Goal: Task Accomplishment & Management: Complete application form

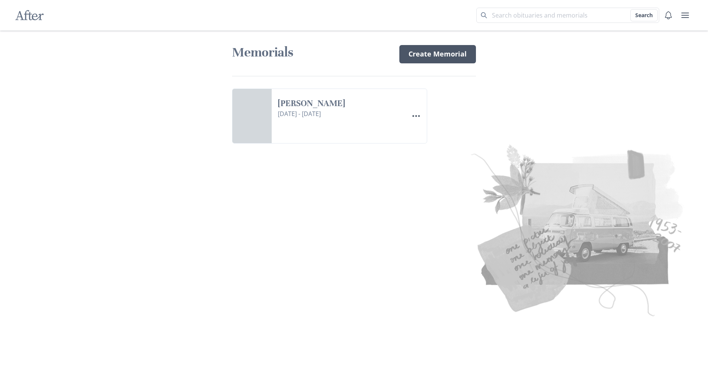
click at [438, 50] on link "Create Memorial" at bounding box center [438, 54] width 77 height 18
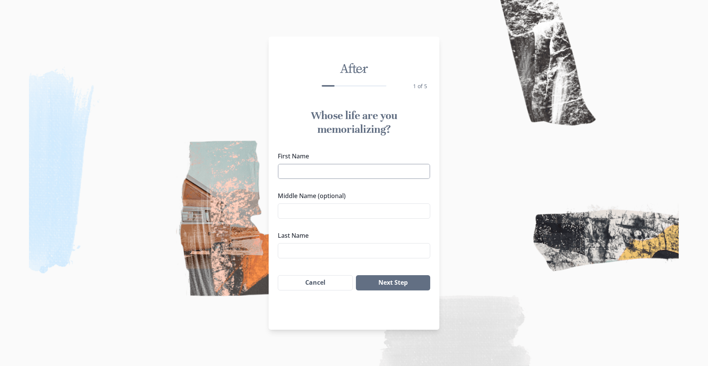
click at [297, 174] on input "First Name" at bounding box center [354, 171] width 152 height 15
type input "[PERSON_NAME]"
click at [293, 213] on input "Middle Name (optional)" at bounding box center [354, 210] width 152 height 15
type input "[PERSON_NAME]"
click at [292, 249] on input "Last Name" at bounding box center [354, 250] width 152 height 15
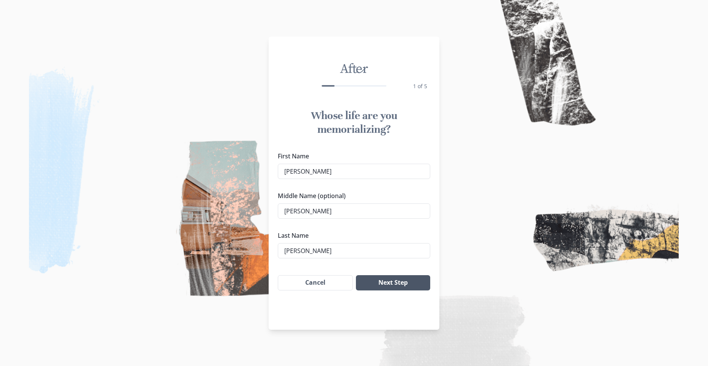
type input "[PERSON_NAME]"
drag, startPoint x: 375, startPoint y: 276, endPoint x: 371, endPoint y: 277, distance: 4.0
click at [373, 276] on button "Next Step" at bounding box center [393, 282] width 74 height 15
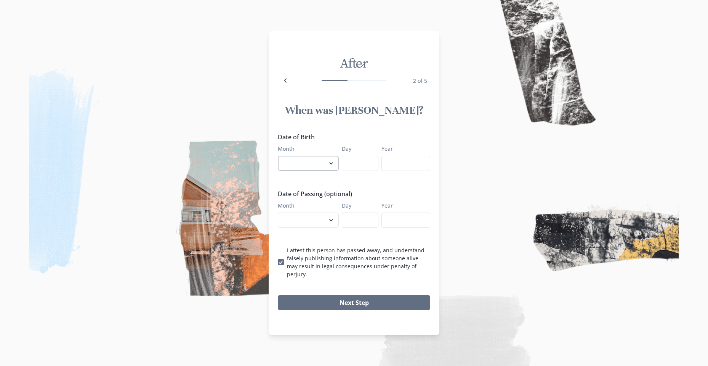
click at [331, 167] on select "January February March April May June July August September October November De…" at bounding box center [308, 163] width 61 height 15
select select "6"
click at [278, 159] on select "January February March April May June July August September October November De…" at bounding box center [308, 163] width 61 height 15
click at [359, 170] on input "Day" at bounding box center [360, 163] width 37 height 15
type input "6"
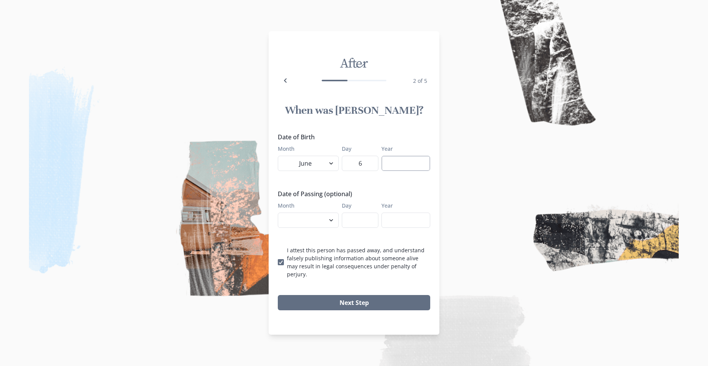
click at [407, 168] on input "Year" at bounding box center [406, 163] width 49 height 15
type input "1966"
click at [332, 222] on select "January February March April May June July August September October November De…" at bounding box center [308, 219] width 61 height 15
select select "10"
click at [278, 216] on select "January February March April May June July August September October November De…" at bounding box center [308, 219] width 61 height 15
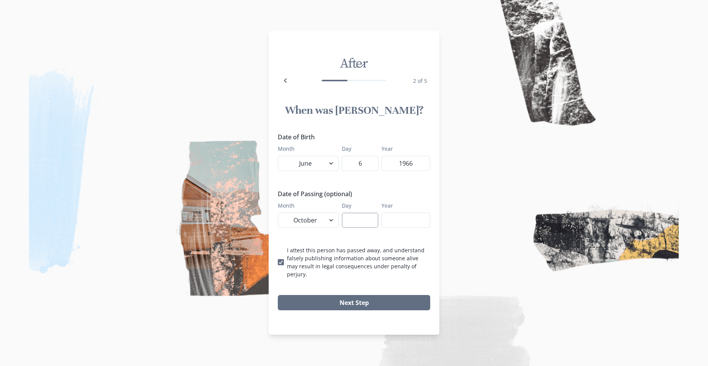
click at [356, 225] on input "Day" at bounding box center [360, 219] width 37 height 15
type input "2"
click at [406, 228] on input "Year" at bounding box center [406, 219] width 49 height 15
type input "2025"
click at [378, 296] on button "Next Step" at bounding box center [354, 302] width 152 height 15
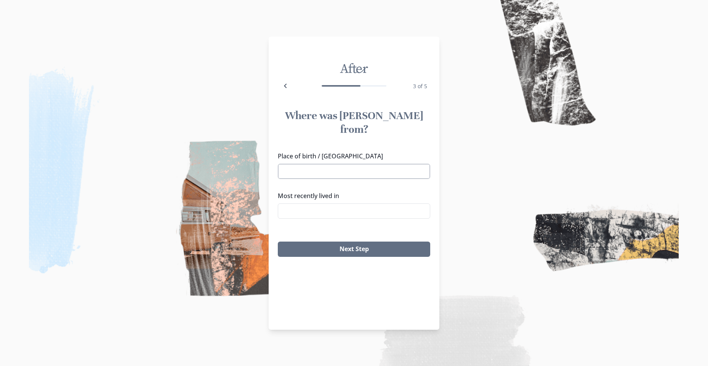
click at [319, 164] on input "Place of birth / [GEOGRAPHIC_DATA]" at bounding box center [354, 171] width 152 height 15
drag, startPoint x: 290, startPoint y: 171, endPoint x: 294, endPoint y: 183, distance: 12.3
click at [290, 171] on li "[GEOGRAPHIC_DATA], [GEOGRAPHIC_DATA]" at bounding box center [354, 171] width 148 height 12
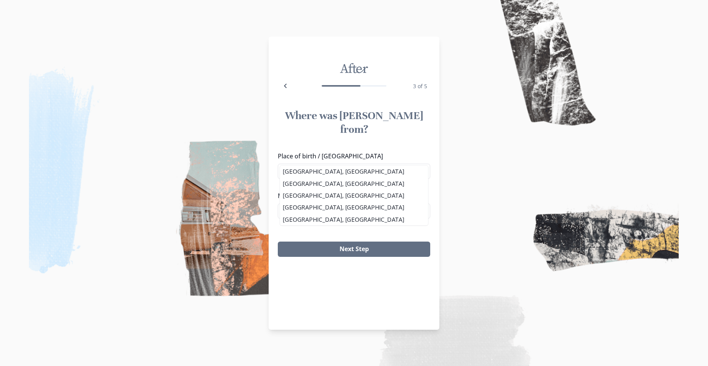
type input "[GEOGRAPHIC_DATA], [GEOGRAPHIC_DATA]"
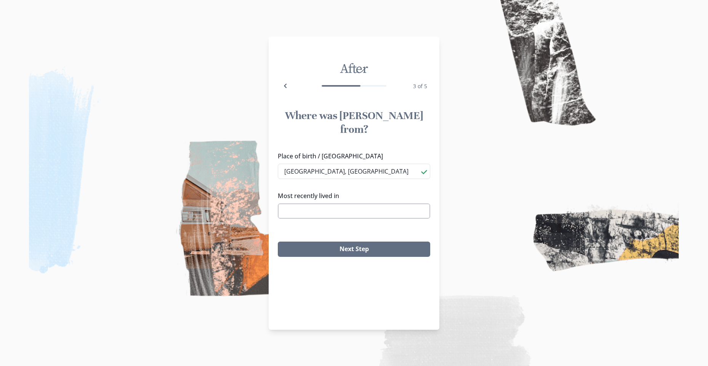
click at [294, 203] on input "Most recently lived in" at bounding box center [354, 210] width 152 height 15
click at [313, 210] on li "[GEOGRAPHIC_DATA], [GEOGRAPHIC_DATA]" at bounding box center [354, 211] width 152 height 12
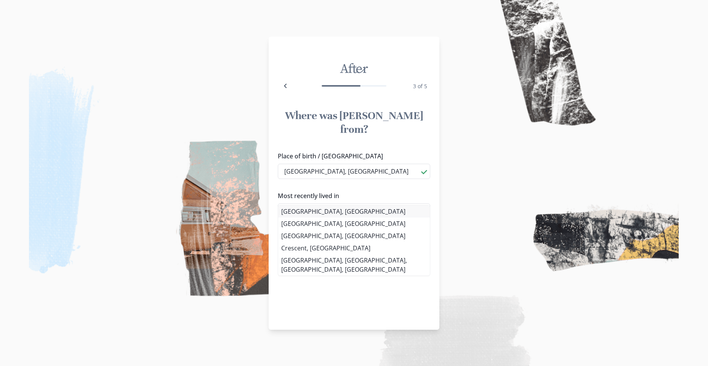
type input "[GEOGRAPHIC_DATA], [GEOGRAPHIC_DATA]"
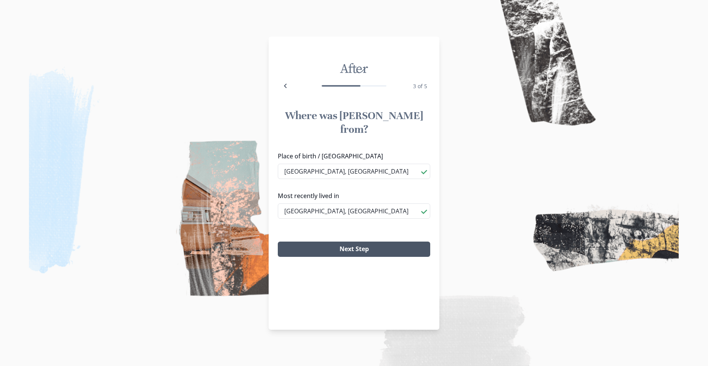
click at [342, 241] on button "Next Step" at bounding box center [354, 248] width 152 height 15
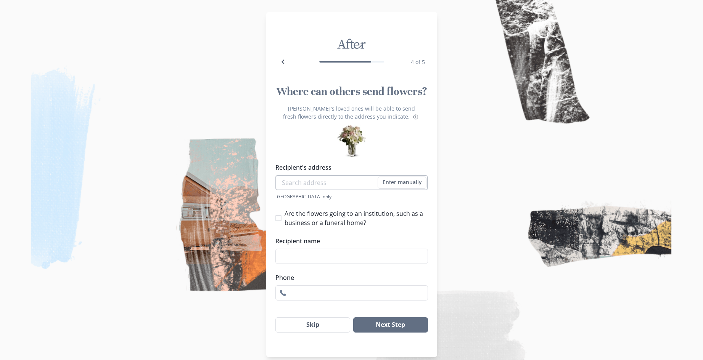
click at [307, 186] on input "Recipient's address" at bounding box center [351, 182] width 152 height 15
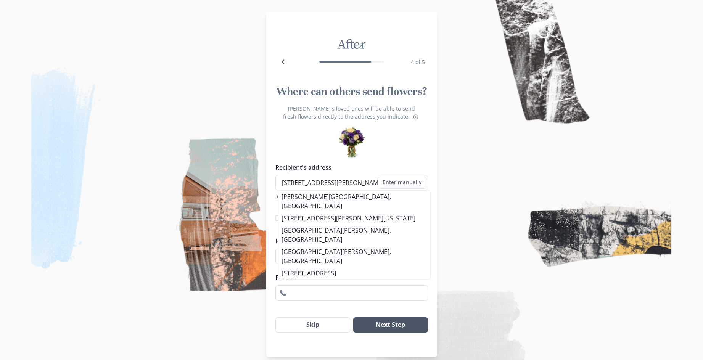
type input "[STREET_ADDRESS][PERSON_NAME]"
click at [409, 325] on button "Next Step" at bounding box center [390, 324] width 74 height 15
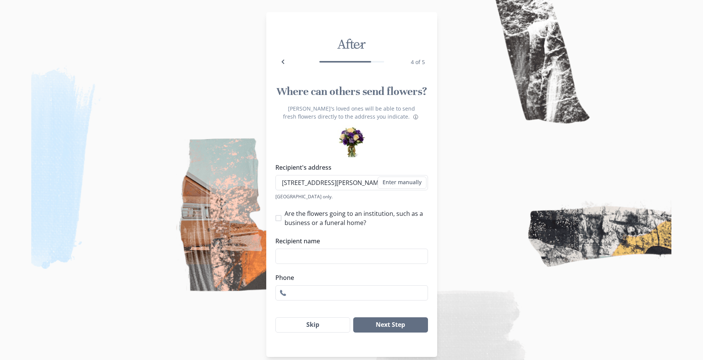
click at [412, 229] on div "Are the flowers going to an institution, such as a business or a funeral home? …" at bounding box center [351, 254] width 152 height 91
click at [408, 180] on button "Enter manually" at bounding box center [401, 182] width 49 height 12
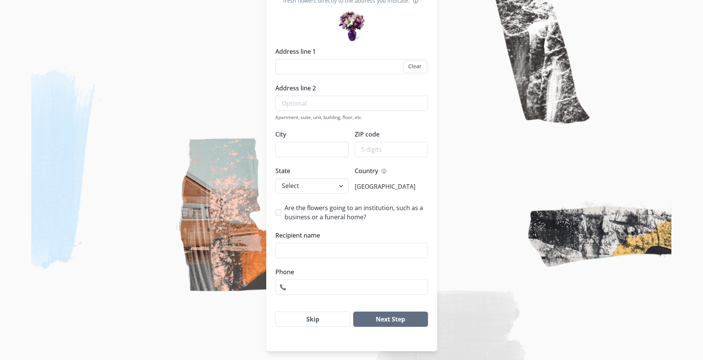
scroll to position [119, 0]
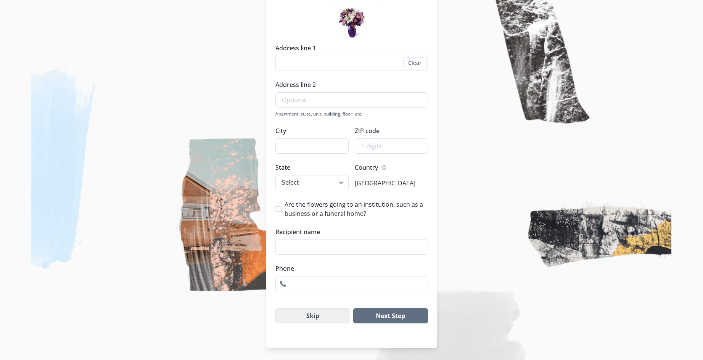
click at [315, 316] on button "Skip" at bounding box center [312, 315] width 75 height 15
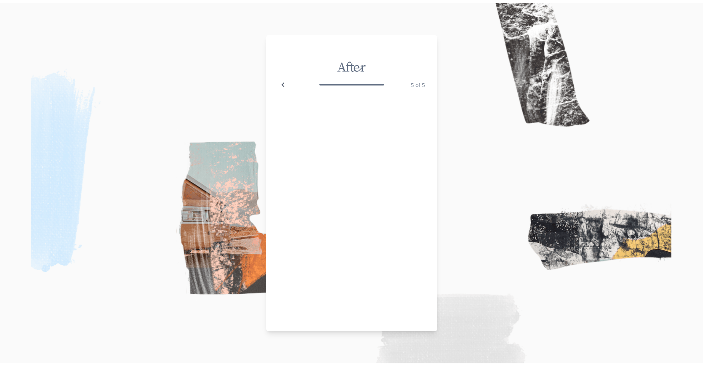
scroll to position [0, 0]
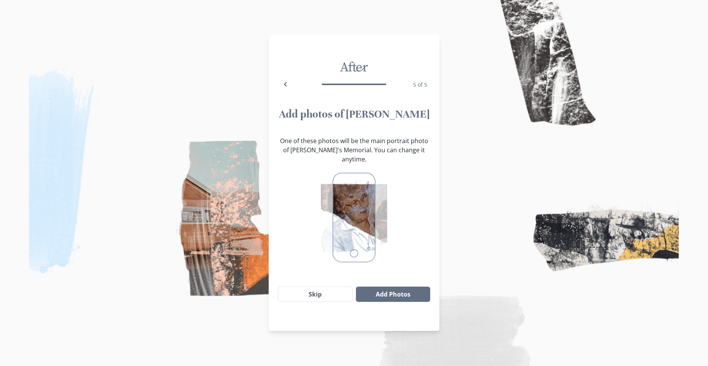
click at [320, 286] on button "Skip" at bounding box center [315, 293] width 75 height 15
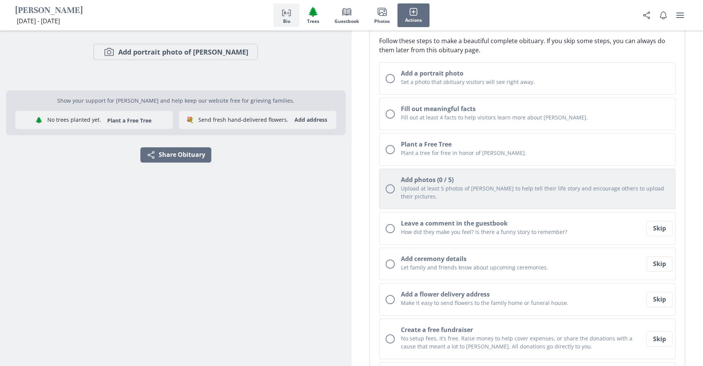
scroll to position [114, 0]
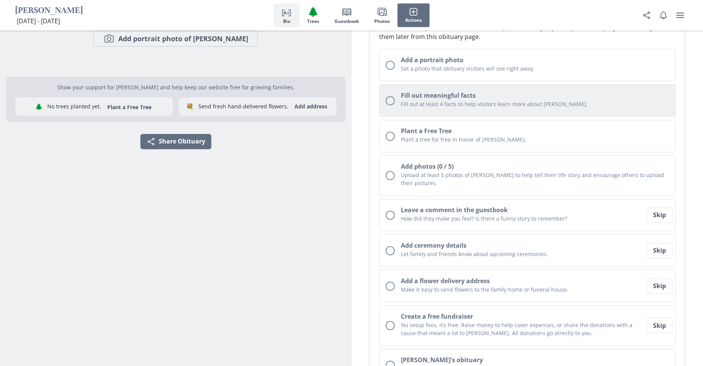
click at [389, 99] on div "Unchecked circle" at bounding box center [389, 100] width 9 height 9
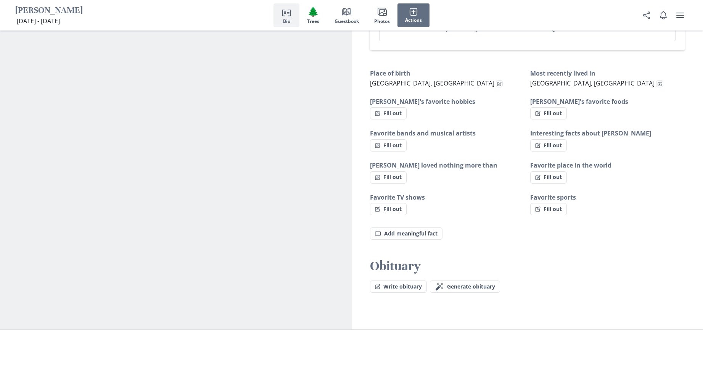
scroll to position [456, 0]
click at [388, 110] on button "Fill out" at bounding box center [388, 112] width 37 height 12
select select "[PERSON_NAME]'s favorite hobbies"
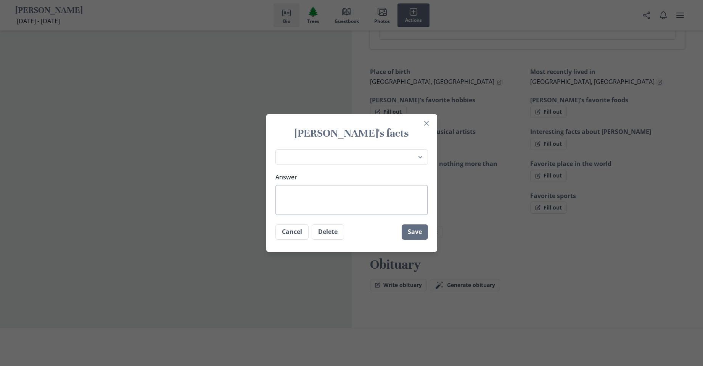
click at [315, 201] on textarea "Answer" at bounding box center [351, 200] width 152 height 30
type textarea "G"
type textarea "x"
type textarea "GF"
type textarea "x"
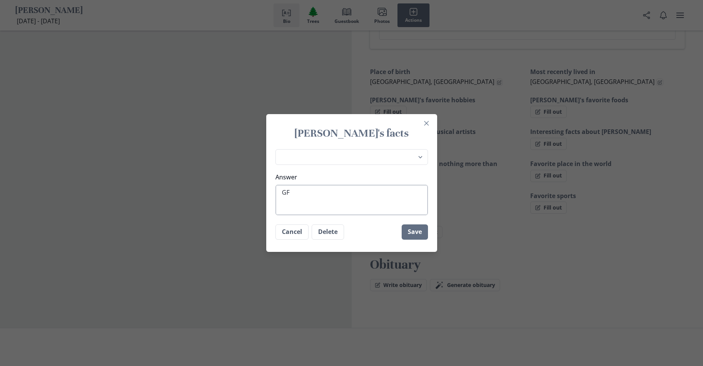
type textarea "G"
type textarea "x"
type textarea "H"
type textarea "x"
type textarea "He"
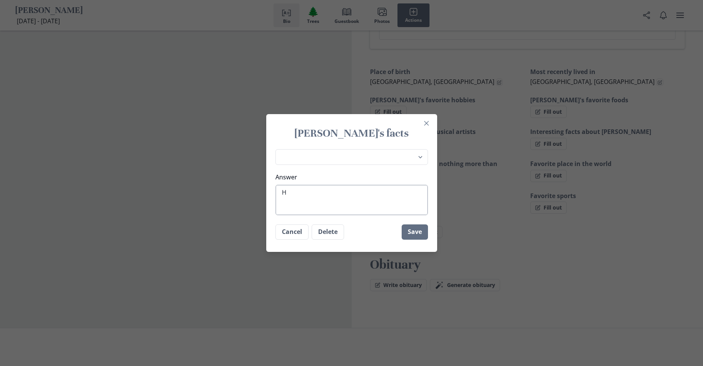
type textarea "x"
type textarea "He"
type textarea "x"
type textarea "He l"
type textarea "x"
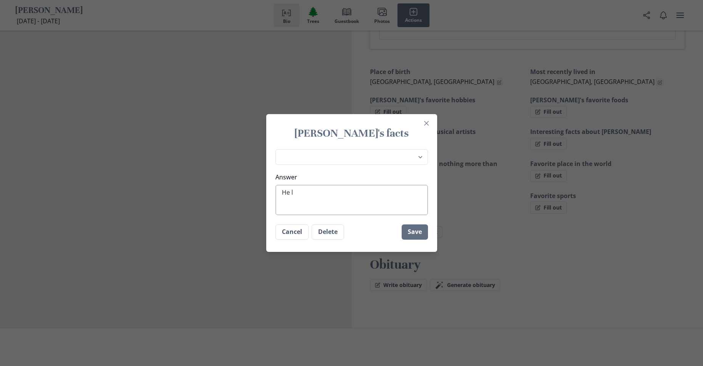
type textarea "He lo"
type textarea "x"
type textarea "He lov"
type textarea "x"
type textarea "He love"
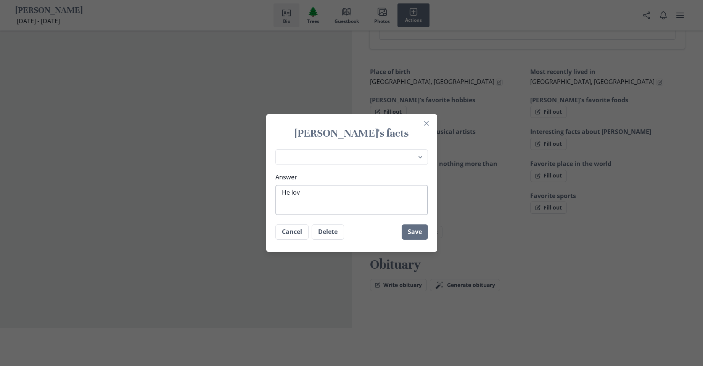
type textarea "x"
type textarea "He loved"
type textarea "x"
type textarea "He loved"
type textarea "x"
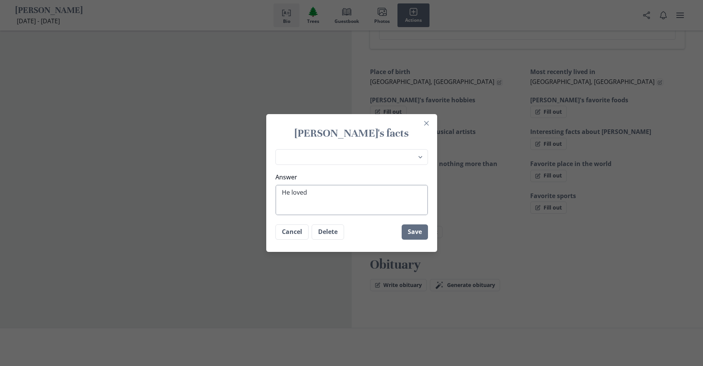
type textarea "He loved t"
type textarea "x"
type textarea "He loved to"
type textarea "x"
type textarea "He loved to"
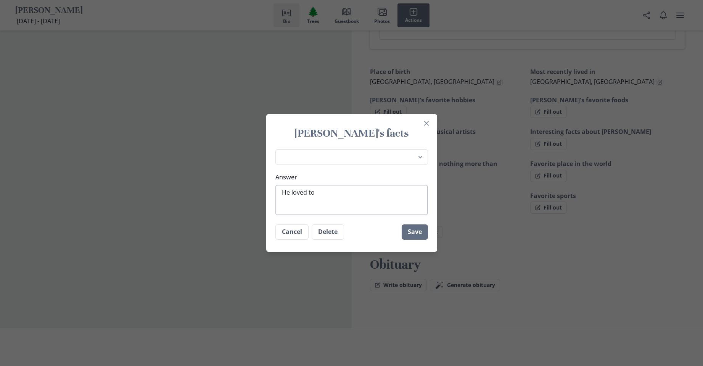
type textarea "x"
type textarea "He loved to f"
type textarea "x"
type textarea "He loved to fi"
type textarea "x"
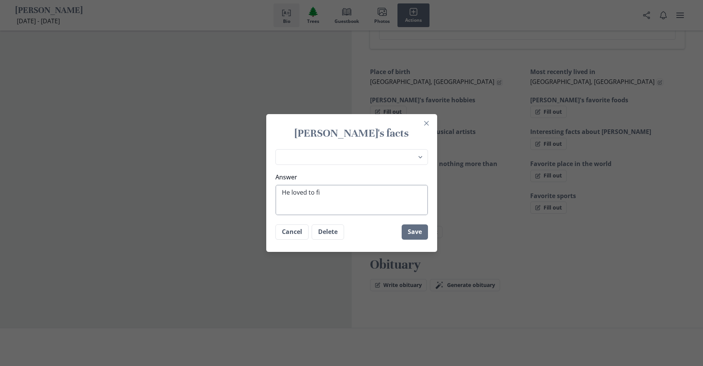
type textarea "He loved to fis"
type textarea "x"
type textarea "He loved to fish"
type textarea "x"
type textarea "He loved to fish,"
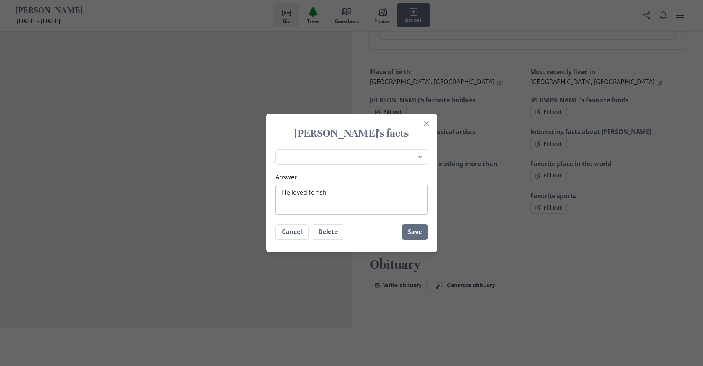
type textarea "x"
type textarea "He loved to fish,"
type textarea "x"
type textarea "He loved to fish, w"
type textarea "x"
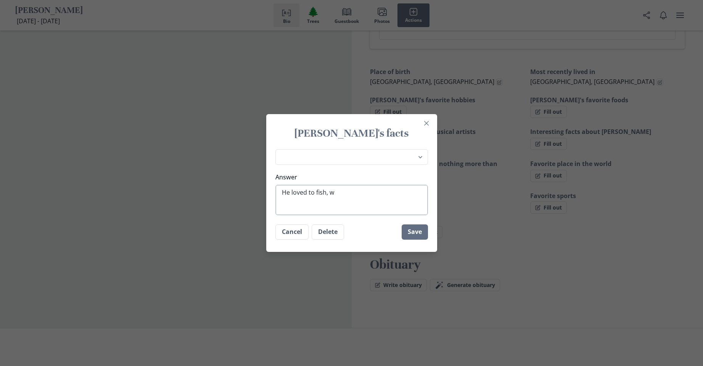
type textarea "He loved to fish, ws"
type textarea "x"
type textarea "He loved to fish, w"
type textarea "x"
type textarea "He loved to fish,"
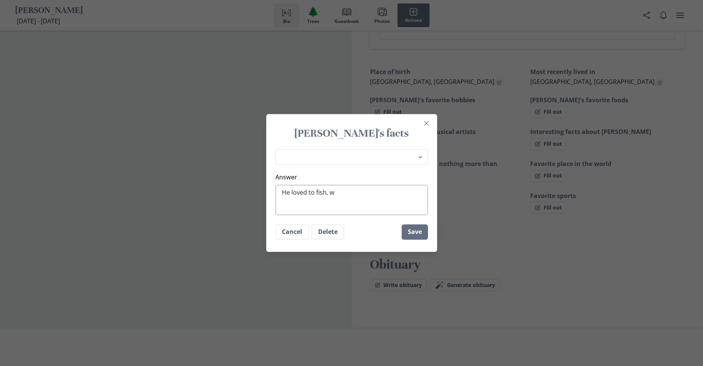
type textarea "x"
type textarea "He loved to fish, e"
type textarea "x"
type textarea "He loved to fish, es"
type textarea "x"
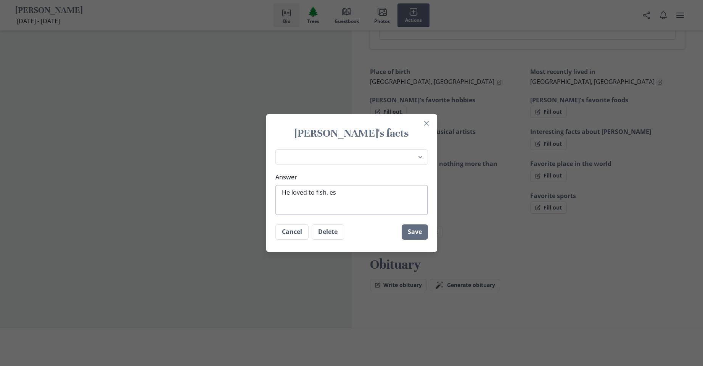
type textarea "He loved to fish, esp"
type textarea "x"
type textarea "He loved to fish, espe"
type textarea "x"
type textarea "He loved to fish, espec"
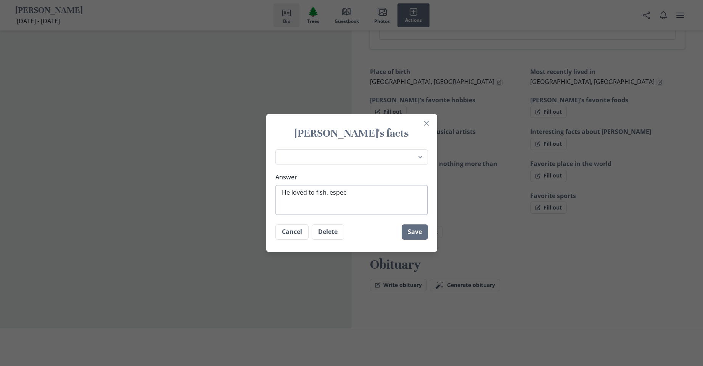
type textarea "x"
type textarea "He loved to fish, especi"
type textarea "x"
type textarea "He loved to fish, especia"
type textarea "x"
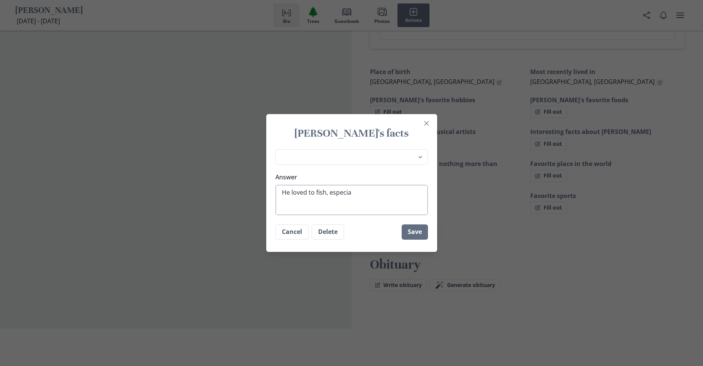
type textarea "He loved to fish, especial"
type textarea "x"
type textarea "He loved to fish, especiall"
type textarea "x"
type textarea "He loved to fish, especially"
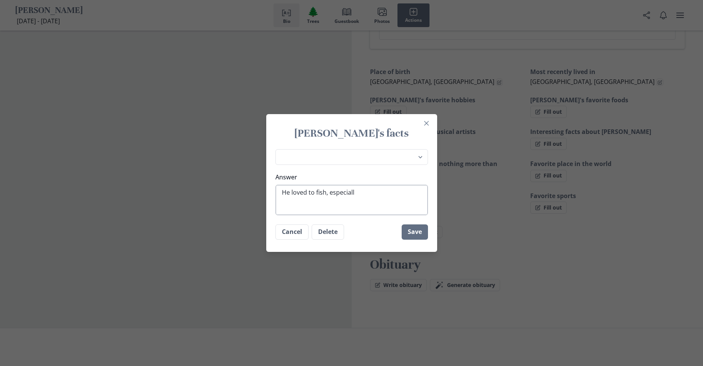
type textarea "x"
type textarea "He loved to fish, especially"
type textarea "x"
type textarea "He loved to fish, especially w"
type textarea "x"
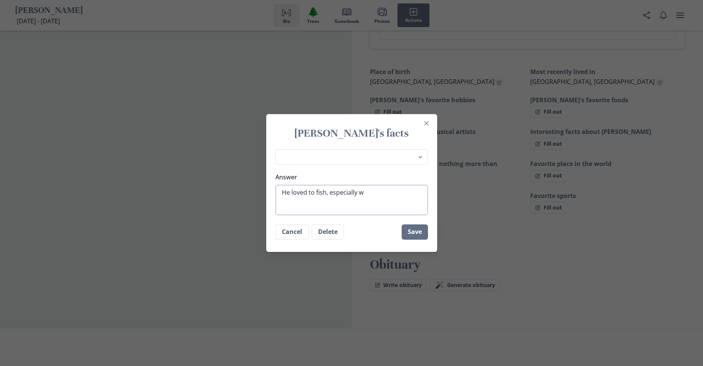
type textarea "He loved to fish, especially wi"
type textarea "x"
type textarea "He loved to fish, especially wit"
type textarea "x"
type textarea "He loved to fish, especially with"
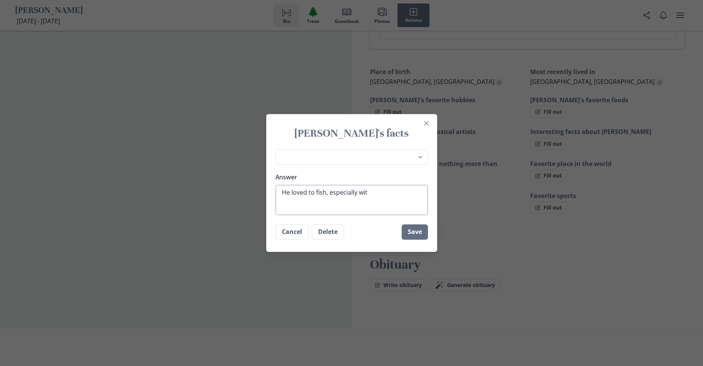
type textarea "x"
type textarea "He loved to fish, especially with"
type textarea "x"
type textarea "He loved to fish, especially with h"
type textarea "x"
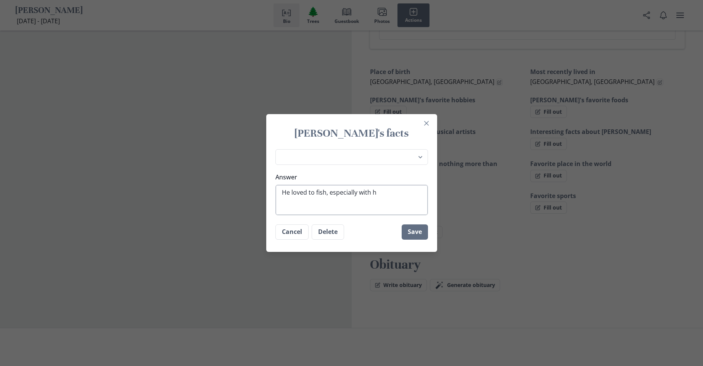
type textarea "He loved to fish, especially with hi"
type textarea "x"
type textarea "He loved to fish, especially with his"
type textarea "x"
type textarea "He loved to fish, especially with his"
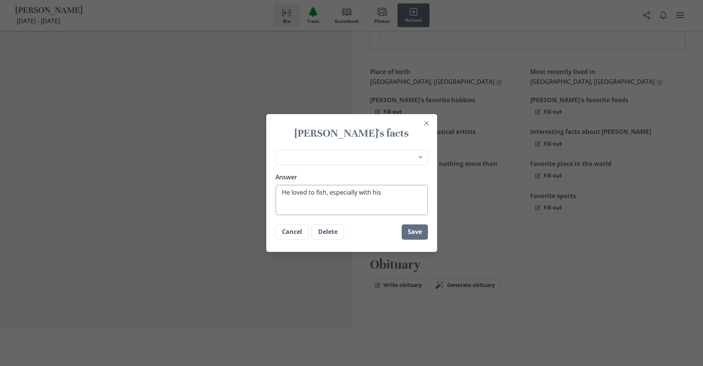
type textarea "x"
type textarea "He loved to fish, especially with his n"
type textarea "x"
type textarea "He loved to fish, especially with his ne"
type textarea "x"
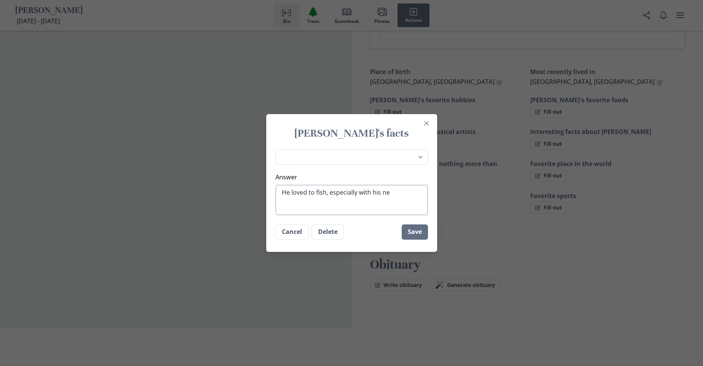
type textarea "He loved to fish, especially with his nep"
type textarea "x"
type textarea "He loved to fish, especially with his neph"
type textarea "x"
type textarea "He loved to fish, especially with his nephe"
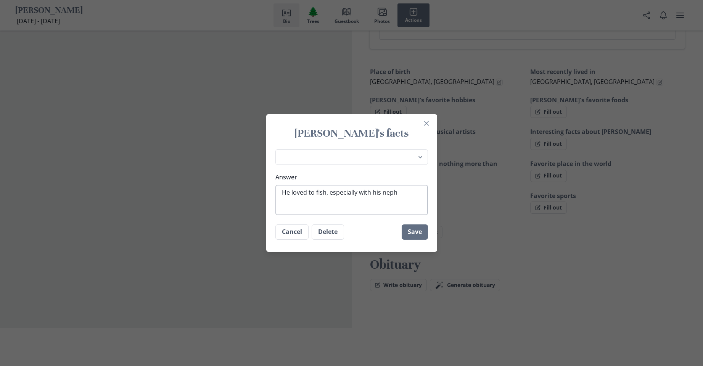
type textarea "x"
type textarea "He loved to fish, especially with his nephew"
type textarea "x"
type textarea "He loved to fish, especially with his nephew,"
type textarea "x"
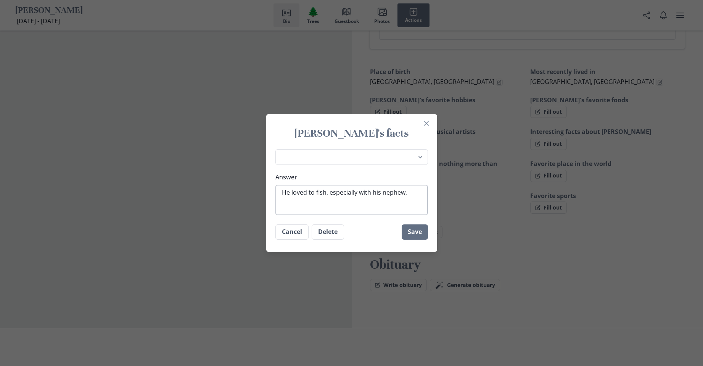
type textarea "He loved to fish, especially with his nephew,"
type textarea "x"
type textarea "He loved to fish, especially with his nephew, B"
type textarea "x"
type textarea "He loved to fish, especially with his nephew, [PERSON_NAME]"
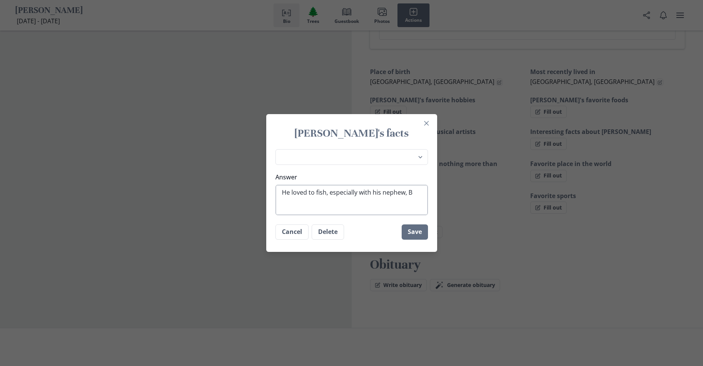
type textarea "x"
type textarea "He loved to fish, especially with his nephew, [PERSON_NAME]"
type textarea "x"
type textarea "He loved to fish, especially with his [PERSON_NAME]"
type textarea "x"
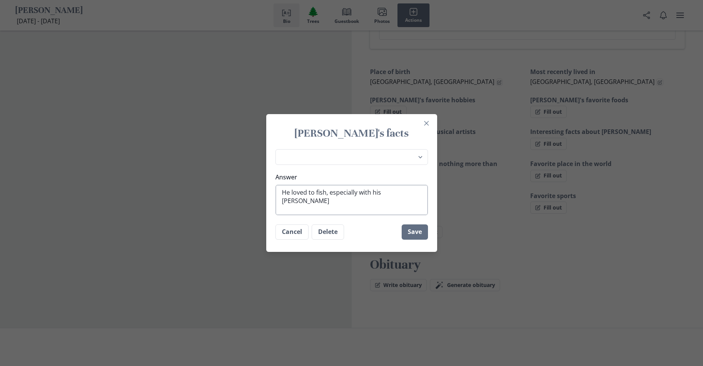
type textarea "He loved to fish, especially with his nephew, [PERSON_NAME]"
type textarea "x"
type textarea "He loved to fish, especially with his nephew, [PERSON_NAME]"
type textarea "x"
type textarea "He loved to fish, especially with his [PERSON_NAME]"
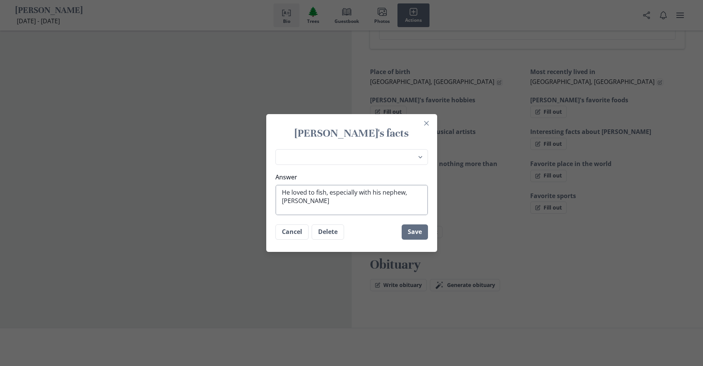
type textarea "x"
type textarea "He loved to fish, especially with his [PERSON_NAME]."
type textarea "x"
type textarea "He loved to fish, especially with his [PERSON_NAME]."
click at [417, 230] on button "Save" at bounding box center [414, 231] width 26 height 15
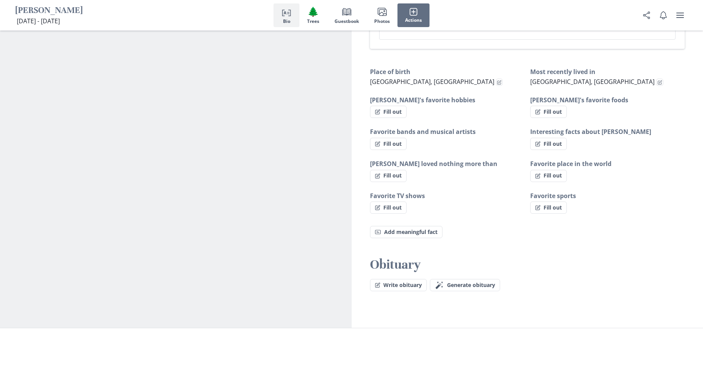
type textarea "x"
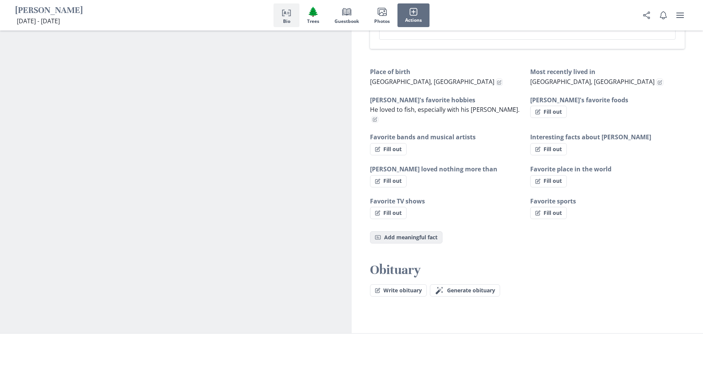
click at [411, 238] on button "Fact Add meaningful fact" at bounding box center [406, 237] width 72 height 12
select select "Favorite movies"
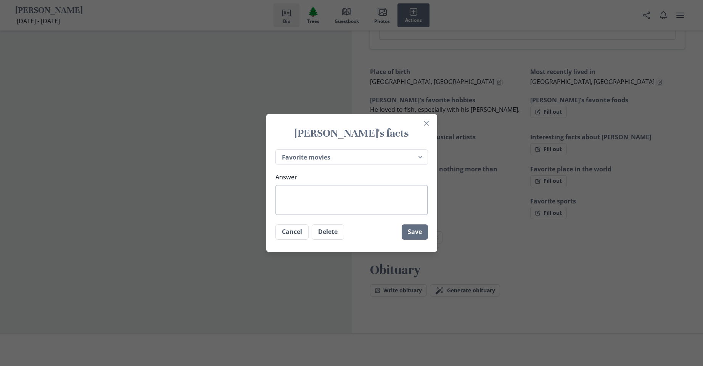
click at [326, 205] on textarea "Answer" at bounding box center [351, 200] width 152 height 30
click at [428, 121] on icon "Close" at bounding box center [426, 123] width 5 height 5
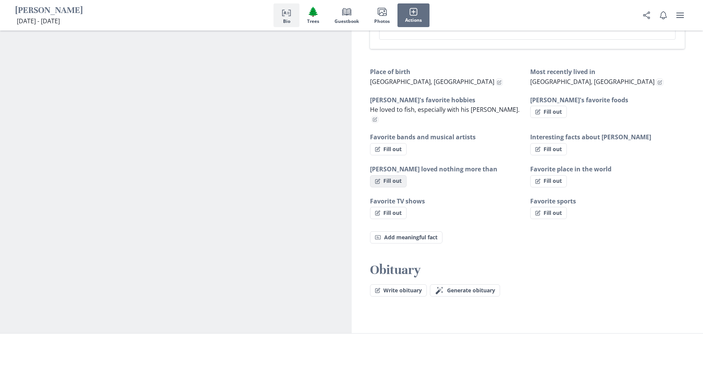
click at [396, 181] on button "Fill out" at bounding box center [388, 181] width 37 height 12
select select "[PERSON_NAME] loved nothing more than"
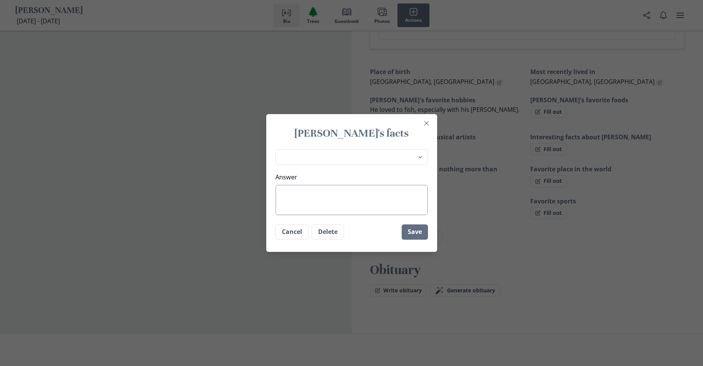
click at [349, 200] on textarea "Answer" at bounding box center [351, 200] width 152 height 30
type textarea "x"
type textarea "T"
type textarea "x"
type textarea "Th"
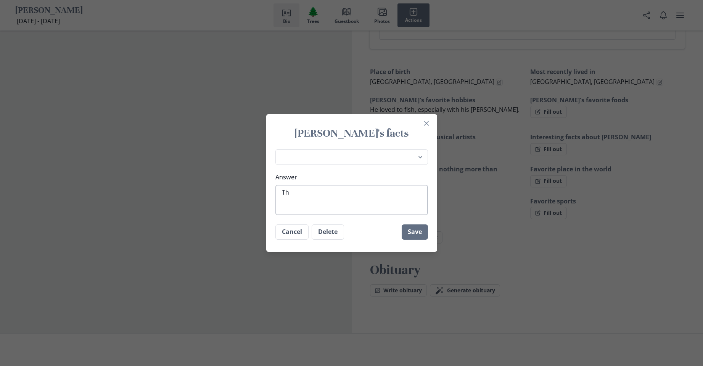
type textarea "x"
type textarea "Tha"
type textarea "x"
type textarea "Than"
type textarea "x"
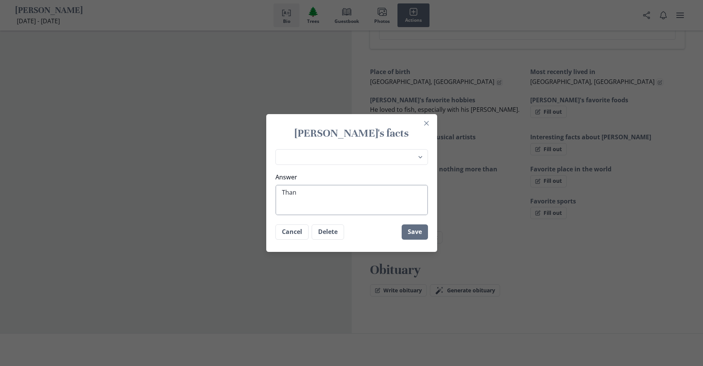
type textarea "Than"
type textarea "x"
type textarea "Than b"
type textarea "x"
type textarea "Than be"
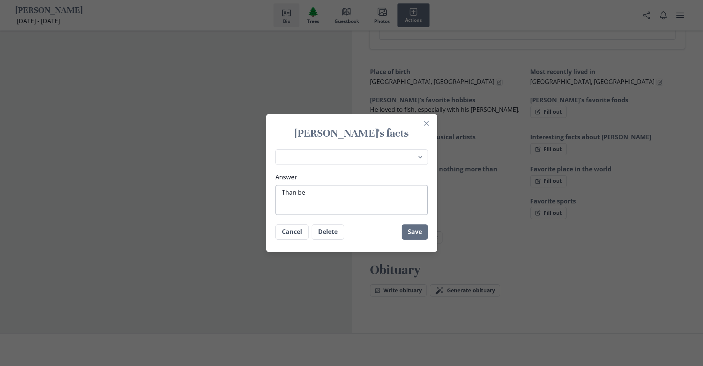
type textarea "x"
type textarea "Than bei"
type textarea "x"
type textarea "Than bein"
type textarea "x"
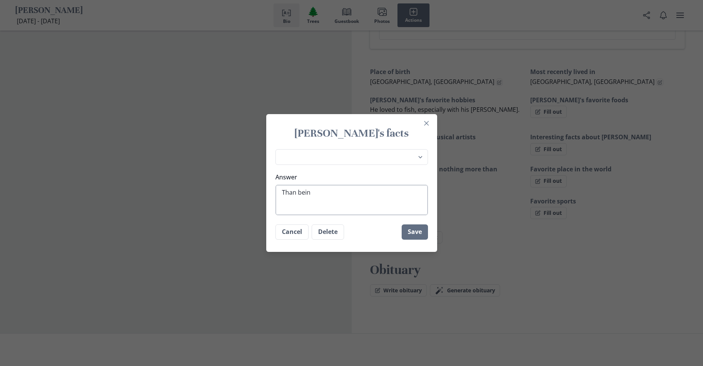
type textarea "Than being"
type textarea "x"
type textarea "Than being"
type textarea "x"
type textarea "Than being t"
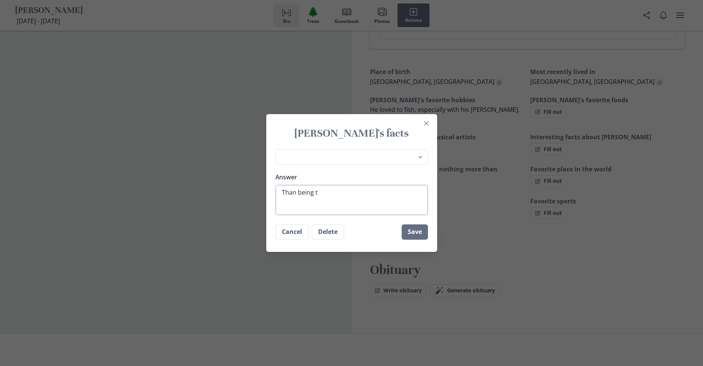
type textarea "x"
type textarea "Than being th"
type textarea "x"
type textarea "Than being the"
type textarea "x"
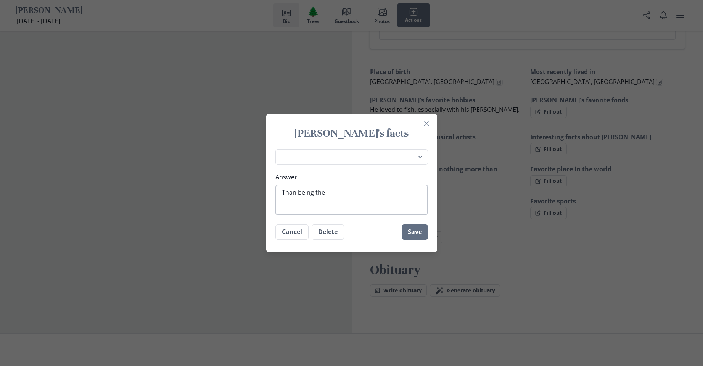
type textarea "Than being ther"
type textarea "x"
type textarea "Than being there"
type textarea "x"
type textarea "Than being there"
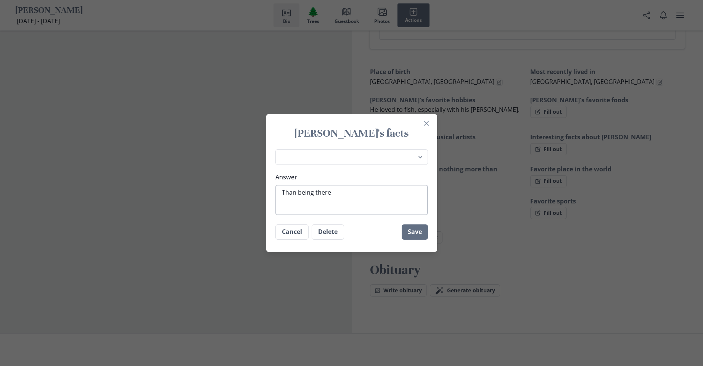
type textarea "x"
type textarea "Than being there f"
type textarea "x"
type textarea "Than being there fo"
type textarea "x"
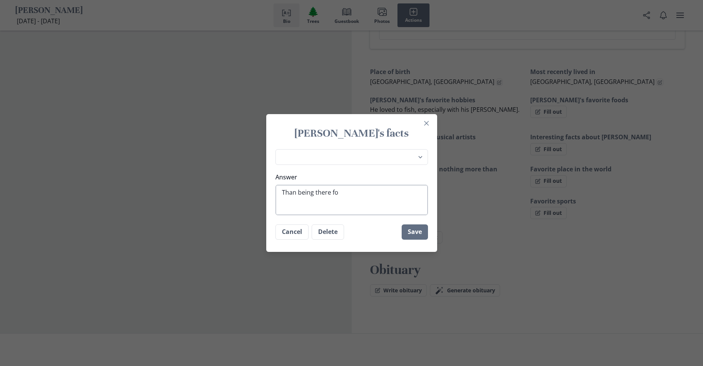
type textarea "Than being there for"
type textarea "x"
type textarea "Than being there for"
type textarea "x"
type textarea "Than being there for p"
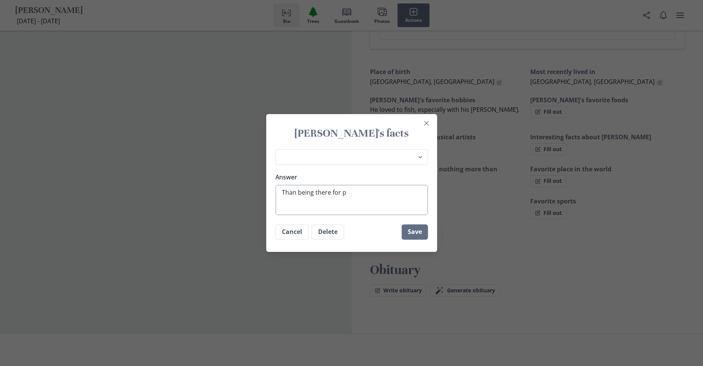
type textarea "x"
type textarea "Than being there for pe"
type textarea "x"
type textarea "Than being there for per"
type textarea "x"
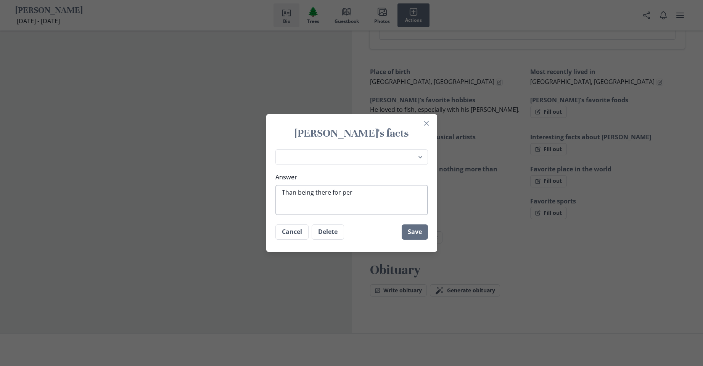
type textarea "Than being there for pe"
type textarea "x"
type textarea "Than being there for peo"
type textarea "x"
type textarea "Than being there for peop"
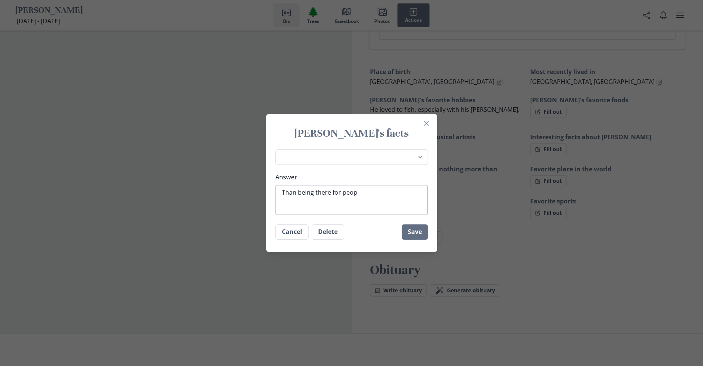
type textarea "x"
type textarea "Than being there for peopl"
type textarea "x"
type textarea "Than being there for people"
type textarea "x"
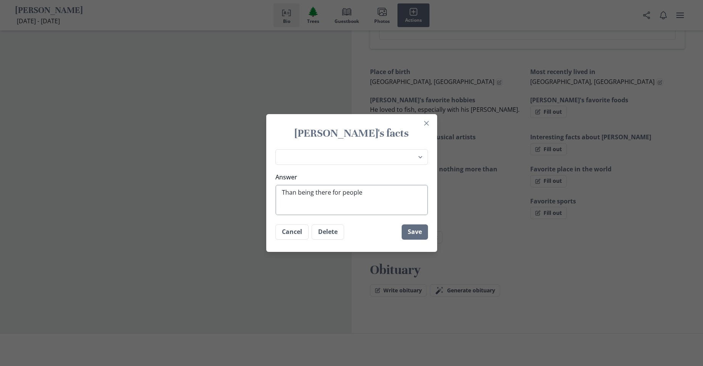
type textarea "Than being there for people,"
type textarea "x"
click at [414, 236] on button "Save" at bounding box center [414, 231] width 26 height 15
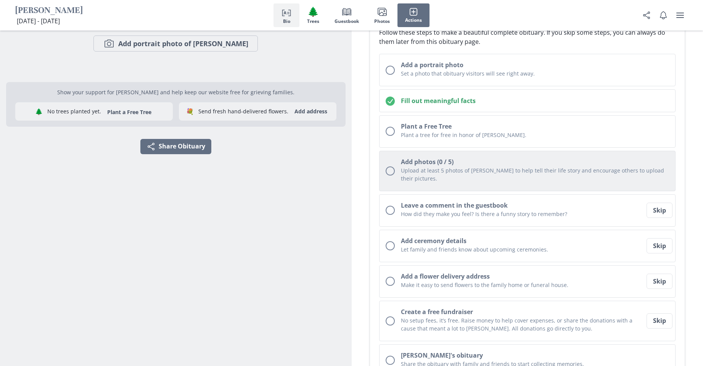
scroll to position [112, 0]
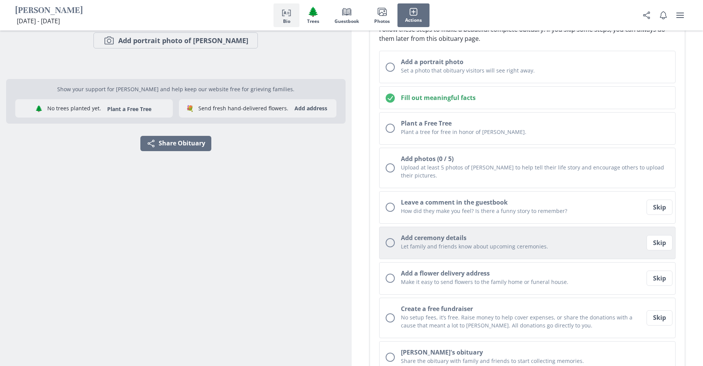
click at [391, 242] on div "Unchecked circle" at bounding box center [389, 242] width 9 height 9
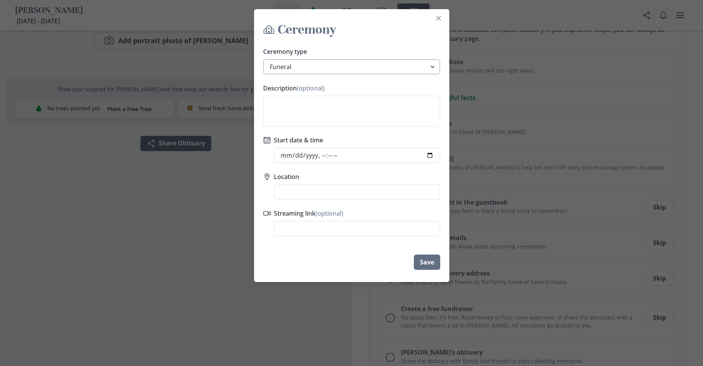
click at [434, 65] on select "Funeral Graveside Service Viewing Service Visitation Service Memorial Service C…" at bounding box center [351, 66] width 177 height 15
click at [266, 59] on select "Funeral Graveside Service Viewing Service Visitation Service Memorial Service C…" at bounding box center [351, 66] width 177 height 15
click at [277, 106] on textarea "Description (optional)" at bounding box center [351, 111] width 177 height 30
click at [287, 156] on input "Start date & time" at bounding box center [357, 155] width 166 height 15
click at [321, 155] on input "Start date & time" at bounding box center [357, 155] width 166 height 15
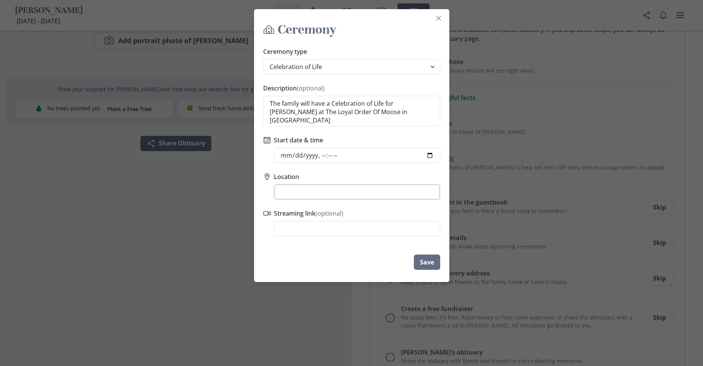
click at [289, 189] on input "Location" at bounding box center [357, 191] width 166 height 15
click at [354, 205] on li "1982 U.S. 17, [GEOGRAPHIC_DATA], [GEOGRAPHIC_DATA]" at bounding box center [356, 210] width 165 height 21
click at [333, 275] on footer "Save" at bounding box center [351, 261] width 195 height 27
click at [428, 260] on button "Save" at bounding box center [427, 261] width 26 height 15
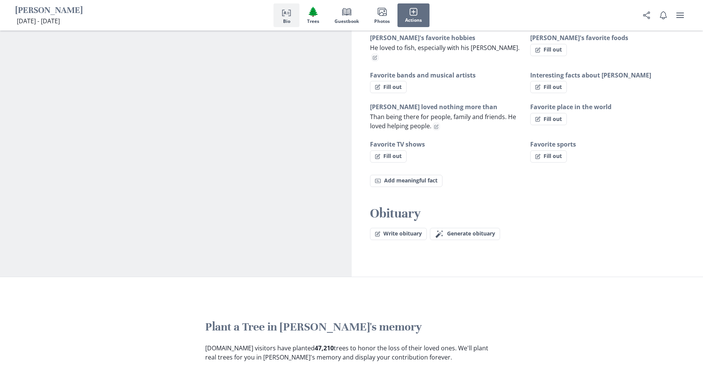
scroll to position [610, 0]
click at [470, 230] on span "Generate obituary" at bounding box center [471, 233] width 48 height 6
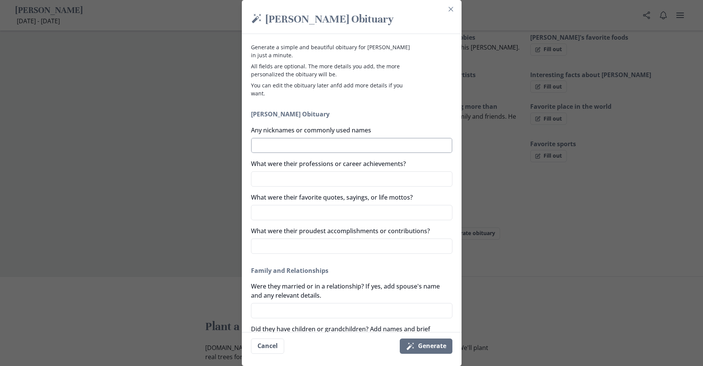
click at [270, 145] on textarea "Any nicknames or commonly used names" at bounding box center [351, 145] width 201 height 15
click at [327, 179] on textarea "What were their professions or career achievements?" at bounding box center [351, 178] width 201 height 15
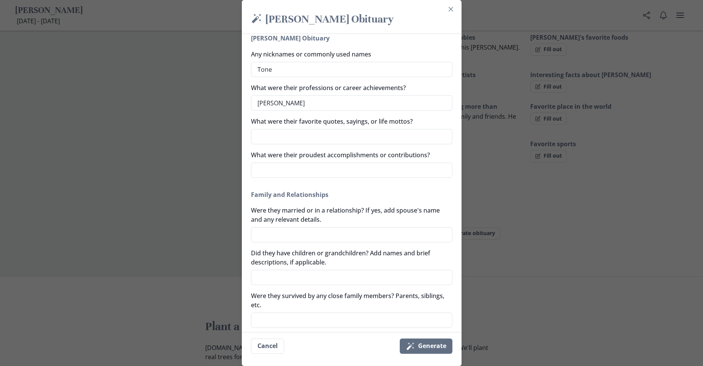
scroll to position [76, 0]
click at [274, 232] on textarea "Were they married or in a relationship? If yes, add spouse's name and any relev…" at bounding box center [351, 233] width 201 height 15
click at [296, 277] on textarea "Did they have children or grandchildren? Add names and brief descriptions, if a…" at bounding box center [351, 276] width 201 height 15
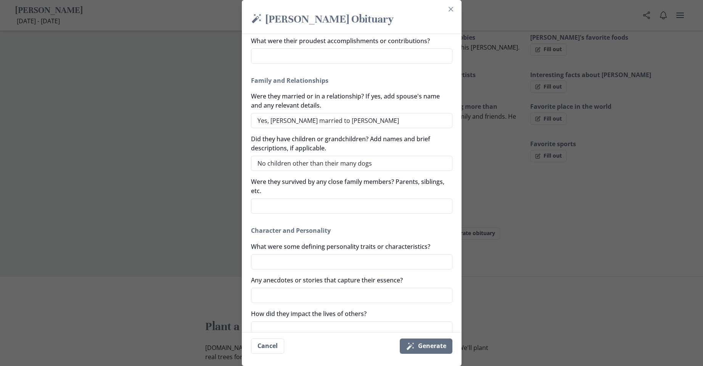
scroll to position [191, 0]
click at [271, 202] on textarea "Were they survived by any close family members? Parents, siblings, etc." at bounding box center [351, 204] width 201 height 15
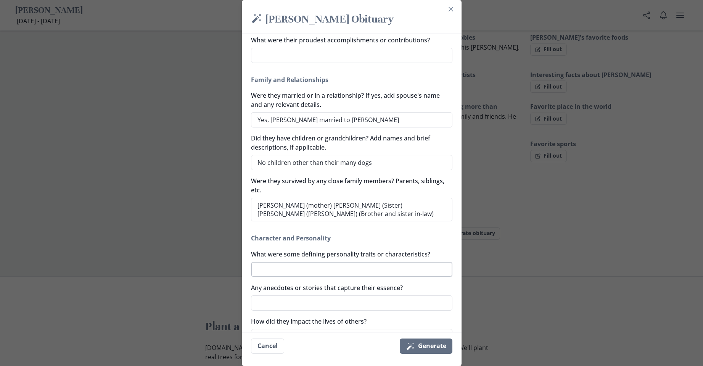
click at [297, 272] on textarea "What were some defining personality traits or characteristics?" at bounding box center [351, 269] width 201 height 15
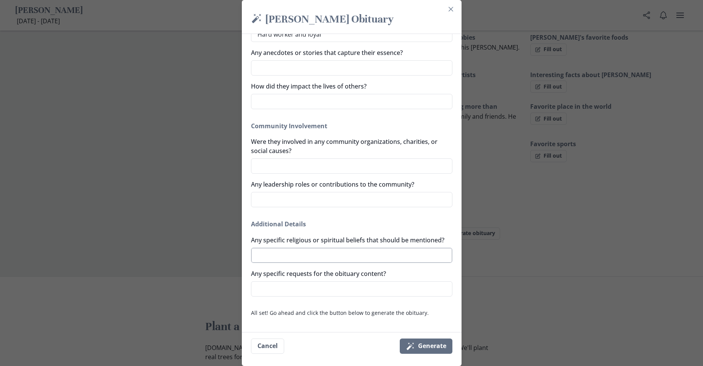
scroll to position [435, 0]
click at [431, 346] on button "Magic wand Generate" at bounding box center [426, 345] width 53 height 15
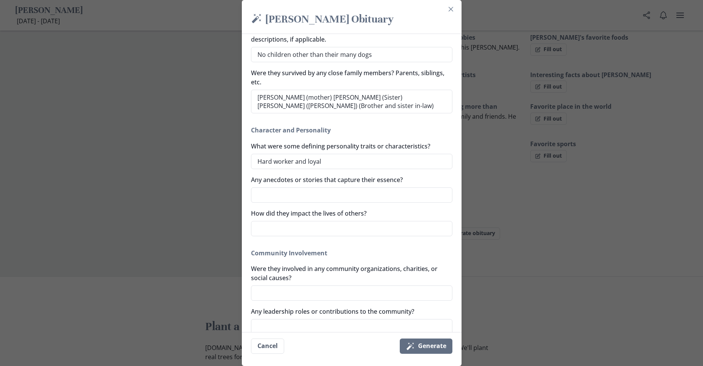
scroll to position [381, 0]
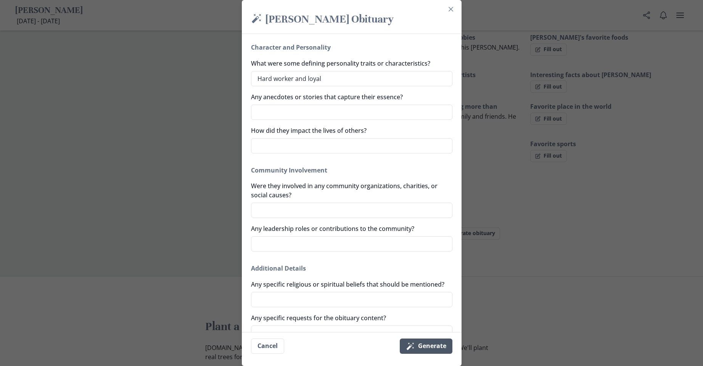
click at [406, 345] on button "Magic wand Generate" at bounding box center [426, 345] width 53 height 15
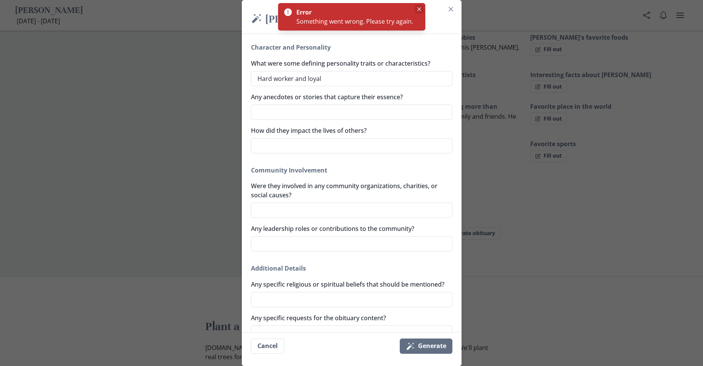
click at [419, 10] on icon "Close" at bounding box center [419, 9] width 4 height 4
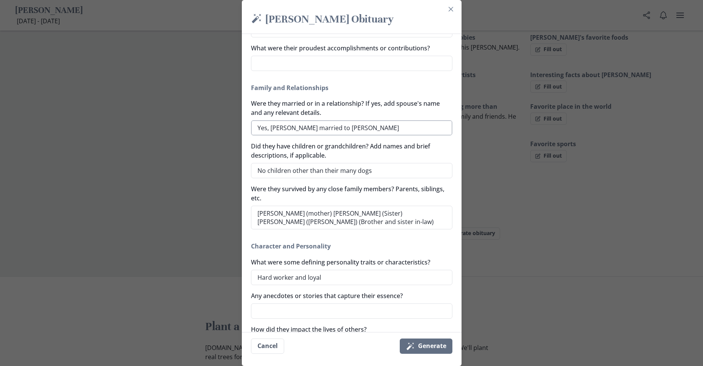
scroll to position [267, 0]
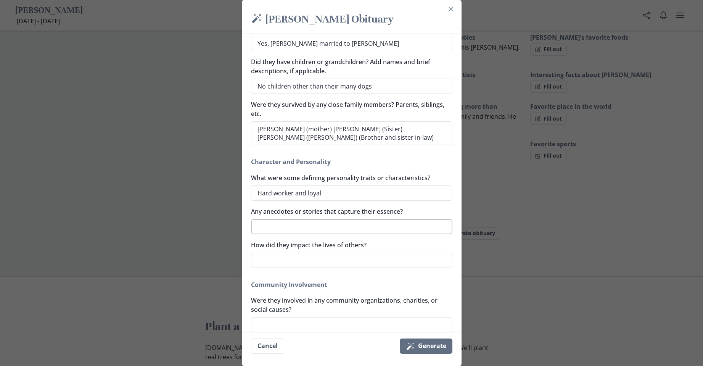
click at [290, 229] on textarea "Any anecdotes or stories that capture their essence?" at bounding box center [351, 226] width 201 height 15
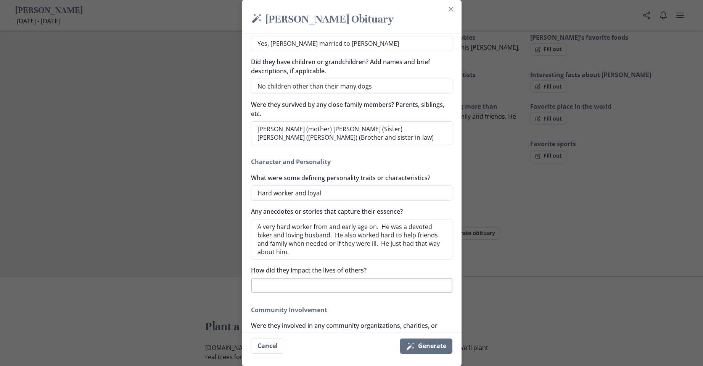
click at [311, 287] on textarea "How did they impact the lives of others?" at bounding box center [351, 285] width 201 height 15
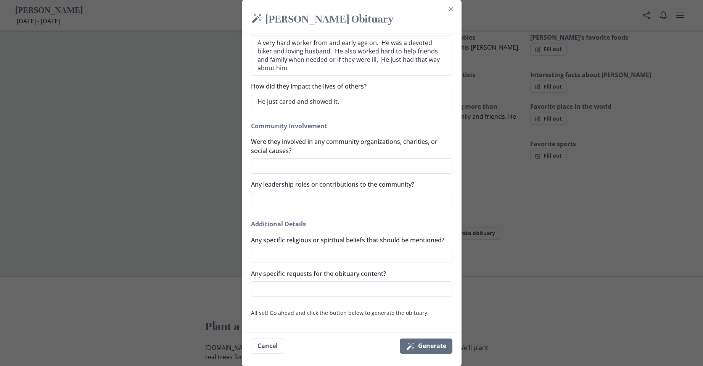
scroll to position [460, 0]
click at [278, 158] on textarea "Were they involved in any community organizations, charities, or social causes?" at bounding box center [351, 165] width 201 height 15
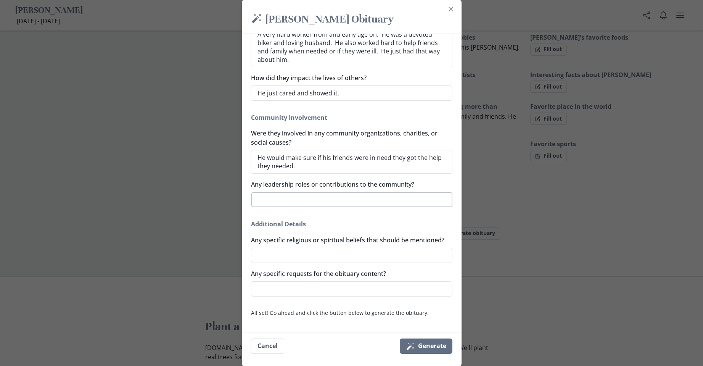
click at [297, 200] on textarea "Any leadership roles or contributions to the community?" at bounding box center [351, 199] width 201 height 15
click at [292, 255] on textarea "Any specific religious or spiritual beliefs that should be mentioned?" at bounding box center [351, 254] width 201 height 15
click at [265, 288] on textarea "Any specific requests for the obituary content?" at bounding box center [351, 288] width 201 height 15
click at [434, 345] on button "Magic wand Generate" at bounding box center [426, 345] width 53 height 15
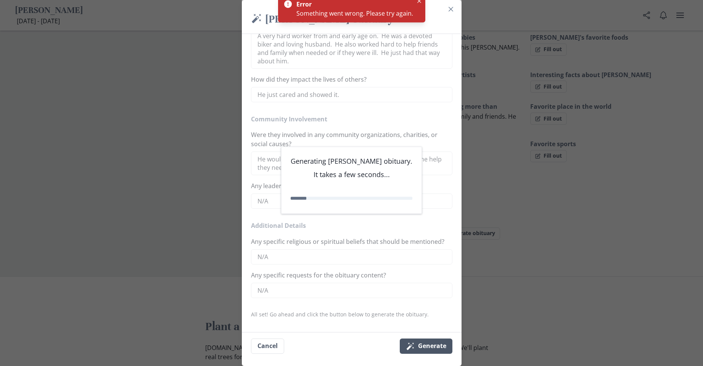
scroll to position [464, 0]
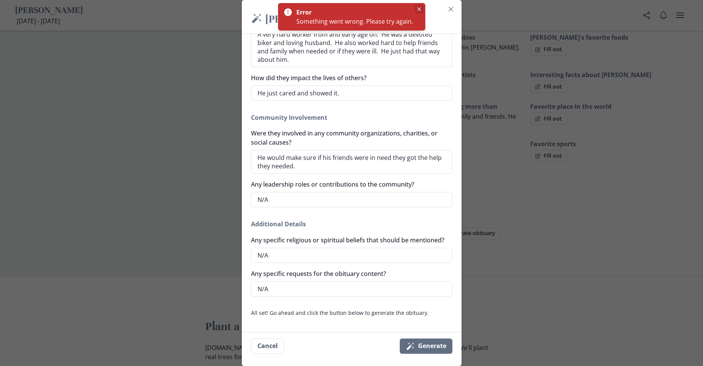
click at [417, 10] on icon "Close" at bounding box center [419, 9] width 4 height 4
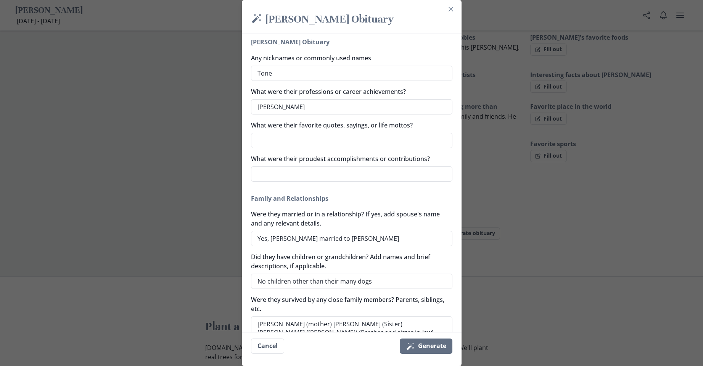
scroll to position [0, 0]
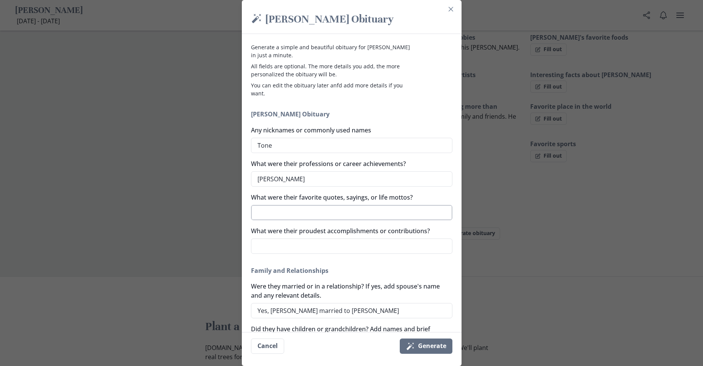
click at [270, 213] on textarea "What were their favorite quotes, sayings, or life mottos?" at bounding box center [351, 212] width 201 height 15
click at [276, 250] on textarea "What were their proudest accomplishments or contributions?" at bounding box center [351, 245] width 201 height 15
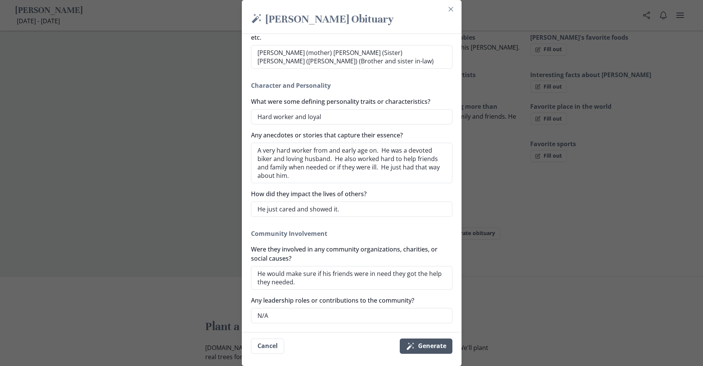
click at [440, 349] on button "Magic wand Generate" at bounding box center [426, 345] width 53 height 15
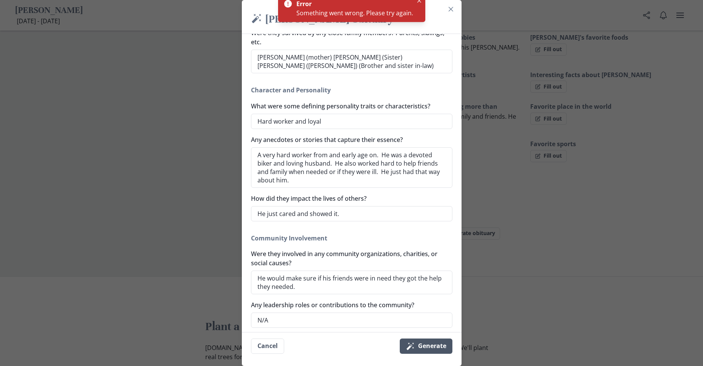
scroll to position [343, 0]
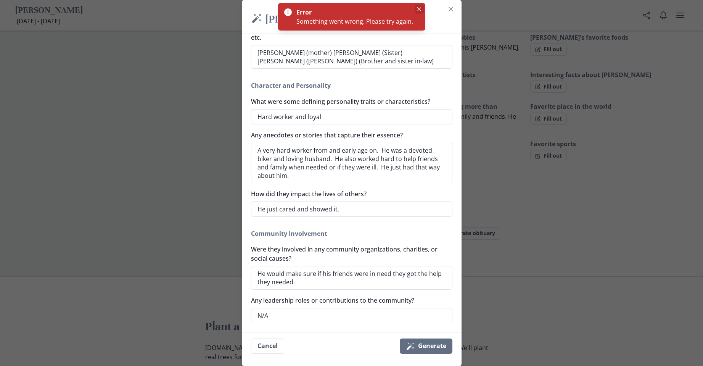
click at [418, 8] on icon "Close" at bounding box center [419, 9] width 4 height 4
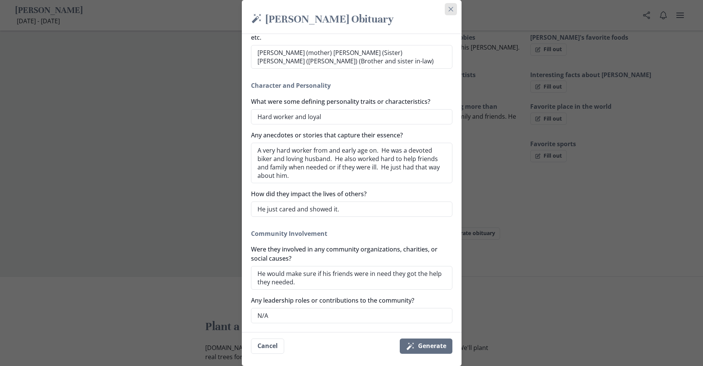
drag, startPoint x: 451, startPoint y: 9, endPoint x: 451, endPoint y: 13, distance: 4.2
click at [451, 10] on button "Close" at bounding box center [450, 9] width 12 height 12
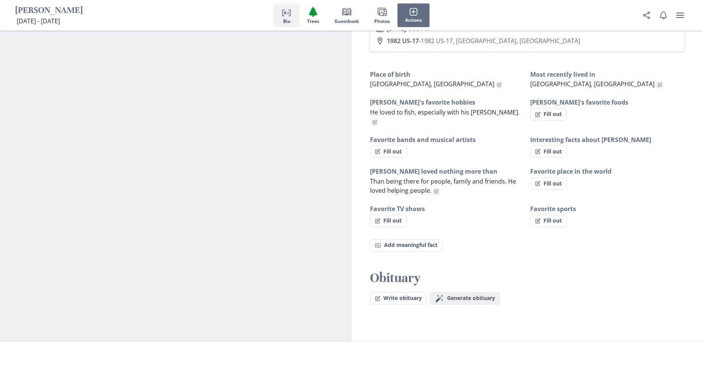
scroll to position [534, 0]
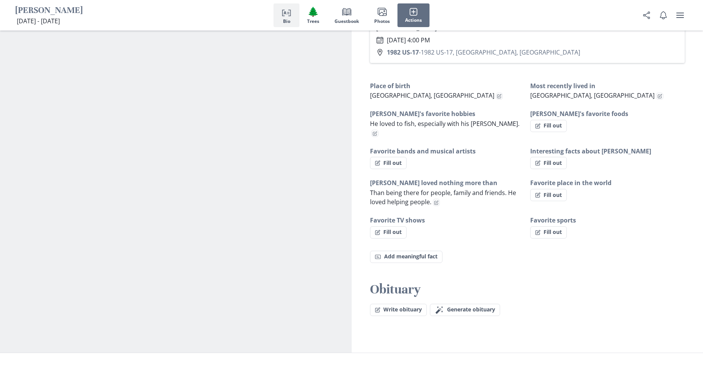
click at [463, 306] on span "Generate obituary" at bounding box center [471, 309] width 48 height 6
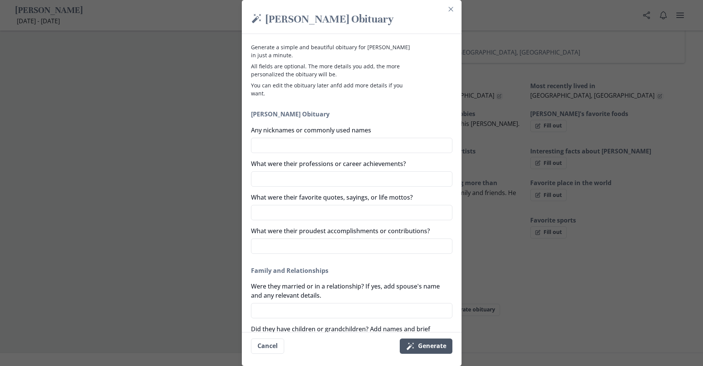
click at [444, 351] on button "Magic wand Generate" at bounding box center [426, 345] width 53 height 15
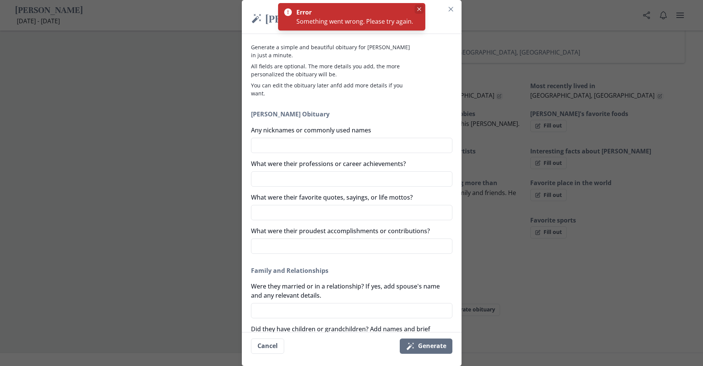
click at [417, 8] on icon "Close" at bounding box center [419, 9] width 4 height 4
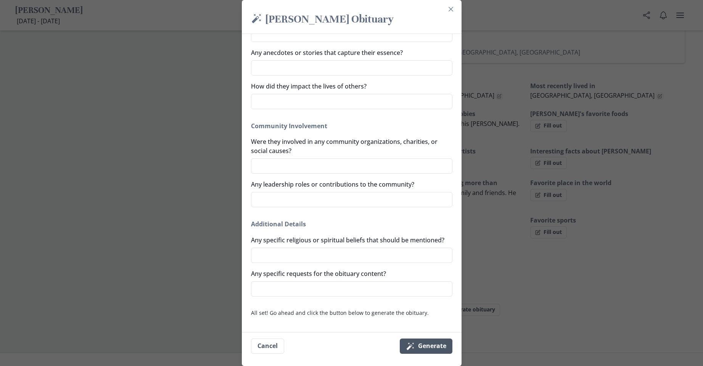
click at [427, 343] on button "Magic wand Generate" at bounding box center [426, 345] width 53 height 15
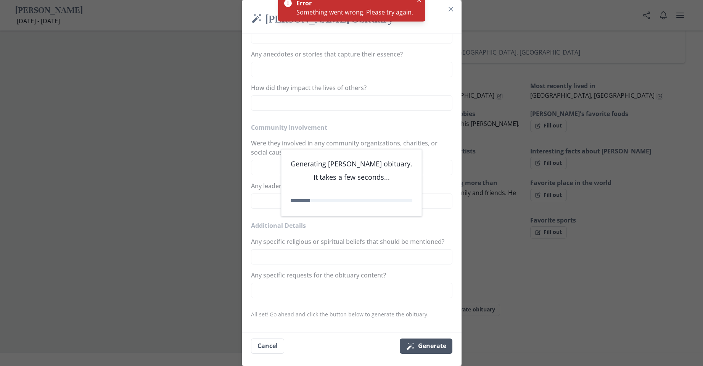
scroll to position [426, 0]
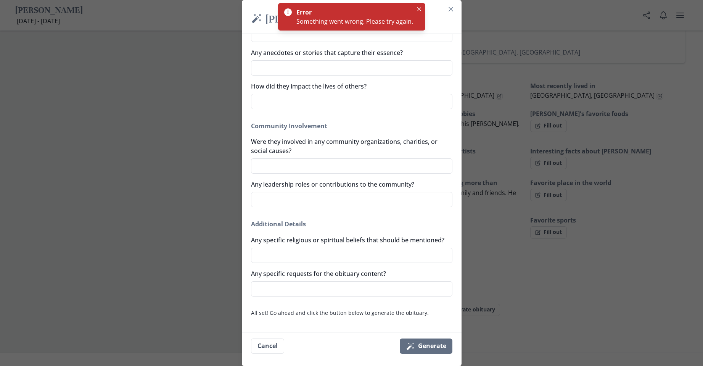
click at [365, 6] on div "Error Something went wrong. Please try again." at bounding box center [351, 16] width 147 height 27
drag, startPoint x: 334, startPoint y: 15, endPoint x: 328, endPoint y: 14, distance: 5.5
click at [332, 15] on div "Error" at bounding box center [353, 12] width 114 height 9
click at [324, 14] on div "Error" at bounding box center [353, 12] width 114 height 9
click at [417, 6] on button "Close" at bounding box center [418, 9] width 9 height 9
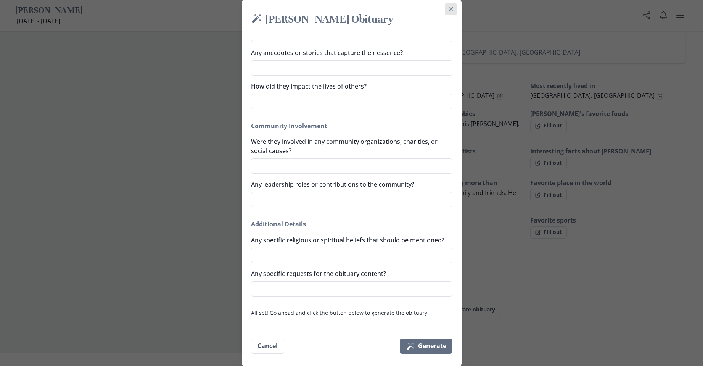
click at [453, 7] on icon "Close" at bounding box center [450, 9] width 5 height 5
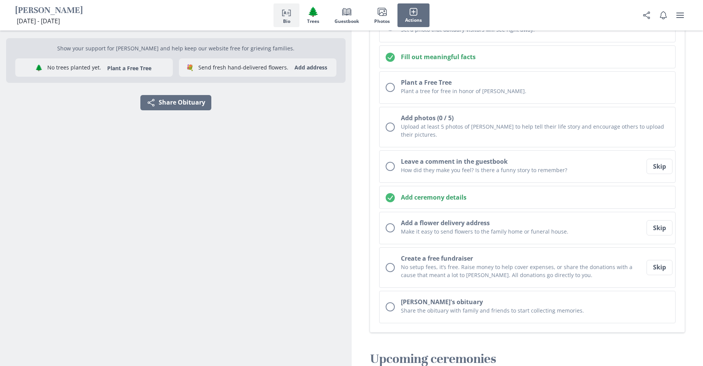
scroll to position [0, 0]
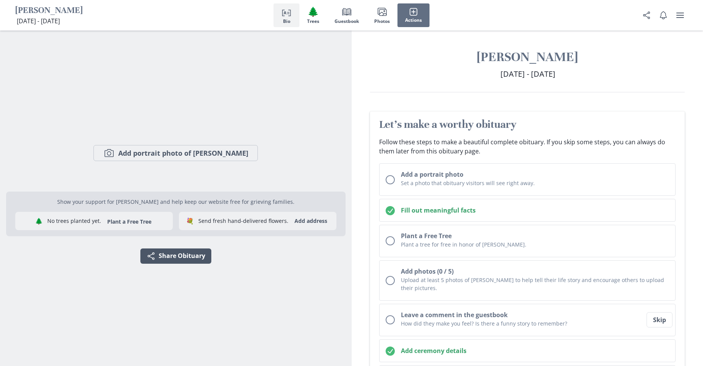
click at [154, 258] on icon "Share" at bounding box center [150, 255] width 9 height 9
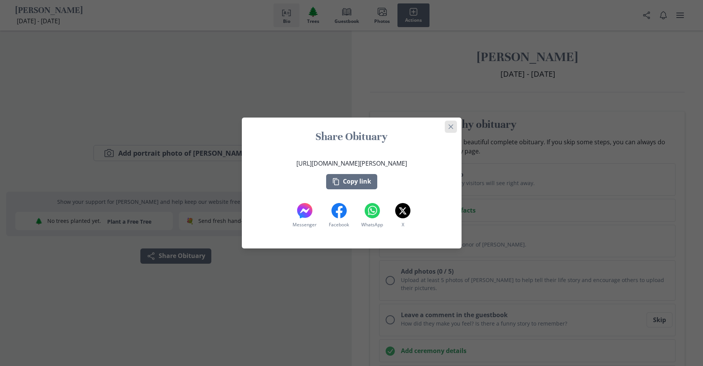
click at [452, 127] on icon "Close" at bounding box center [450, 126] width 5 height 5
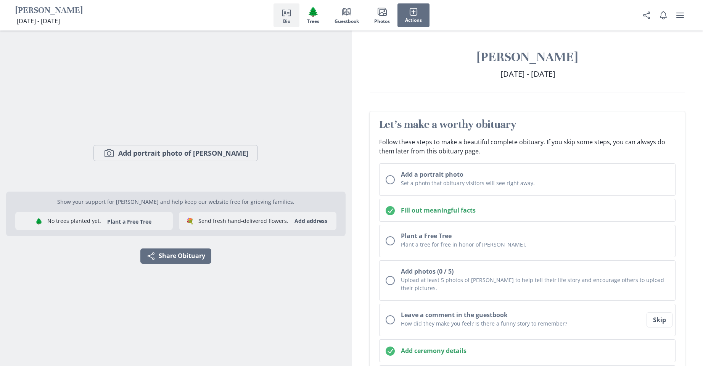
click at [286, 13] on icon "Person profile" at bounding box center [286, 11] width 9 height 9
click at [683, 13] on icon "user menu" at bounding box center [679, 15] width 9 height 9
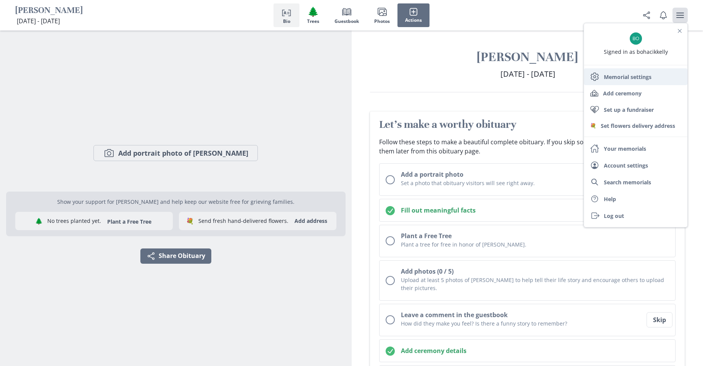
click at [636, 75] on link "Settings Memorial settings" at bounding box center [635, 76] width 103 height 17
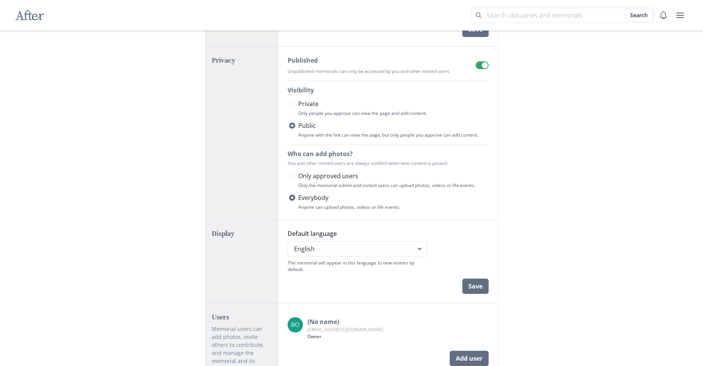
scroll to position [229, 0]
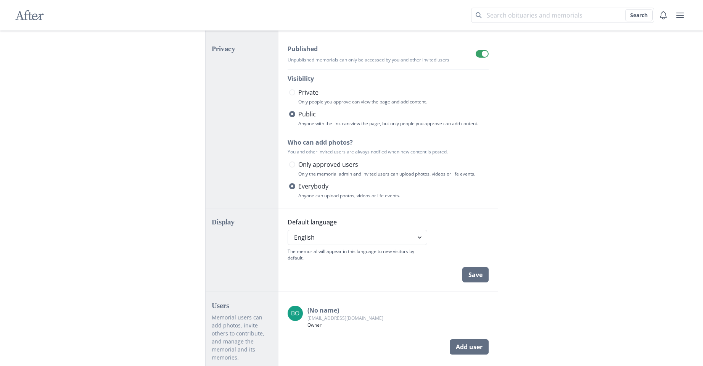
click at [292, 92] on span at bounding box center [292, 92] width 6 height 6
click at [289, 92] on input "Private" at bounding box center [289, 92] width 0 height 0
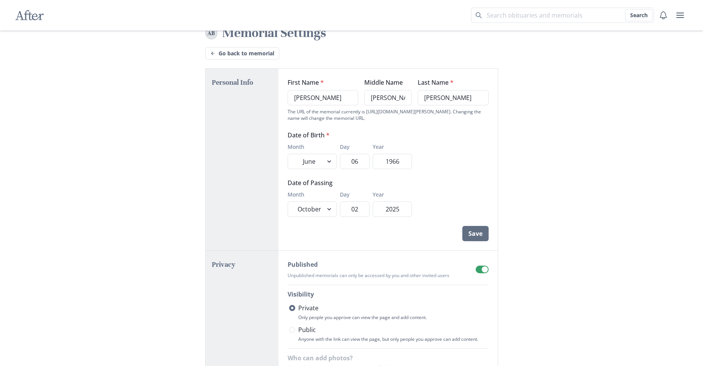
scroll to position [0, 0]
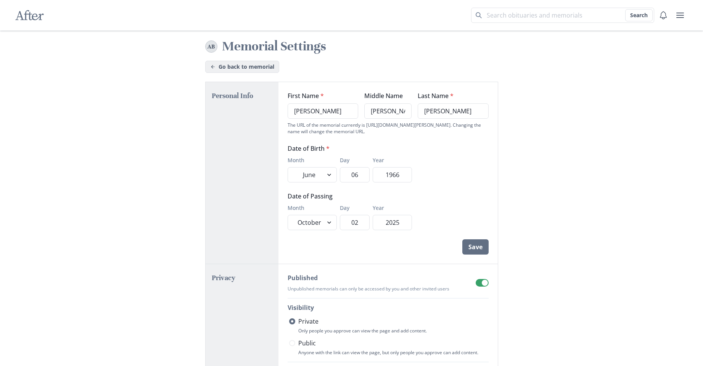
click at [239, 67] on link "Go back to memorial" at bounding box center [242, 67] width 74 height 12
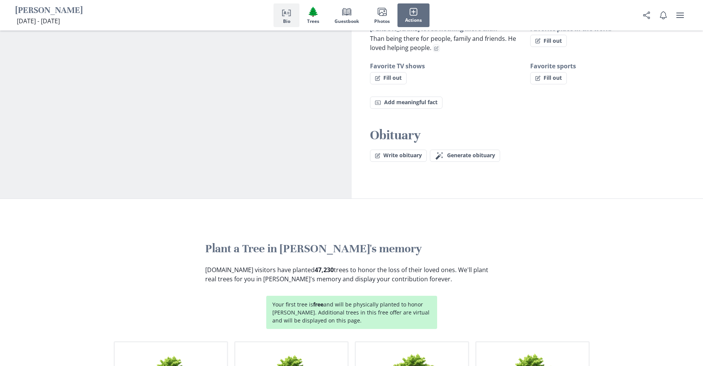
scroll to position [686, 0]
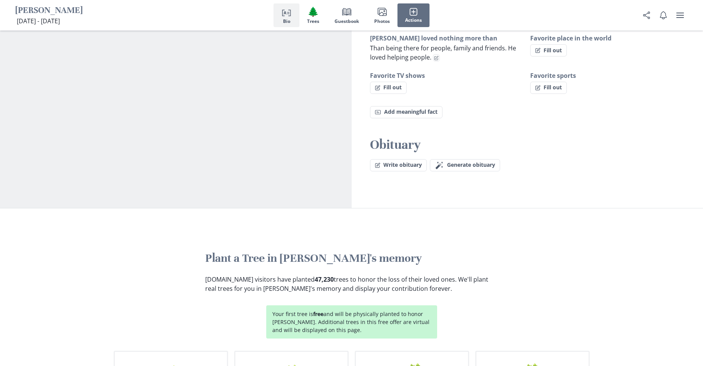
click at [388, 159] on button "Write obituary" at bounding box center [398, 165] width 57 height 12
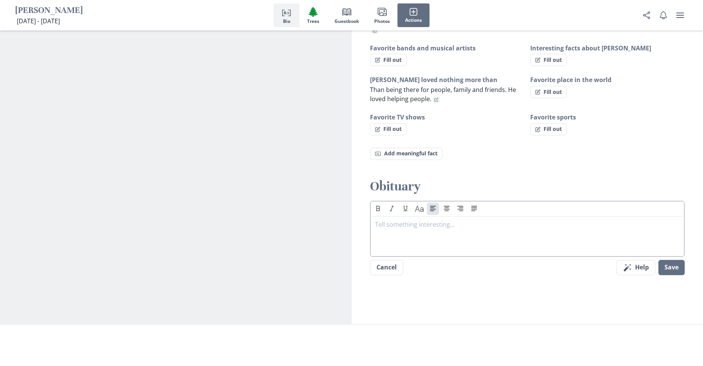
scroll to position [675, 0]
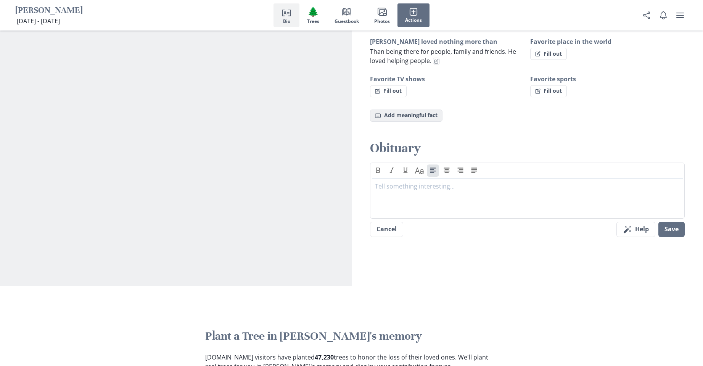
click at [405, 109] on button "Fact Add meaningful fact" at bounding box center [406, 115] width 72 height 12
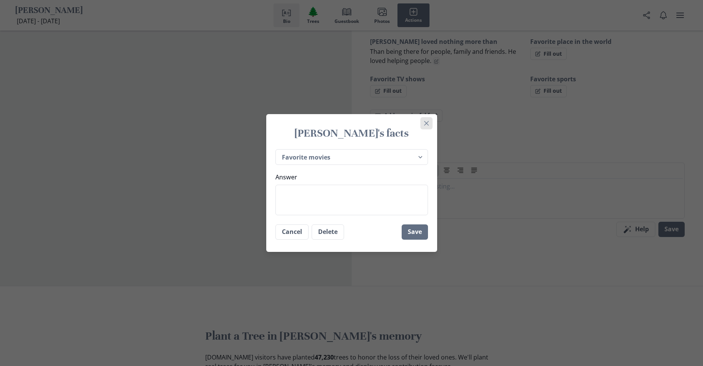
click at [432, 120] on button "Close" at bounding box center [426, 123] width 12 height 12
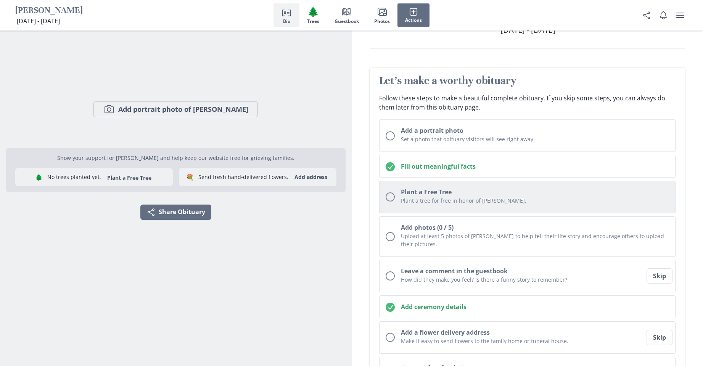
scroll to position [0, 0]
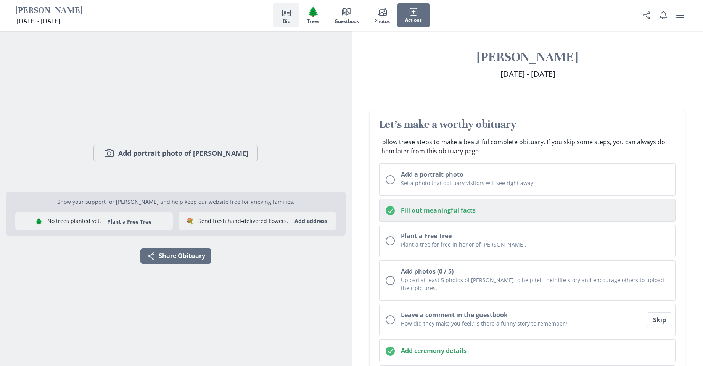
click at [430, 212] on h2 "Fill out meaningful facts" at bounding box center [535, 209] width 268 height 9
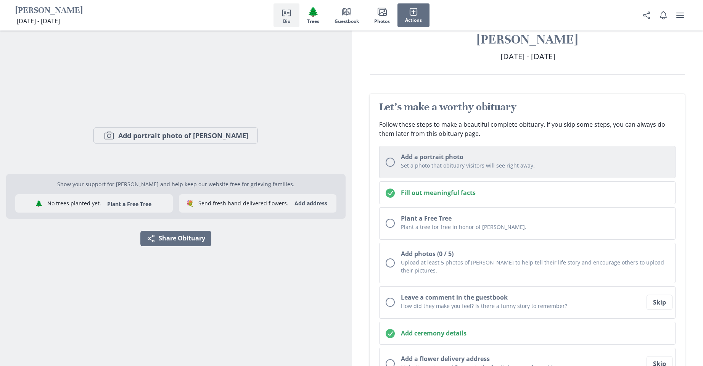
scroll to position [5, 0]
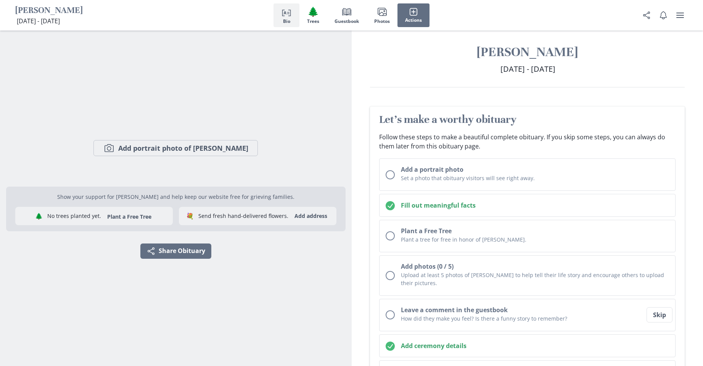
click at [448, 119] on h2 "Let's make a worthy obituary" at bounding box center [527, 119] width 297 height 14
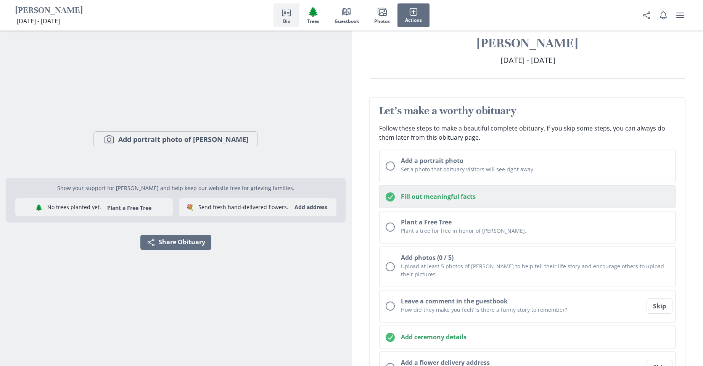
scroll to position [0, 0]
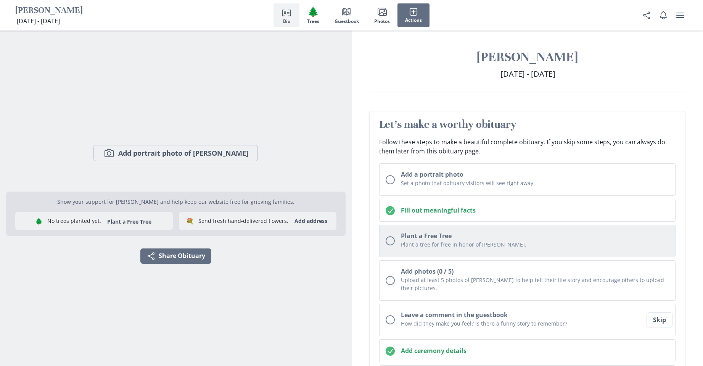
click at [390, 212] on icon "Checked circle" at bounding box center [389, 210] width 9 height 9
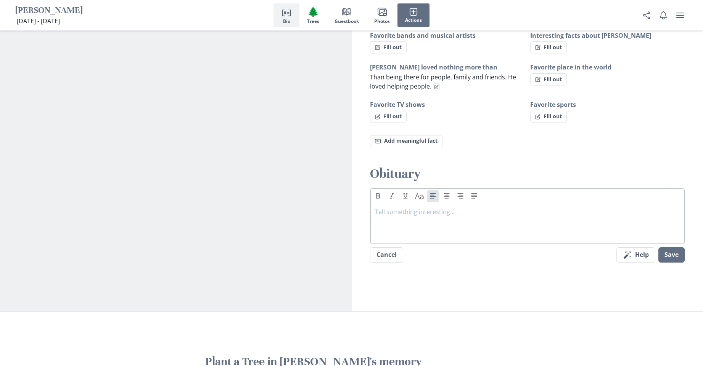
scroll to position [691, 0]
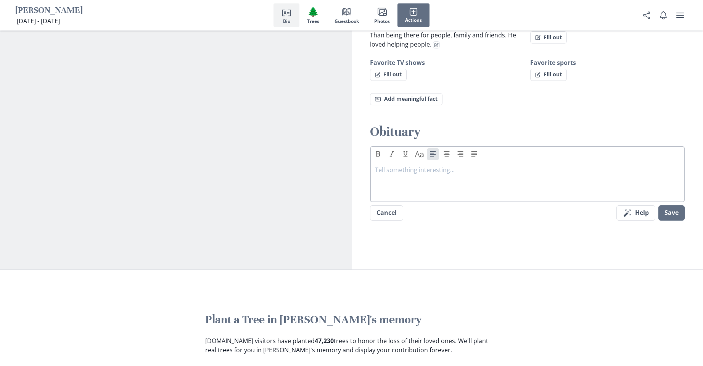
click at [395, 165] on p at bounding box center [527, 169] width 305 height 9
click at [383, 167] on div at bounding box center [527, 180] width 305 height 30
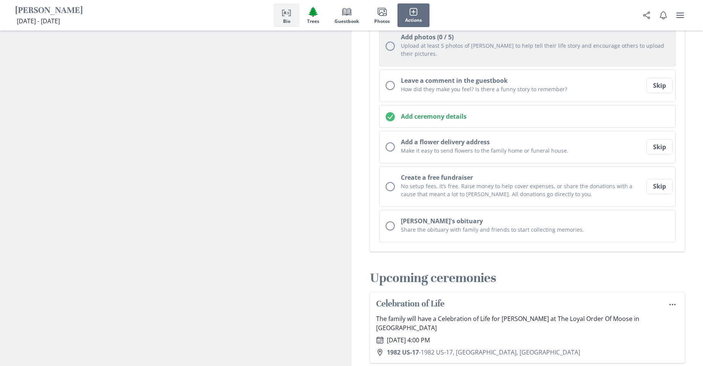
scroll to position [234, 0]
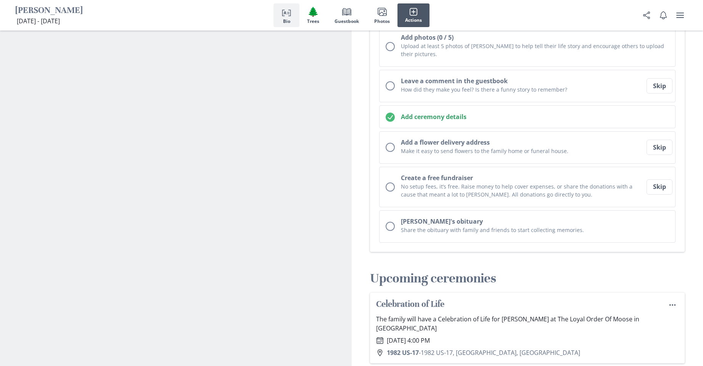
click at [412, 13] on icon "button" at bounding box center [413, 12] width 8 height 8
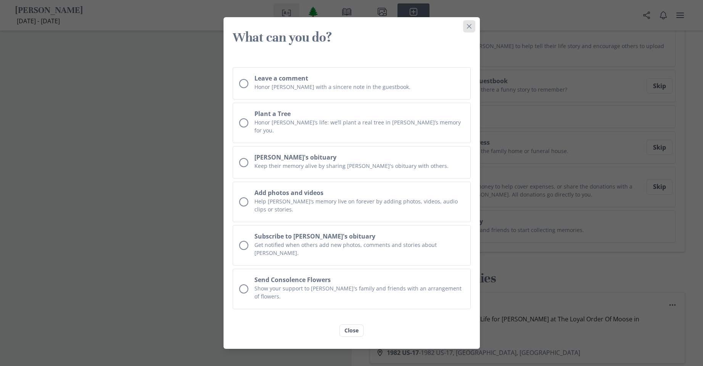
drag, startPoint x: 471, startPoint y: 34, endPoint x: 468, endPoint y: 40, distance: 6.5
click at [470, 32] on button "Close" at bounding box center [469, 26] width 12 height 12
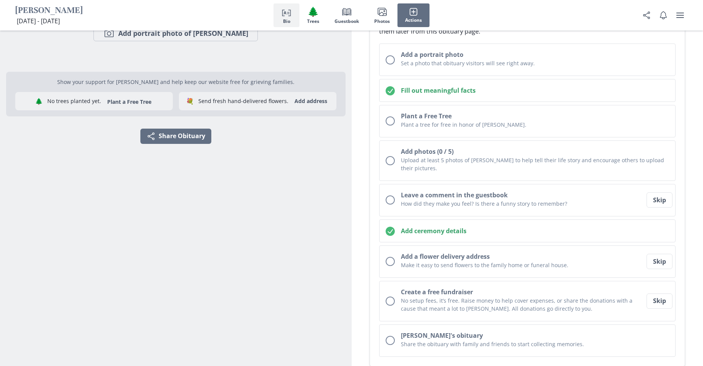
scroll to position [119, 0]
click at [282, 12] on icon "Person profile" at bounding box center [286, 11] width 9 height 9
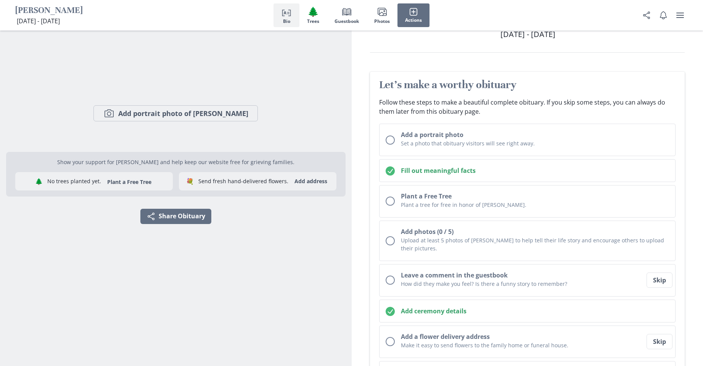
scroll to position [6, 0]
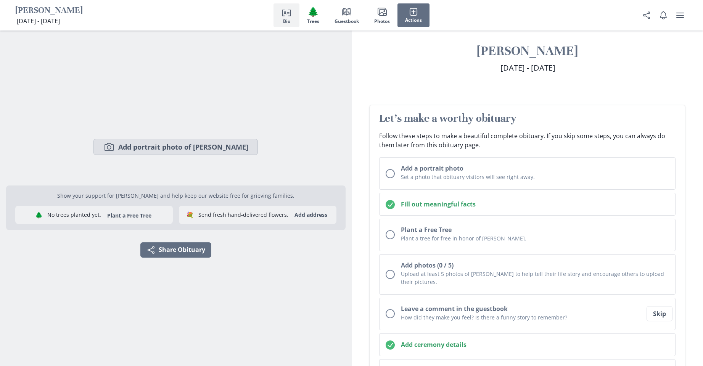
click at [193, 147] on button "Camera Add portrait photo of [PERSON_NAME]" at bounding box center [175, 147] width 164 height 16
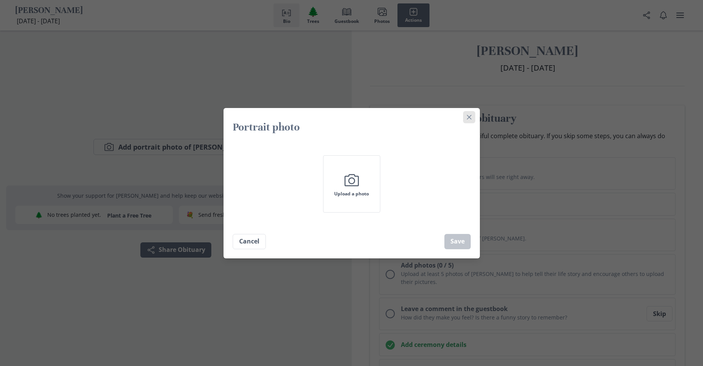
click at [471, 116] on icon "Close" at bounding box center [469, 117] width 5 height 5
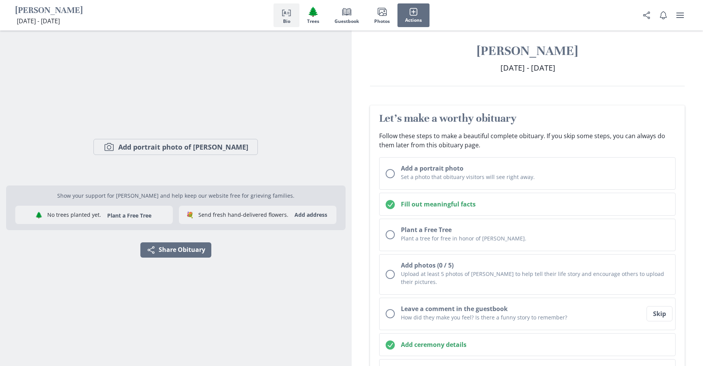
click at [282, 11] on polyline "button" at bounding box center [283, 13] width 2 height 6
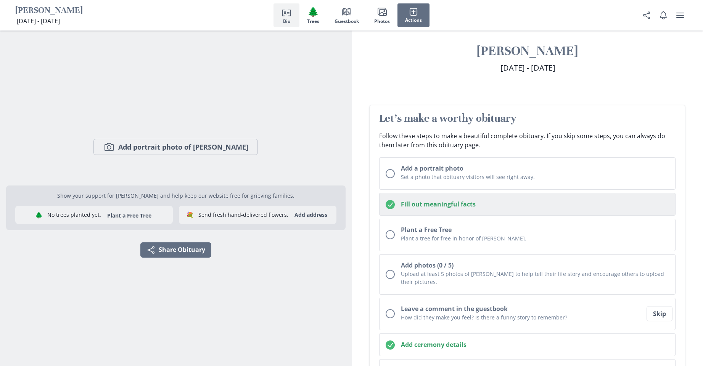
click at [407, 202] on h2 "Fill out meaningful facts" at bounding box center [535, 203] width 268 height 9
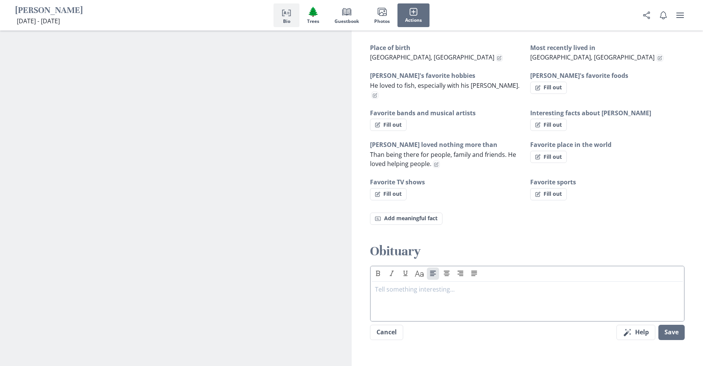
scroll to position [653, 0]
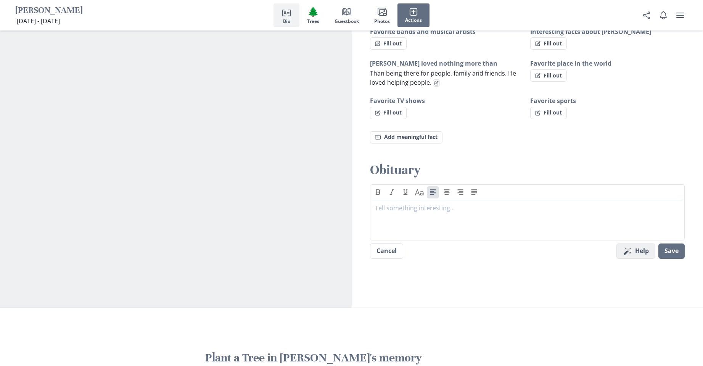
click at [638, 243] on button "Magic wand Help" at bounding box center [635, 250] width 39 height 15
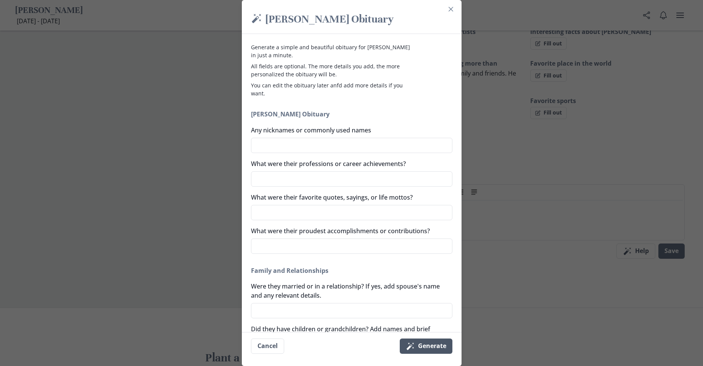
click at [417, 341] on button "Magic wand Generate" at bounding box center [426, 345] width 53 height 15
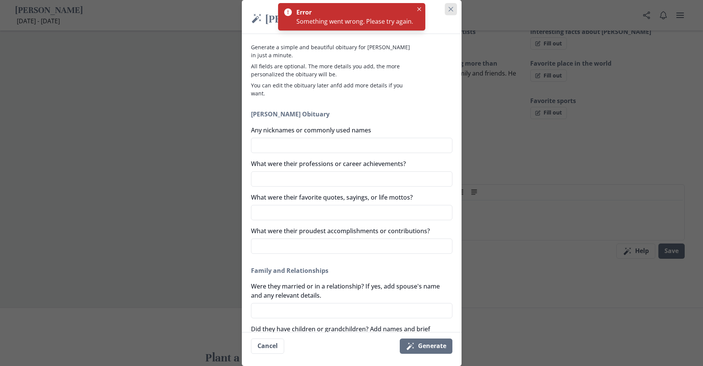
click at [453, 9] on icon "Close" at bounding box center [450, 9] width 5 height 5
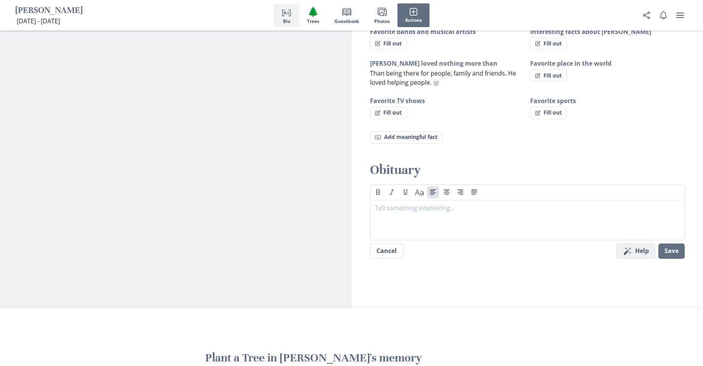
click at [635, 243] on button "Magic wand Help" at bounding box center [635, 250] width 39 height 15
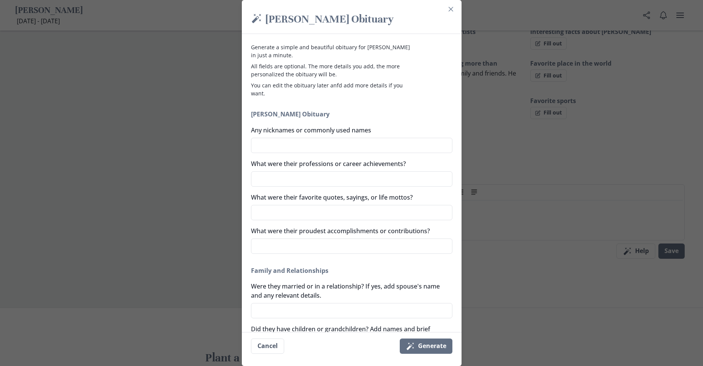
click at [672, 237] on div "Magic [PERSON_NAME] [PERSON_NAME] Obituary Generate a simple and beautiful obit…" at bounding box center [351, 183] width 703 height 366
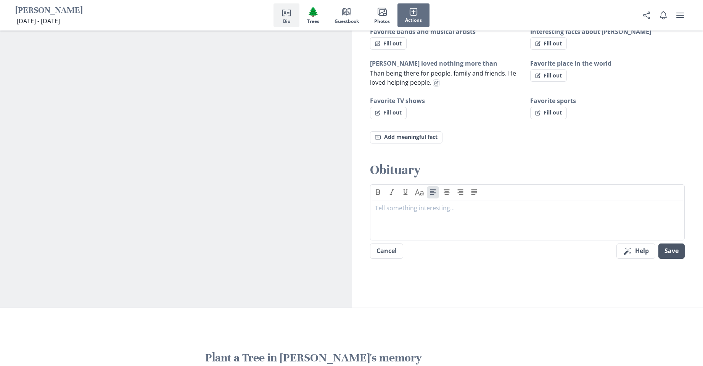
click at [673, 244] on button "Save" at bounding box center [671, 250] width 26 height 15
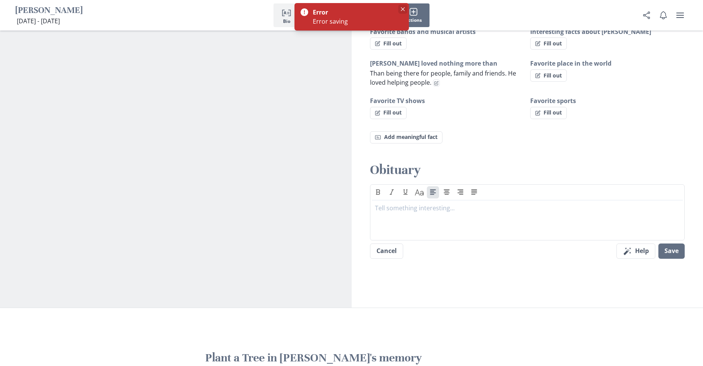
click at [401, 8] on icon "Close" at bounding box center [403, 9] width 4 height 4
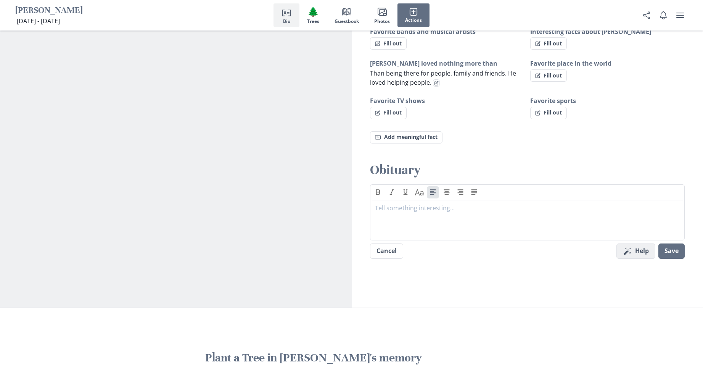
click at [630, 247] on icon "button" at bounding box center [626, 250] width 7 height 7
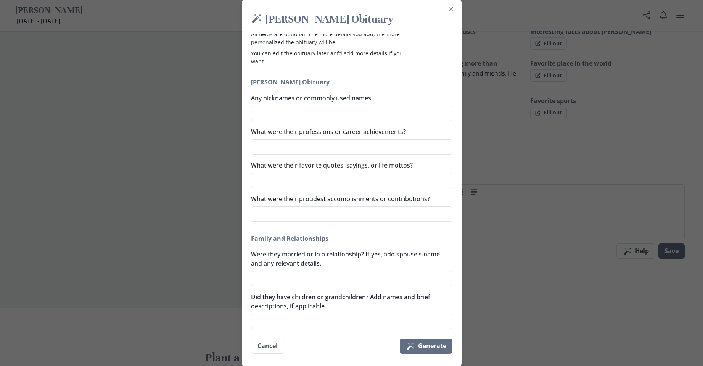
scroll to position [0, 0]
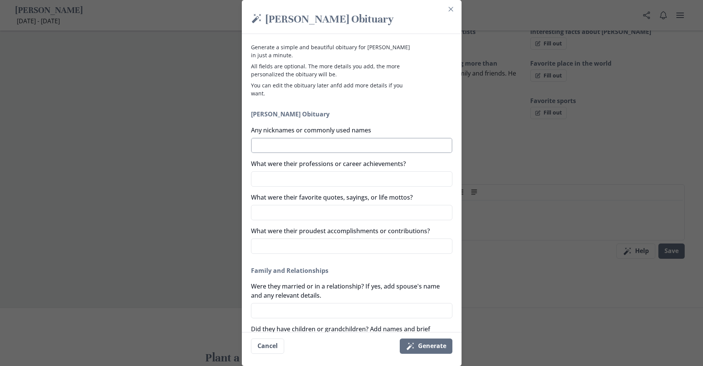
click at [277, 151] on textarea "Any nicknames or commonly used names" at bounding box center [351, 145] width 201 height 15
click at [284, 179] on textarea "What were their professions or career achievements?" at bounding box center [351, 178] width 201 height 15
click at [275, 215] on textarea "What were their favorite quotes, sayings, or life mottos?" at bounding box center [351, 212] width 201 height 15
click at [273, 249] on textarea "What were their proudest accomplishments or contributions?" at bounding box center [351, 245] width 201 height 15
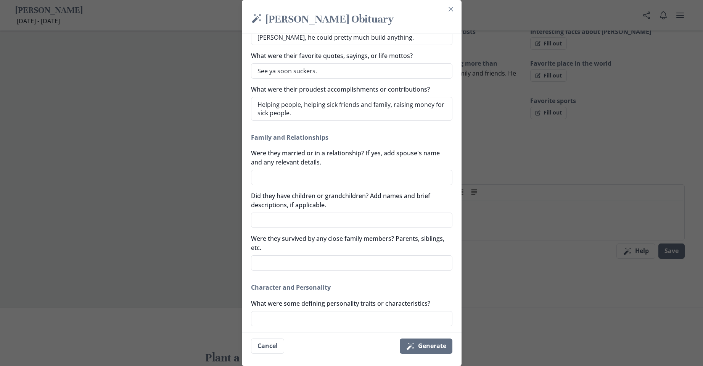
scroll to position [152, 0]
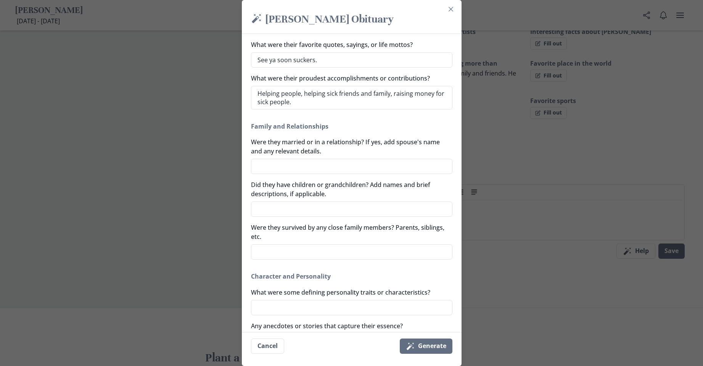
click at [261, 158] on div "Were they married or in a relationship? If yes, add spouse's name and any relev…" at bounding box center [351, 155] width 201 height 37
click at [266, 157] on div "Were they married or in a relationship? If yes, add spouse's name and any relev…" at bounding box center [351, 155] width 201 height 37
click at [263, 167] on textarea "Were they married or in a relationship? If yes, add spouse's name and any relev…" at bounding box center [351, 166] width 201 height 15
click at [274, 205] on textarea "Did they have children or grandchildren? Add names and brief descriptions, if a…" at bounding box center [351, 208] width 201 height 15
click at [281, 249] on textarea "Were they survived by any close family members? Parents, siblings, etc." at bounding box center [351, 251] width 201 height 15
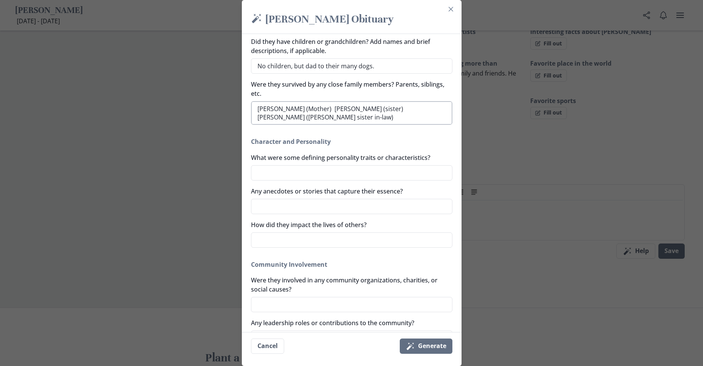
scroll to position [305, 0]
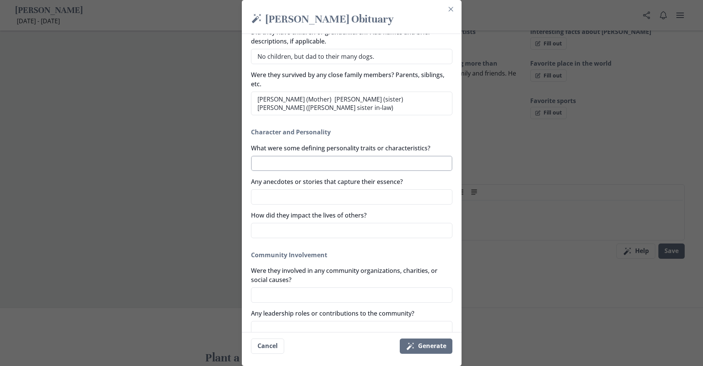
click at [279, 164] on textarea "What were some defining personality traits or characteristics?" at bounding box center [351, 163] width 201 height 15
click at [260, 199] on textarea "Any anecdotes or stories that capture their essence?" at bounding box center [351, 196] width 201 height 15
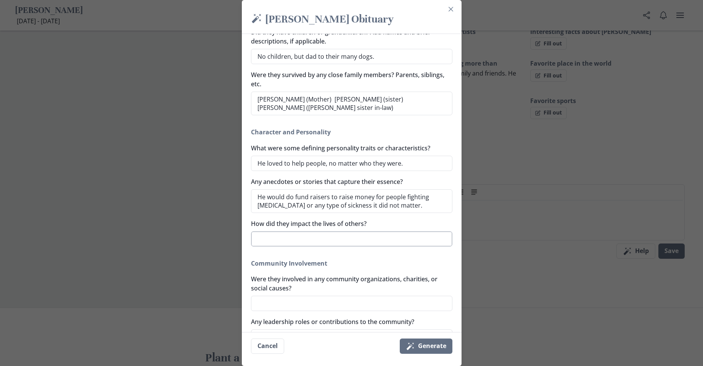
click at [307, 239] on textarea "How did they impact the lives of others?" at bounding box center [351, 238] width 201 height 15
click at [310, 240] on textarea "How did they impact the lives of others?" at bounding box center [351, 238] width 201 height 15
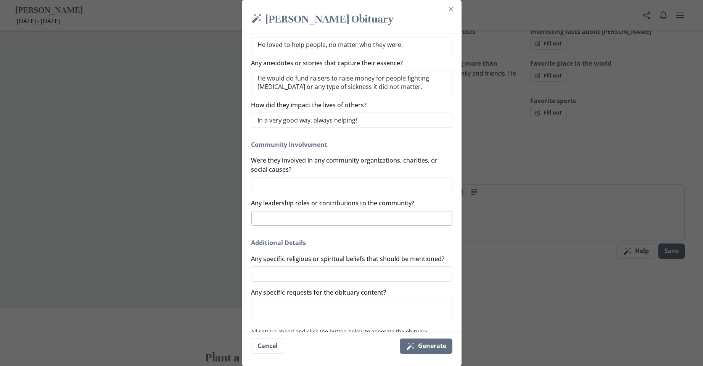
scroll to position [451, 0]
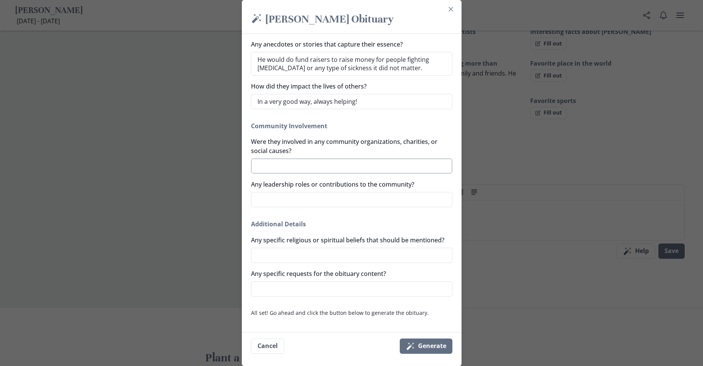
click at [269, 158] on textarea "Were they involved in any community organizations, charities, or social causes?" at bounding box center [351, 165] width 201 height 15
click at [268, 192] on textarea "Any leadership roles or contributions to the community?" at bounding box center [351, 199] width 201 height 15
click at [298, 258] on textarea "Any specific religious or spiritual beliefs that should be mentioned?" at bounding box center [351, 254] width 201 height 15
click at [270, 287] on textarea "Any specific requests for the obituary content?" at bounding box center [351, 288] width 201 height 15
click at [438, 343] on button "Magic wand Generate" at bounding box center [426, 345] width 53 height 15
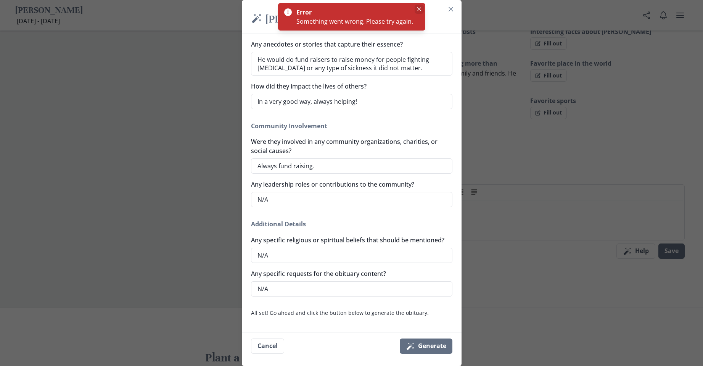
click at [419, 10] on icon "Close" at bounding box center [419, 9] width 4 height 4
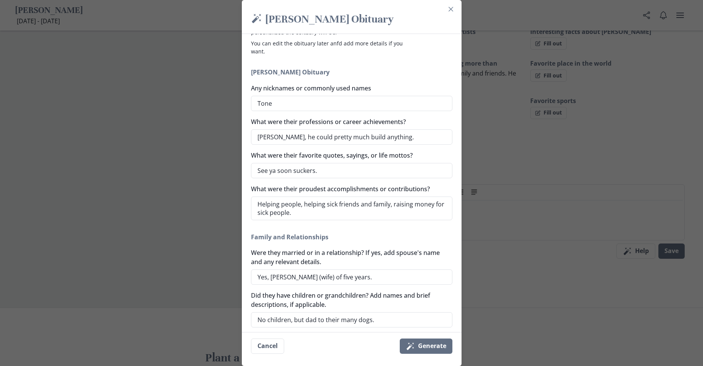
scroll to position [0, 0]
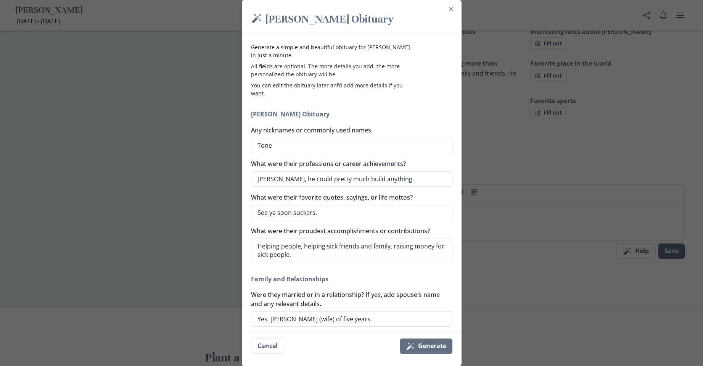
click at [260, 17] on icon "Magic wand" at bounding box center [256, 18] width 11 height 11
click at [453, 7] on icon "Close" at bounding box center [450, 9] width 5 height 5
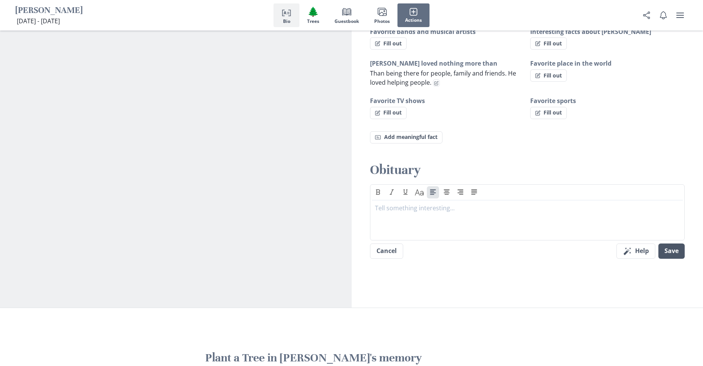
click at [671, 243] on button "Save" at bounding box center [671, 250] width 26 height 15
click at [402, 203] on p at bounding box center [527, 207] width 305 height 9
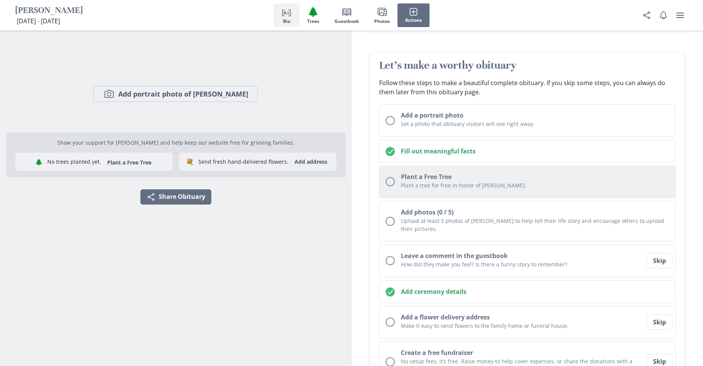
scroll to position [43, 0]
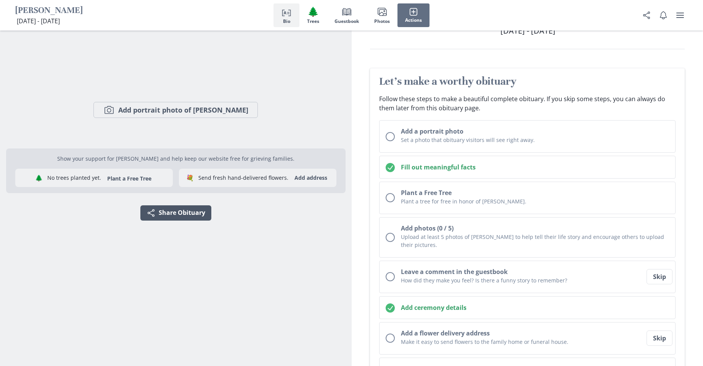
click at [179, 217] on button "Share Share Obituary" at bounding box center [175, 212] width 71 height 15
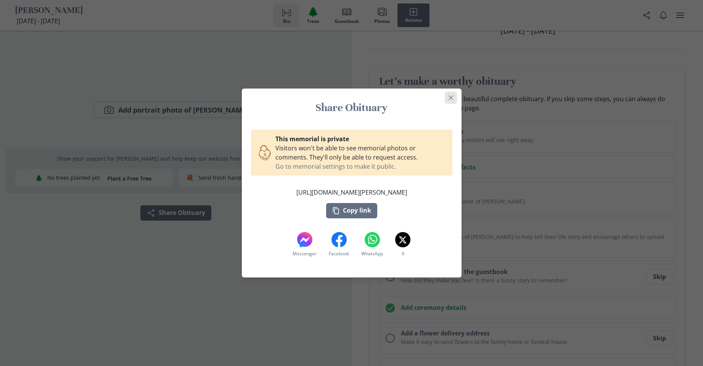
click at [453, 96] on icon "Close" at bounding box center [450, 97] width 5 height 5
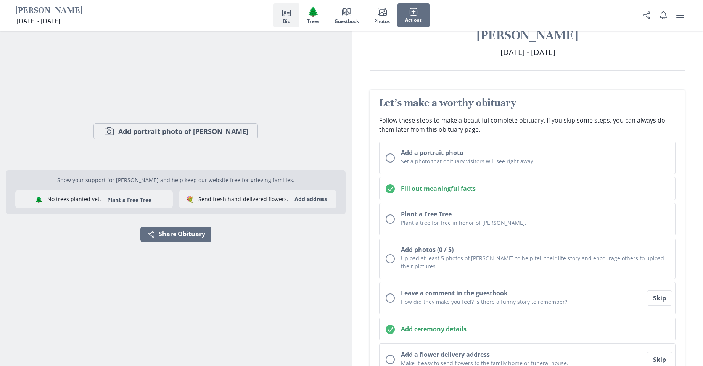
scroll to position [0, 0]
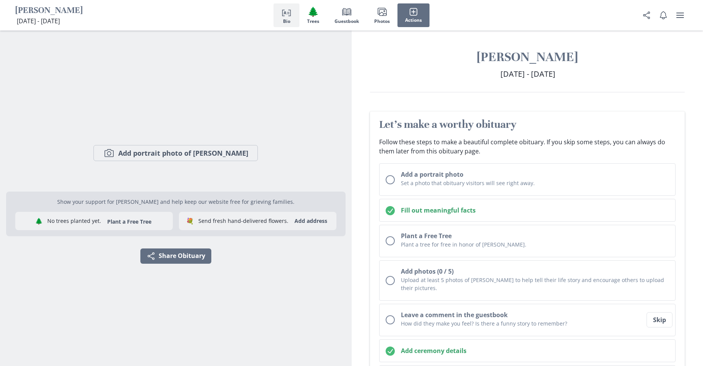
click at [282, 14] on icon "Person profile" at bounding box center [286, 11] width 9 height 9
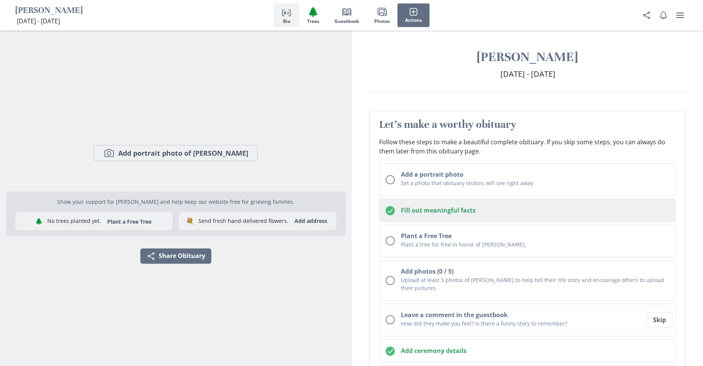
click at [413, 209] on h2 "Fill out meaningful facts" at bounding box center [535, 209] width 268 height 9
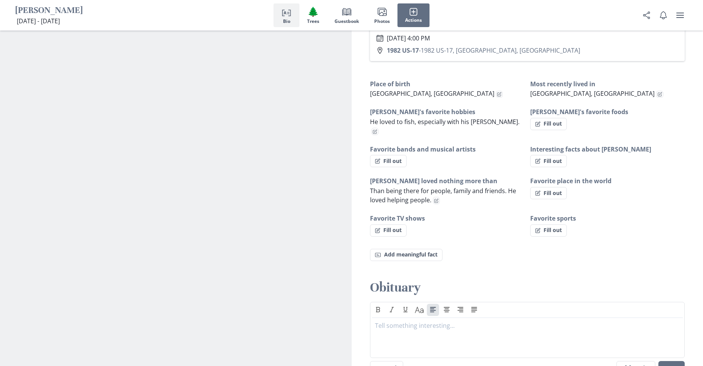
scroll to position [539, 0]
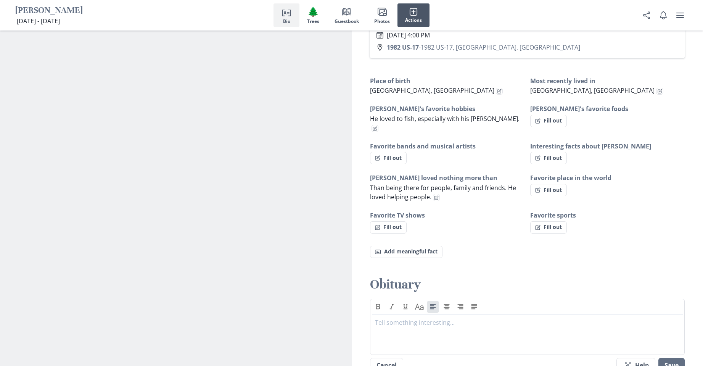
click at [414, 13] on icon "button" at bounding box center [413, 12] width 8 height 8
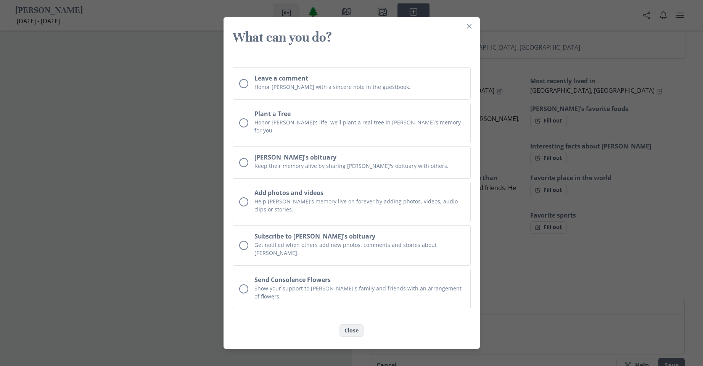
click at [353, 324] on button "Close" at bounding box center [351, 330] width 24 height 12
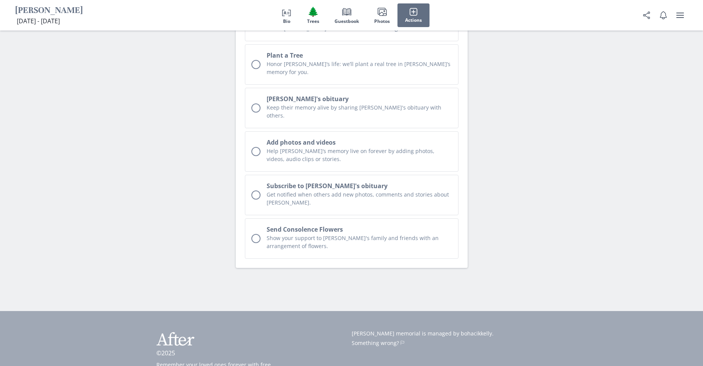
scroll to position [2123, 0]
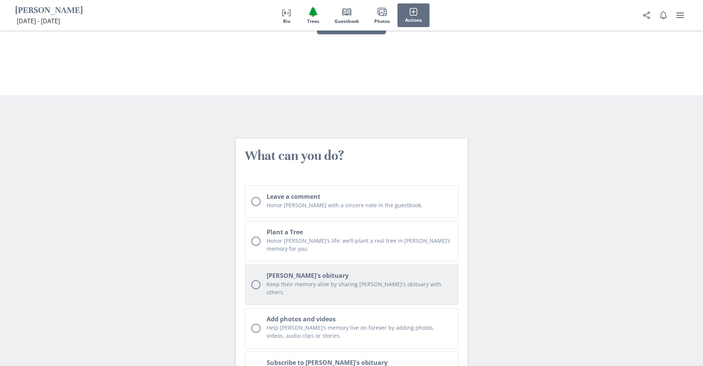
scroll to position [1933, 0]
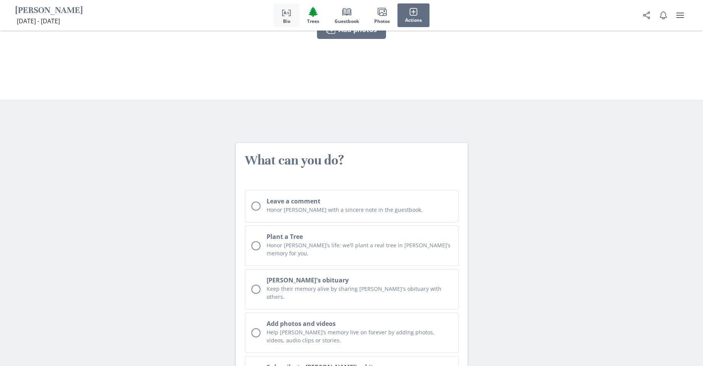
click at [284, 12] on icon "Person profile" at bounding box center [286, 11] width 9 height 9
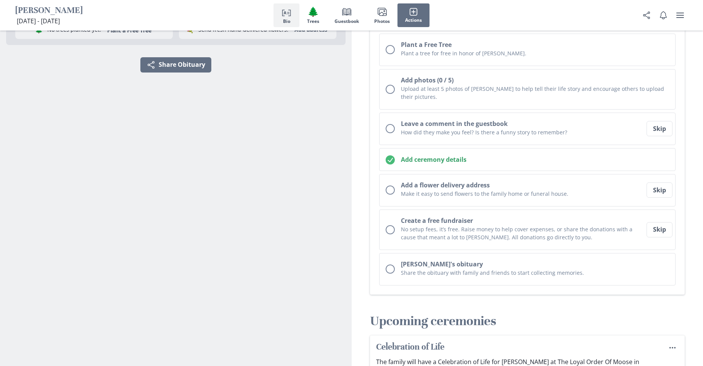
scroll to position [6, 0]
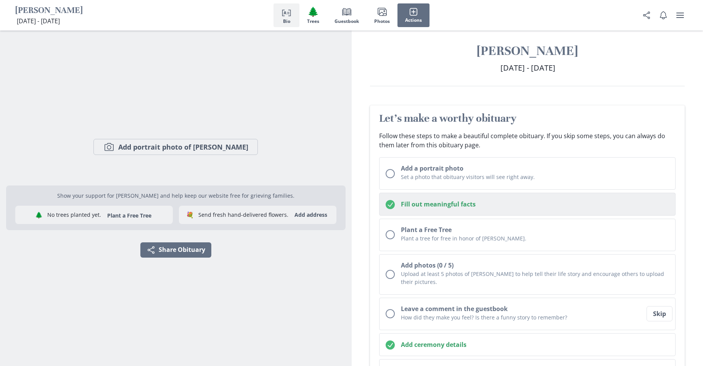
click at [406, 203] on h2 "Fill out meaningful facts" at bounding box center [535, 203] width 268 height 9
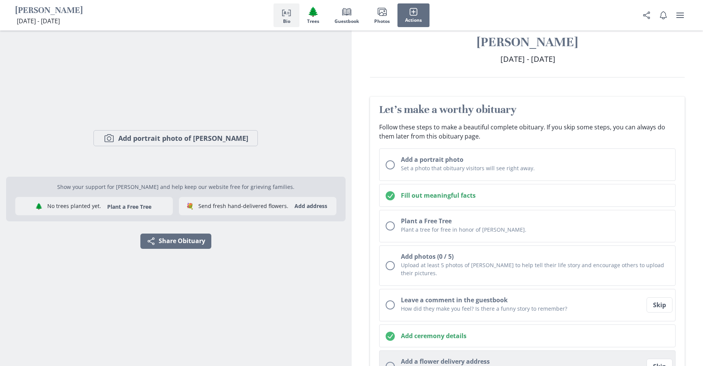
scroll to position [0, 0]
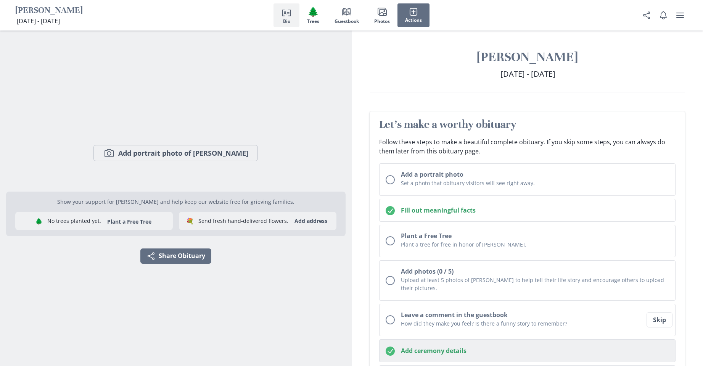
click at [448, 350] on h2 "Add ceremony details" at bounding box center [535, 350] width 268 height 9
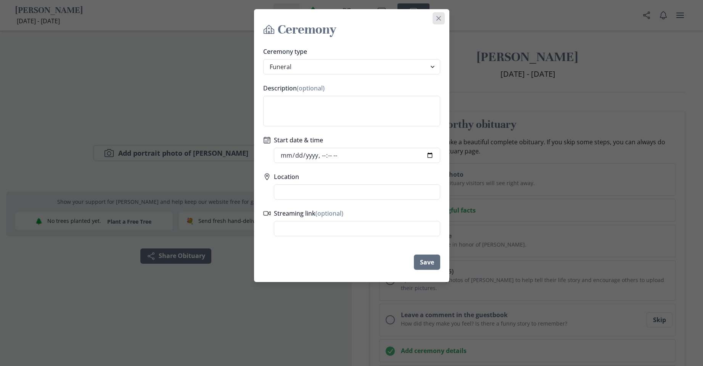
click at [441, 19] on icon "Close" at bounding box center [438, 18] width 5 height 5
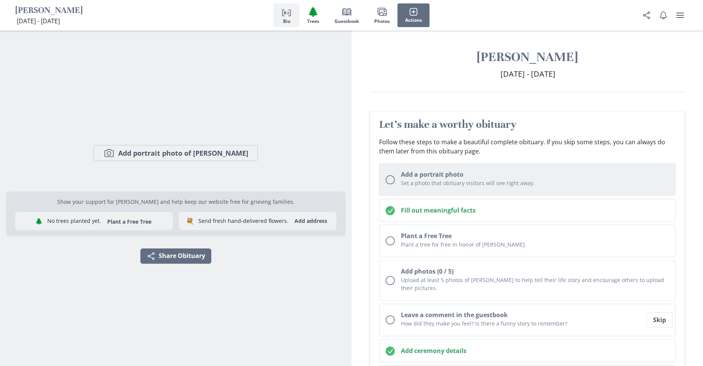
click at [422, 173] on h2 "Add a portrait photo" at bounding box center [535, 174] width 268 height 9
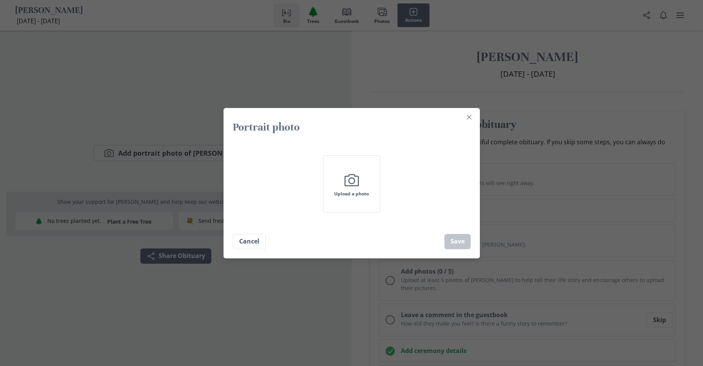
drag, startPoint x: 472, startPoint y: 113, endPoint x: 475, endPoint y: 120, distance: 8.4
click at [472, 114] on button "Close" at bounding box center [469, 117] width 12 height 12
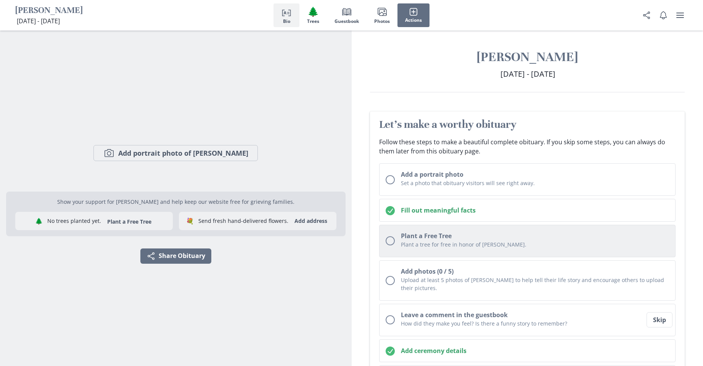
click at [432, 235] on h2 "Plant a Free Tree" at bounding box center [535, 235] width 268 height 9
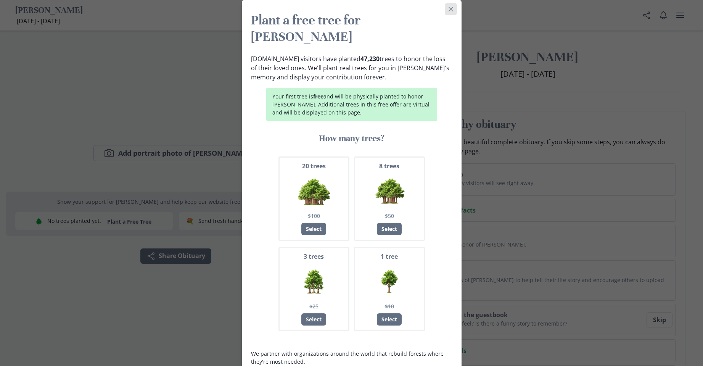
click at [452, 8] on icon "Close" at bounding box center [450, 9] width 5 height 5
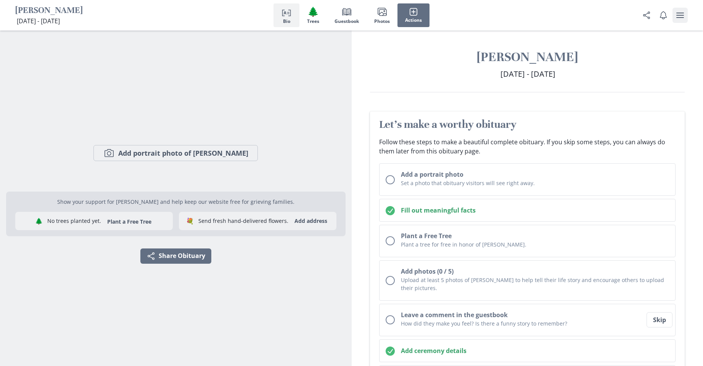
click at [679, 14] on icon "user menu" at bounding box center [679, 15] width 9 height 9
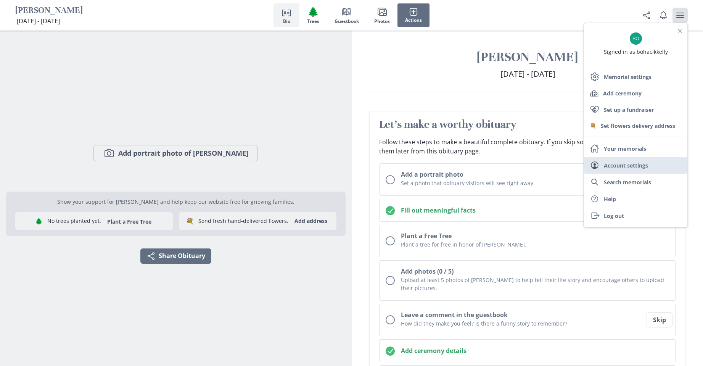
click at [605, 165] on link "User Account settings" at bounding box center [635, 165] width 103 height 17
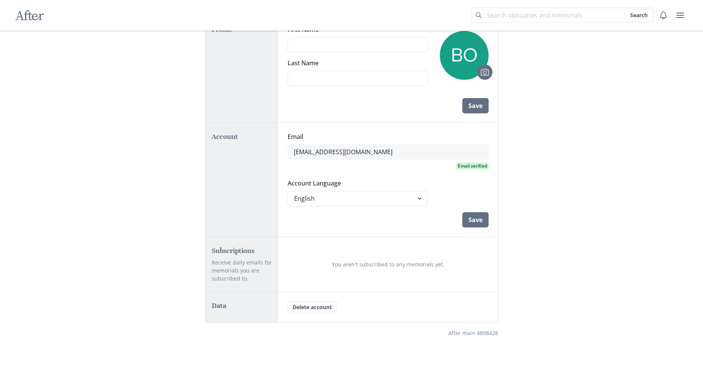
scroll to position [50, 0]
click at [301, 41] on input "First Name" at bounding box center [357, 42] width 140 height 15
click at [313, 78] on input "Last Name" at bounding box center [357, 76] width 140 height 15
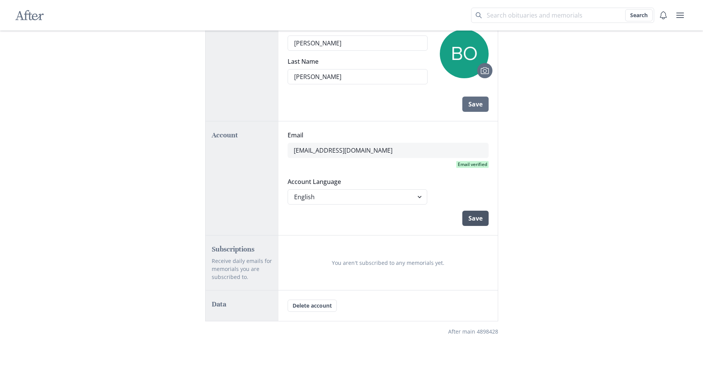
click at [474, 217] on button "Save" at bounding box center [475, 217] width 26 height 15
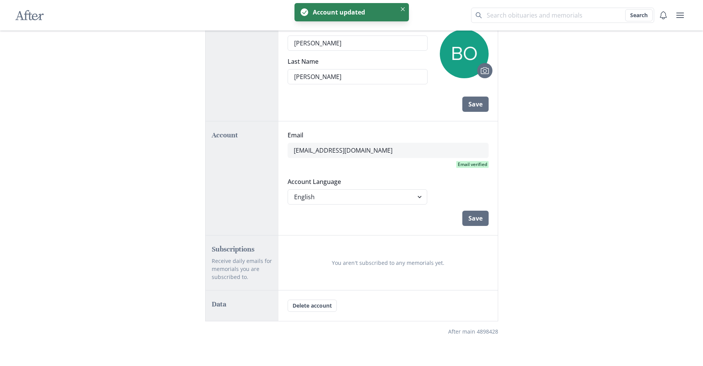
scroll to position [0, 0]
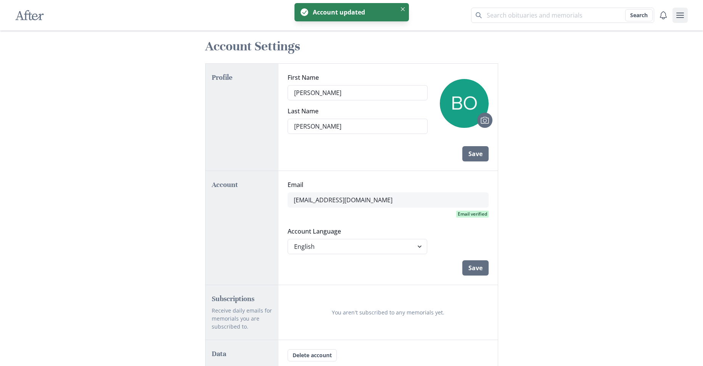
click at [679, 15] on icon "user menu" at bounding box center [680, 15] width 8 height 5
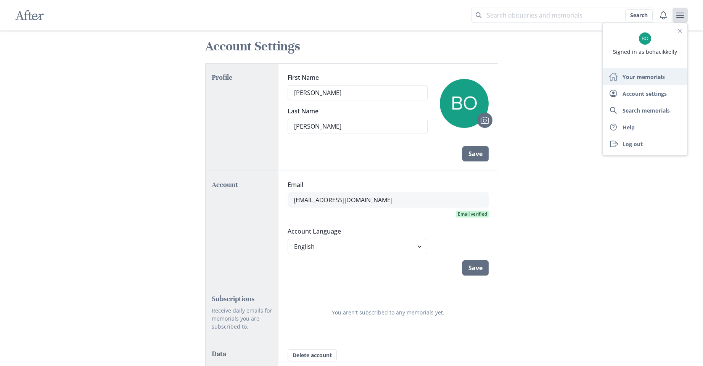
click at [637, 79] on link "Home Your memorials" at bounding box center [644, 76] width 85 height 17
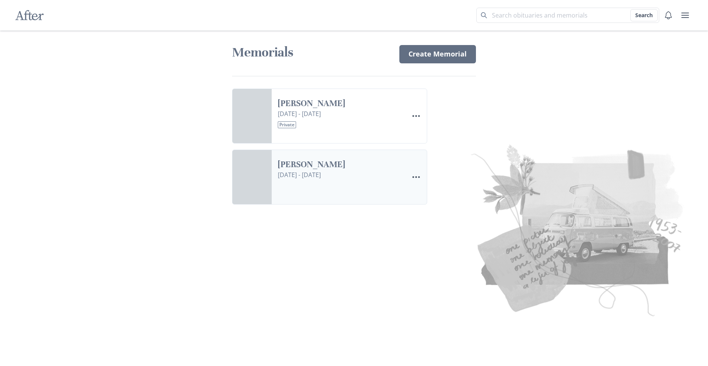
click at [367, 170] on link "[PERSON_NAME]" at bounding box center [340, 164] width 125 height 11
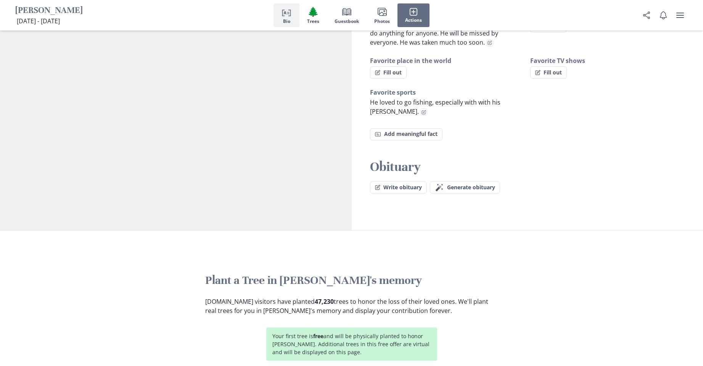
scroll to position [572, 0]
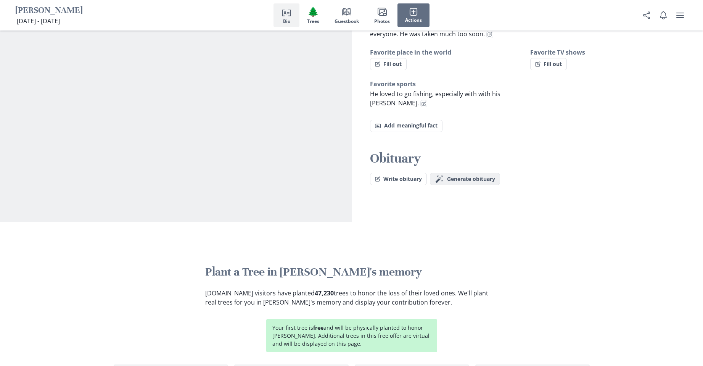
click at [494, 176] on span "Generate obituary" at bounding box center [471, 179] width 48 height 6
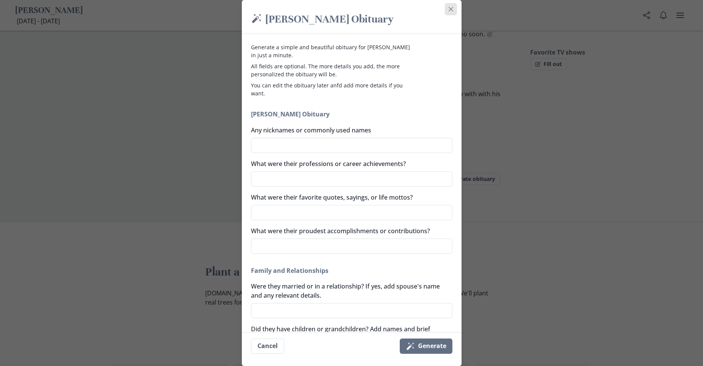
click at [456, 8] on button "Close" at bounding box center [450, 9] width 12 height 12
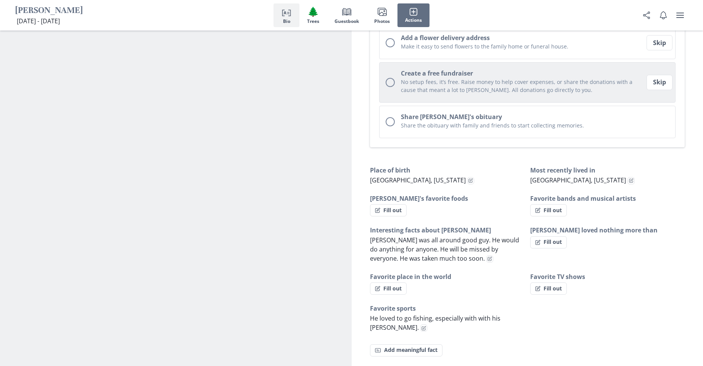
scroll to position [343, 0]
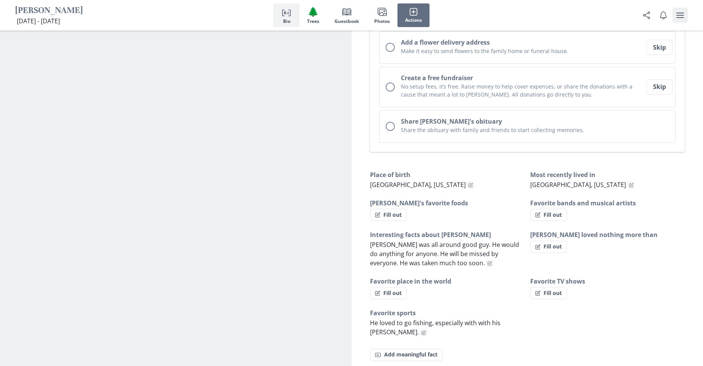
click at [677, 15] on icon "user menu" at bounding box center [680, 15] width 8 height 5
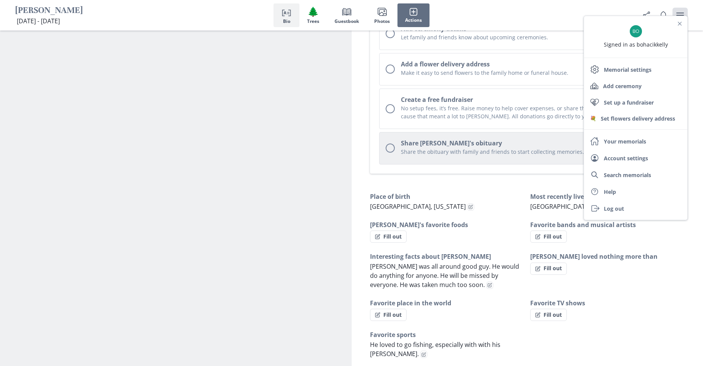
scroll to position [314, 0]
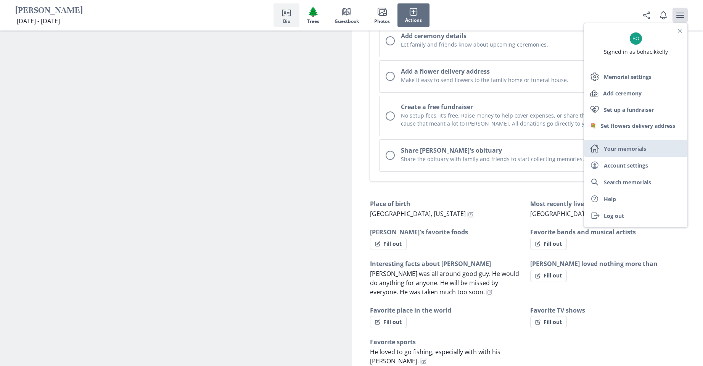
click at [613, 150] on link "Home Your memorials" at bounding box center [635, 148] width 103 height 17
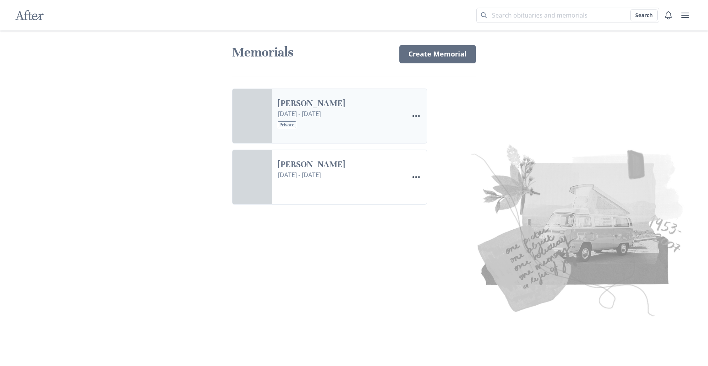
click at [343, 109] on link "[PERSON_NAME]" at bounding box center [340, 103] width 125 height 11
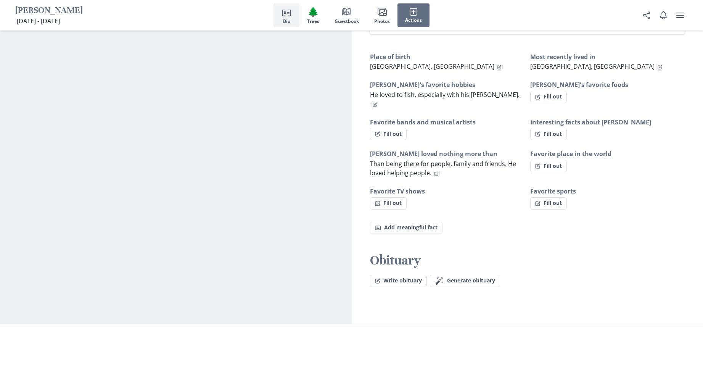
scroll to position [724, 0]
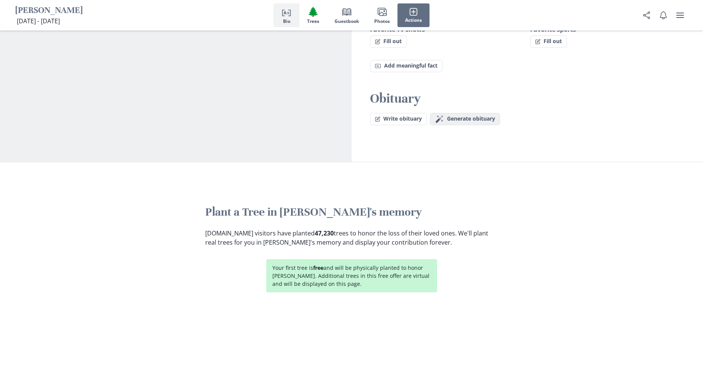
click at [469, 116] on span "Generate obituary" at bounding box center [471, 119] width 48 height 6
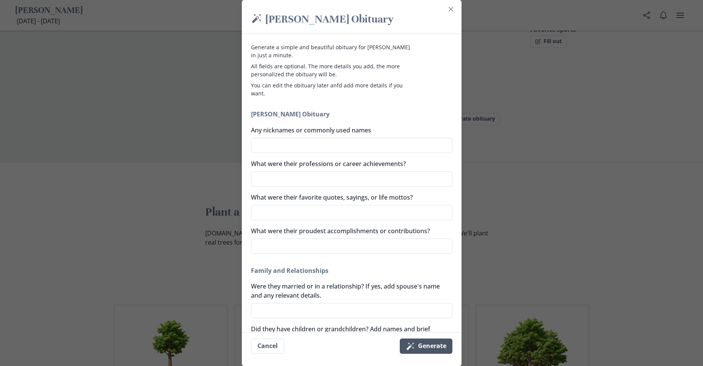
click at [432, 339] on button "Magic wand Generate" at bounding box center [426, 345] width 53 height 15
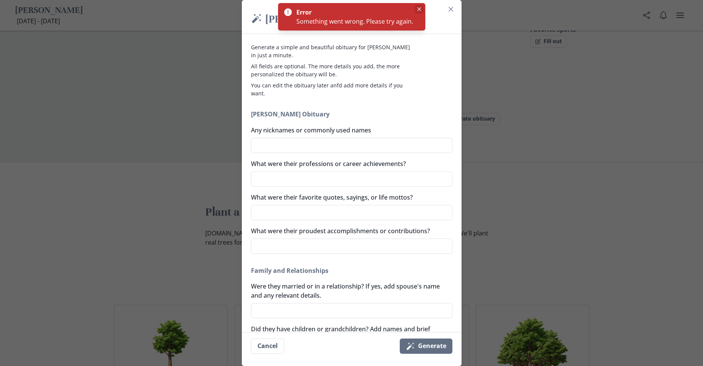
click at [418, 8] on icon "Close" at bounding box center [419, 9] width 4 height 4
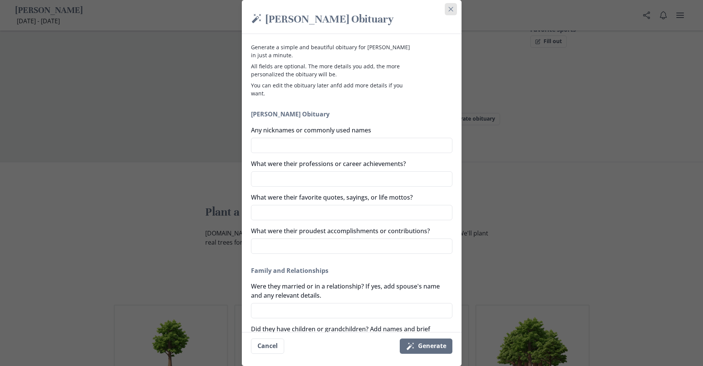
click at [451, 6] on button "Close" at bounding box center [450, 9] width 12 height 12
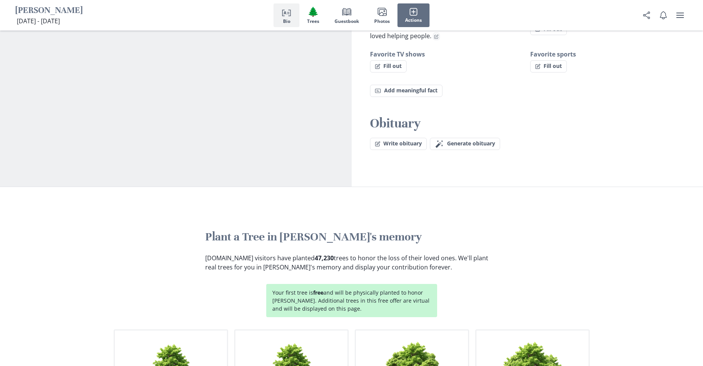
scroll to position [686, 0]
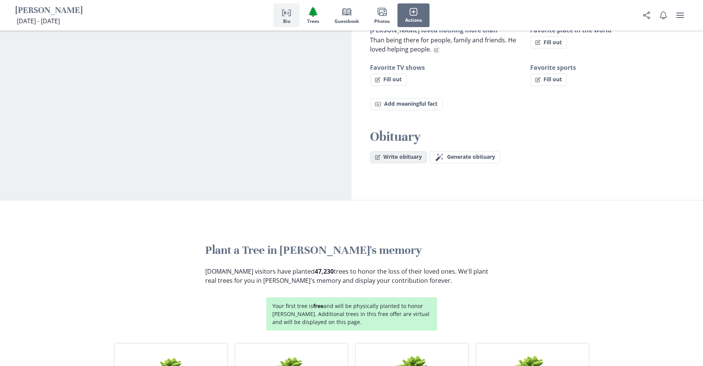
click at [392, 151] on button "Write obituary" at bounding box center [398, 157] width 57 height 12
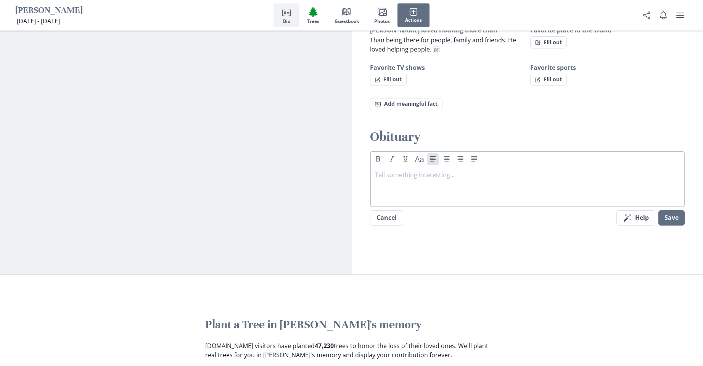
click at [415, 174] on div at bounding box center [527, 185] width 305 height 30
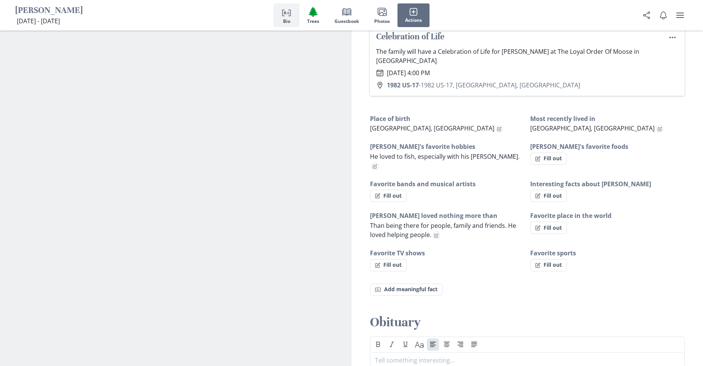
scroll to position [496, 0]
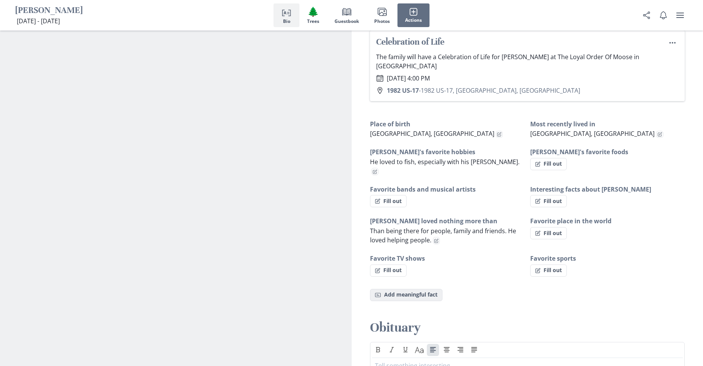
click at [415, 289] on button "Fact Add meaningful fact" at bounding box center [406, 295] width 72 height 12
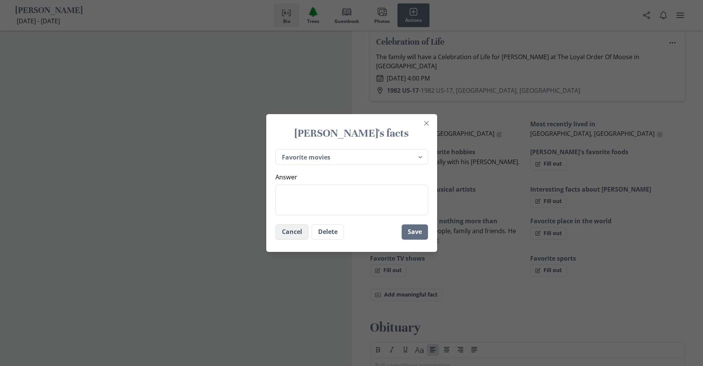
click at [300, 231] on button "Cancel" at bounding box center [291, 231] width 33 height 15
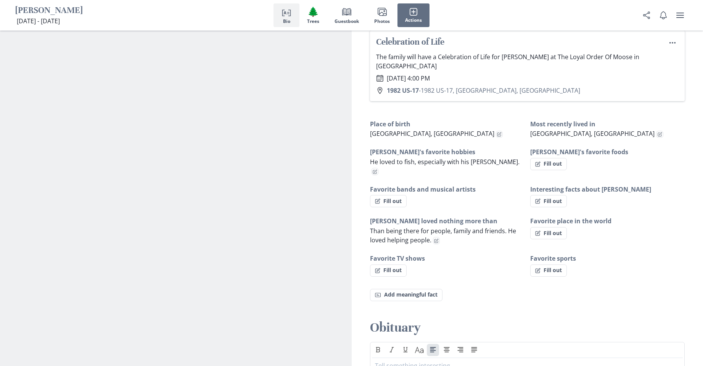
scroll to position [610, 0]
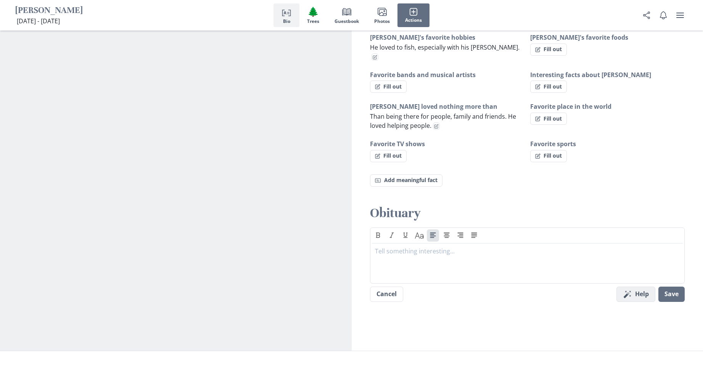
click at [640, 286] on button "Magic wand Help" at bounding box center [635, 293] width 39 height 15
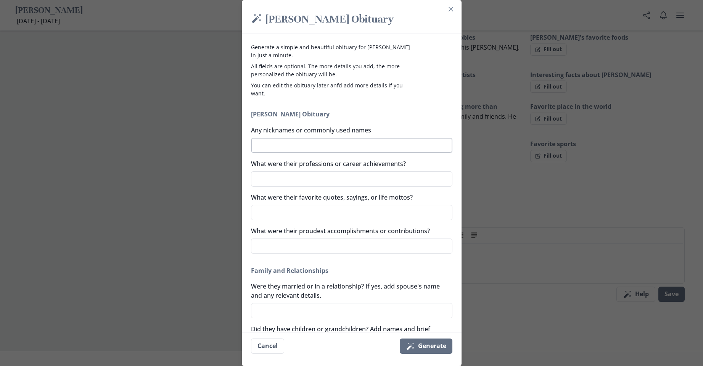
click at [271, 148] on textarea "Any nicknames or commonly used names" at bounding box center [351, 145] width 201 height 15
click at [265, 175] on textarea "What were their professions or career achievements?" at bounding box center [351, 178] width 201 height 15
click at [314, 217] on textarea "What were their favorite quotes, sayings, or life mottos?" at bounding box center [351, 212] width 201 height 15
click at [286, 247] on textarea "What were their proudest accomplishments or contributions?" at bounding box center [351, 245] width 201 height 15
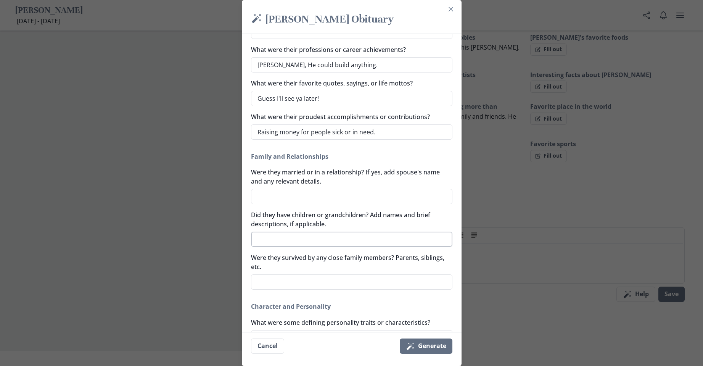
scroll to position [114, 0]
click at [276, 197] on textarea "Were they married or in a relationship? If yes, add spouse's name and any relev…" at bounding box center [351, 195] width 201 height 15
click at [272, 239] on textarea "Did they have children or grandchildren? Add names and brief descriptions, if a…" at bounding box center [351, 238] width 201 height 15
click at [262, 286] on textarea "Were they survived by any close family members? Parents, siblings, etc." at bounding box center [351, 281] width 201 height 15
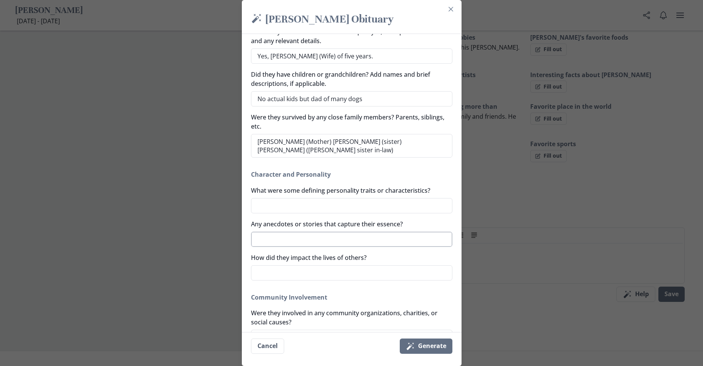
scroll to position [267, 0]
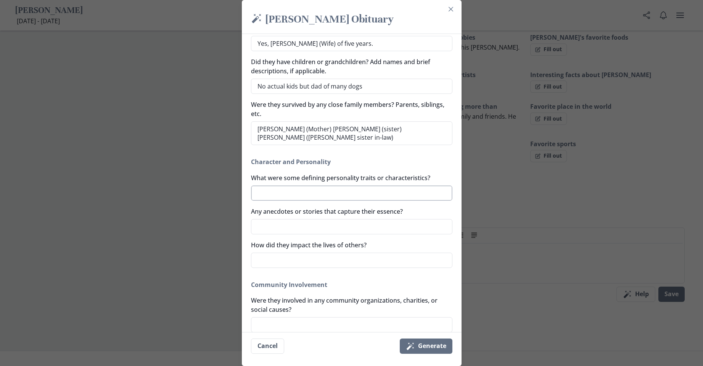
click at [308, 196] on textarea "What were some defining personality traits or characteristics?" at bounding box center [351, 192] width 201 height 15
click at [274, 232] on textarea "Any anecdotes or stories that capture their essence?" at bounding box center [351, 226] width 201 height 15
click at [286, 259] on textarea "How did they impact the lives of others?" at bounding box center [351, 259] width 201 height 15
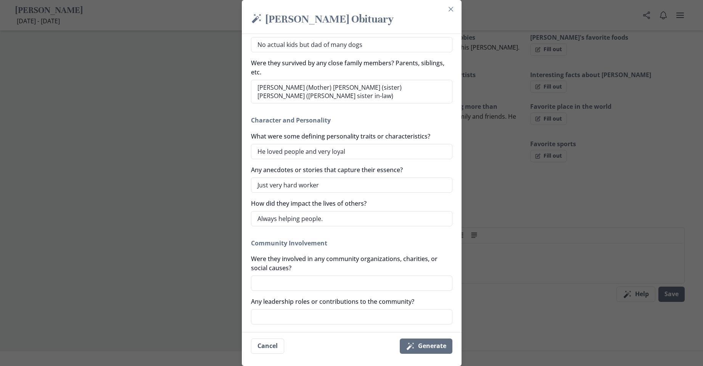
scroll to position [381, 0]
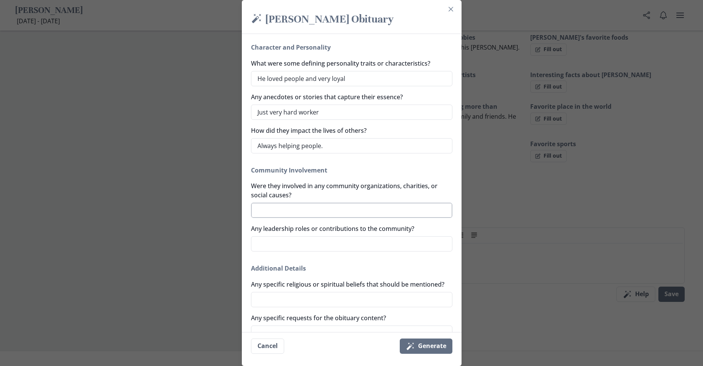
click at [279, 209] on textarea "Were they involved in any community organizations, charities, or social causes?" at bounding box center [351, 209] width 201 height 15
click at [289, 246] on textarea "Any leadership roles or contributions to the community?" at bounding box center [351, 243] width 201 height 15
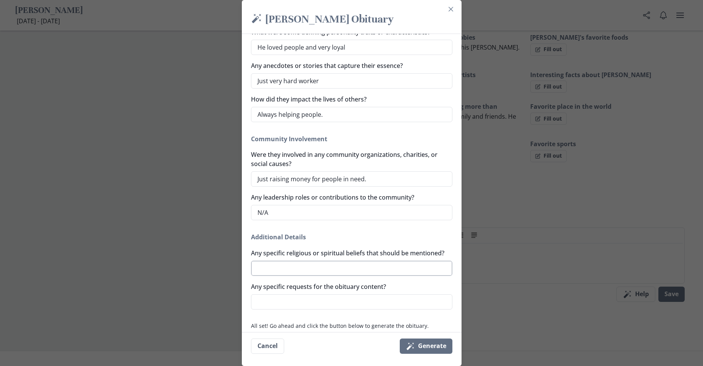
scroll to position [435, 0]
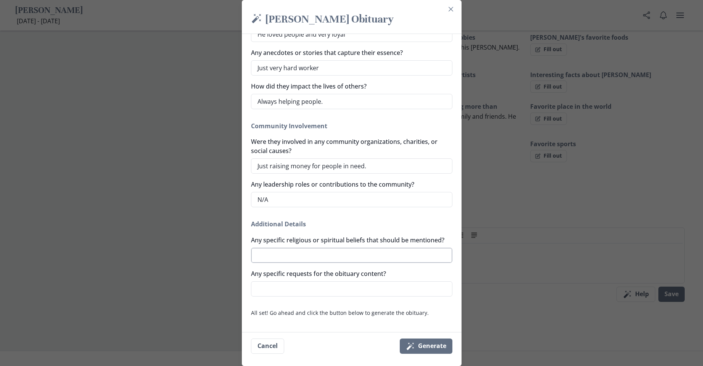
click at [290, 256] on textarea "Any specific religious or spiritual beliefs that should be mentioned?" at bounding box center [351, 254] width 201 height 15
click at [270, 289] on textarea "Any specific requests for the obituary content?" at bounding box center [351, 288] width 201 height 15
click at [425, 344] on button "Magic wand Generate" at bounding box center [426, 345] width 53 height 15
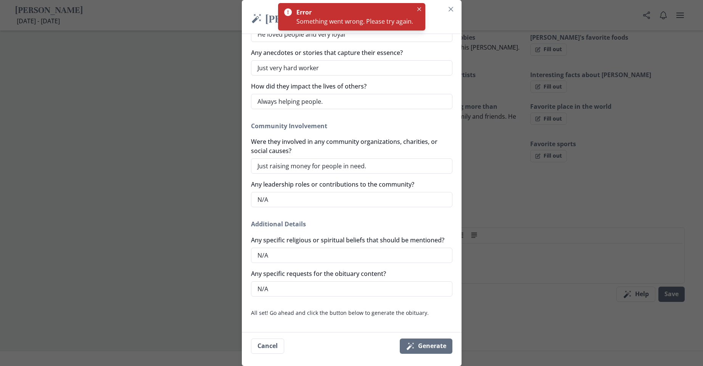
click at [369, 20] on div "Something went wrong. Please try again." at bounding box center [354, 21] width 117 height 9
drag, startPoint x: 418, startPoint y: 7, endPoint x: 418, endPoint y: 29, distance: 21.7
click at [418, 8] on button "Close" at bounding box center [418, 9] width 9 height 9
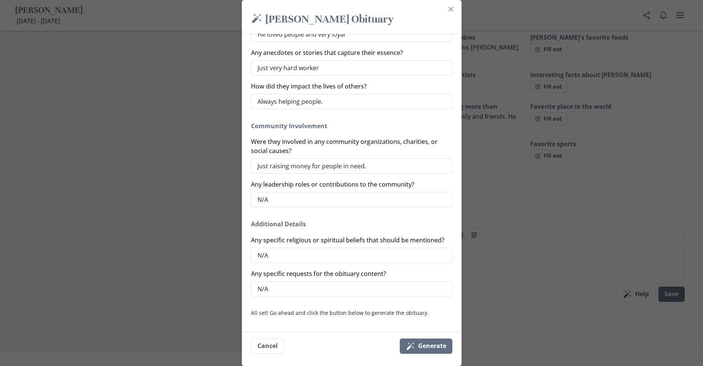
scroll to position [0, 0]
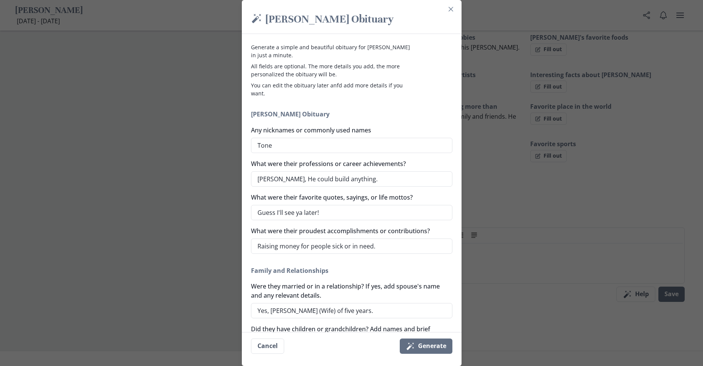
click at [456, 2] on section "Magic [PERSON_NAME] [PERSON_NAME] Obituary Generate a simple and beautiful obit…" at bounding box center [352, 183] width 220 height 366
drag, startPoint x: 453, startPoint y: 8, endPoint x: 462, endPoint y: 46, distance: 39.5
click at [453, 8] on icon "Close" at bounding box center [450, 9] width 5 height 5
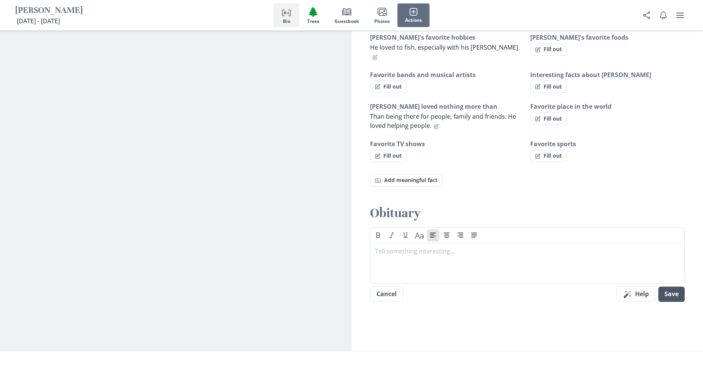
click at [671, 286] on button "Save" at bounding box center [671, 293] width 26 height 15
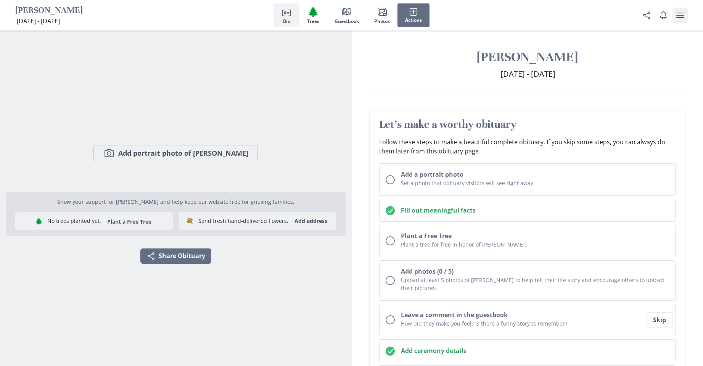
click at [681, 16] on icon "user menu" at bounding box center [680, 15] width 8 height 5
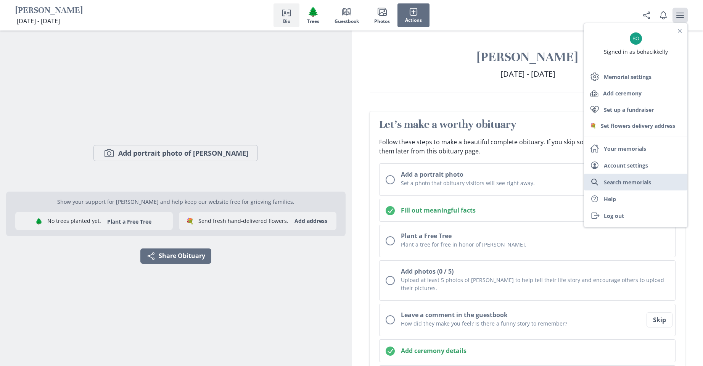
click at [631, 182] on link "Search memorials" at bounding box center [635, 181] width 103 height 17
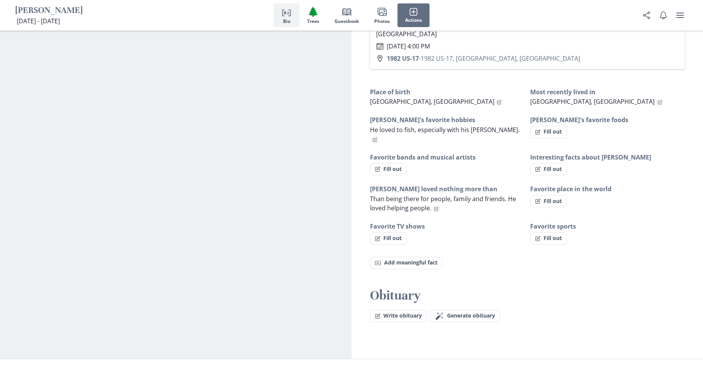
scroll to position [648, 0]
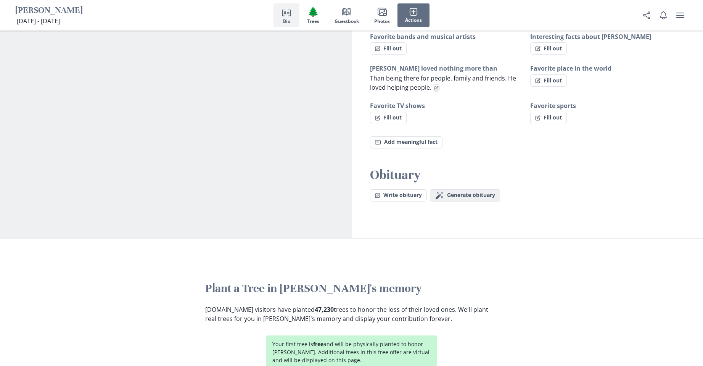
click at [478, 192] on span "Generate obituary" at bounding box center [471, 195] width 48 height 6
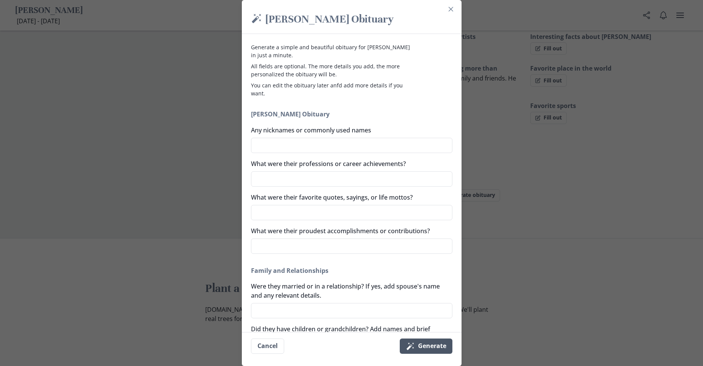
click at [443, 342] on button "Magic wand Generate" at bounding box center [426, 345] width 53 height 15
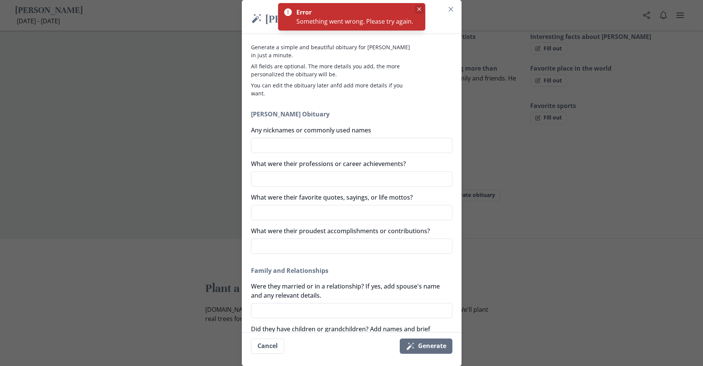
click at [418, 10] on button "Close" at bounding box center [418, 9] width 9 height 9
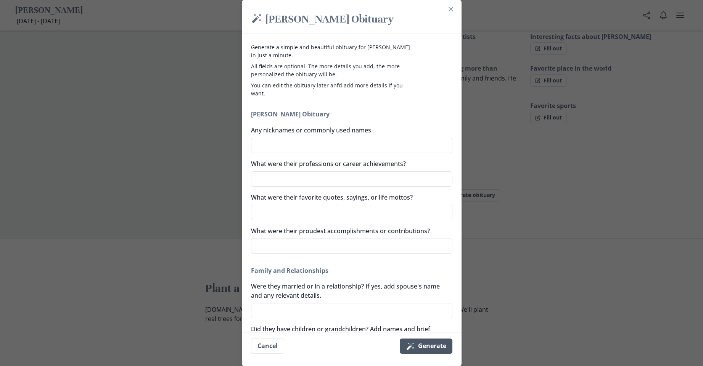
click at [412, 347] on icon "submit" at bounding box center [409, 345] width 7 height 7
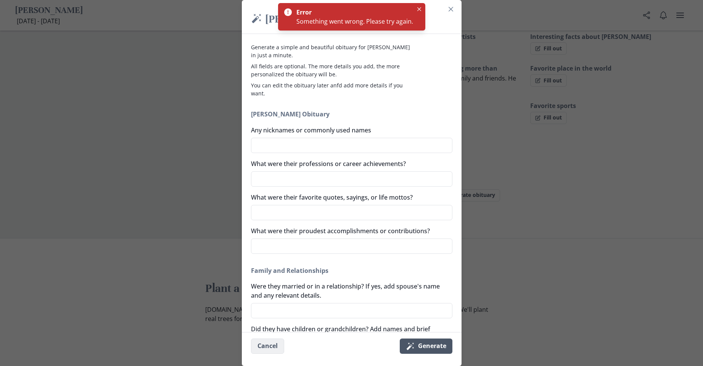
click at [271, 344] on button "Cancel" at bounding box center [267, 345] width 33 height 15
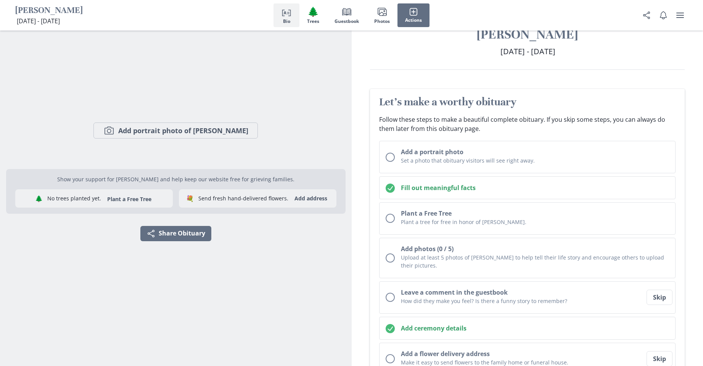
scroll to position [0, 0]
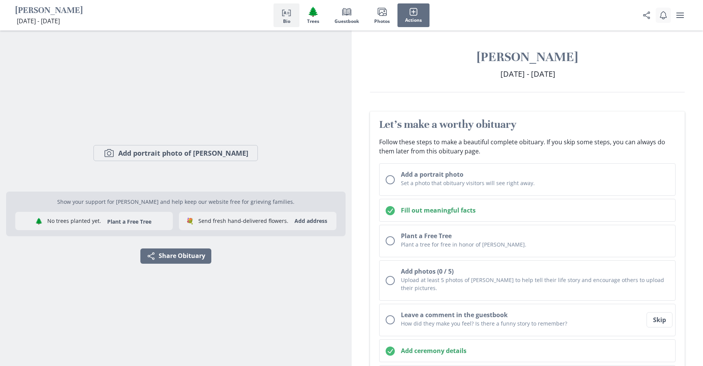
click at [661, 16] on icon "Notifications" at bounding box center [663, 15] width 8 height 8
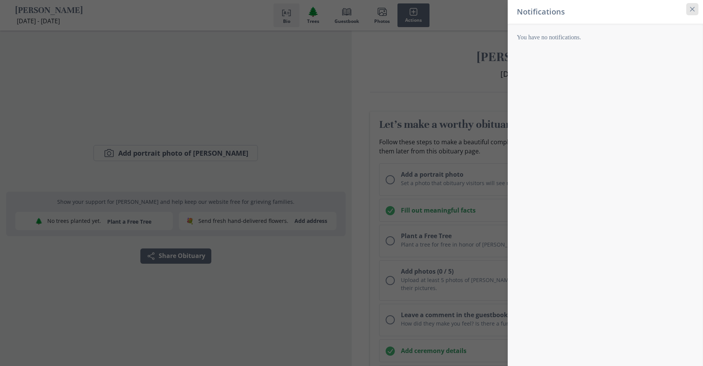
click at [692, 11] on icon "Close" at bounding box center [692, 9] width 5 height 5
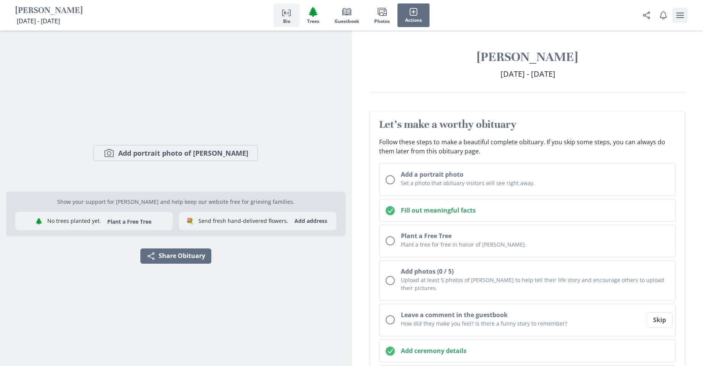
click at [680, 16] on icon "user menu" at bounding box center [680, 15] width 8 height 5
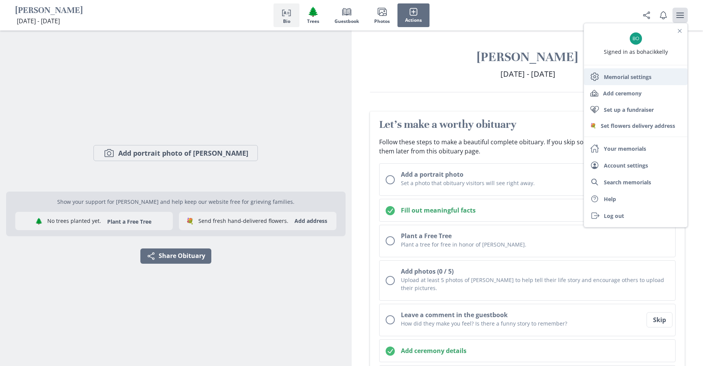
click at [636, 78] on link "Settings Memorial settings" at bounding box center [635, 76] width 103 height 17
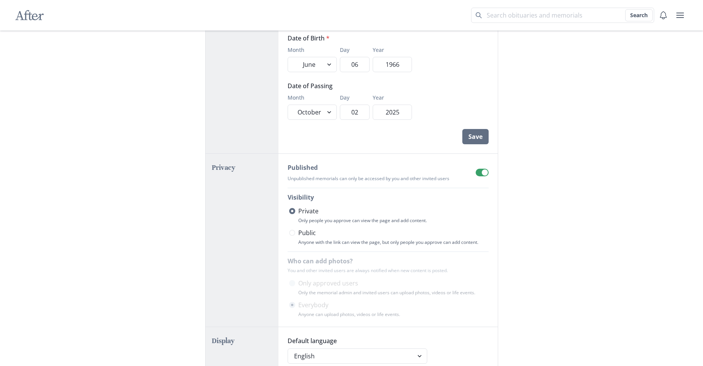
scroll to position [114, 0]
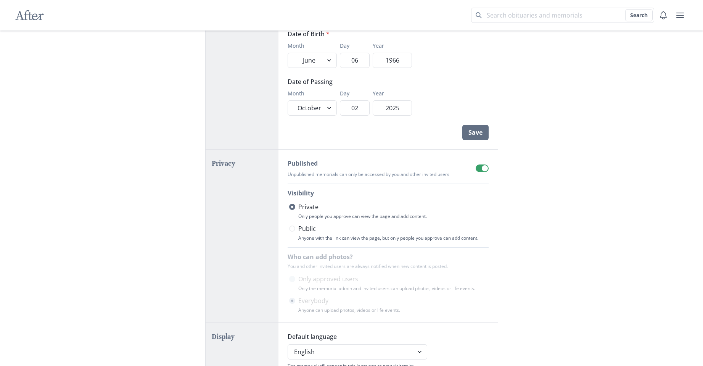
click at [294, 227] on span at bounding box center [292, 228] width 6 height 6
click at [289, 228] on input "Public" at bounding box center [289, 228] width 0 height 0
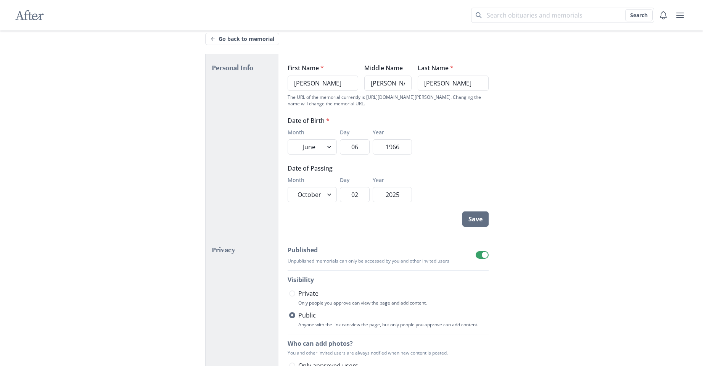
scroll to position [0, 0]
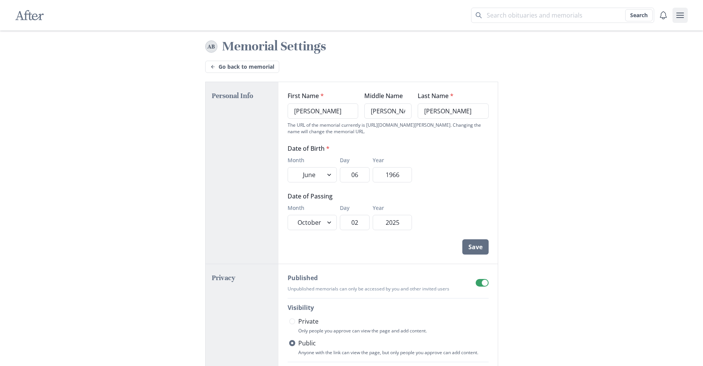
click at [679, 16] on icon "user menu" at bounding box center [680, 15] width 8 height 5
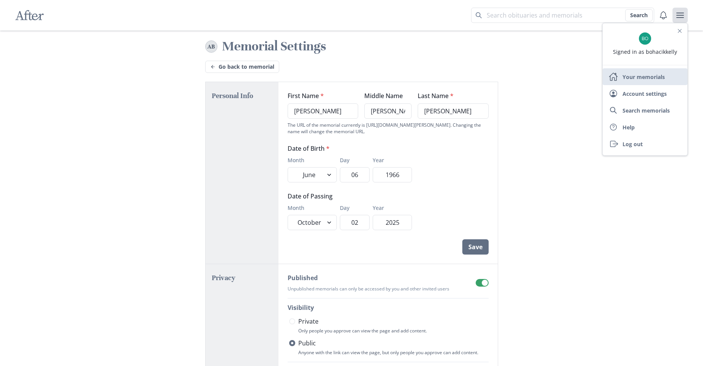
click at [636, 77] on link "Home Your memorials" at bounding box center [644, 76] width 85 height 17
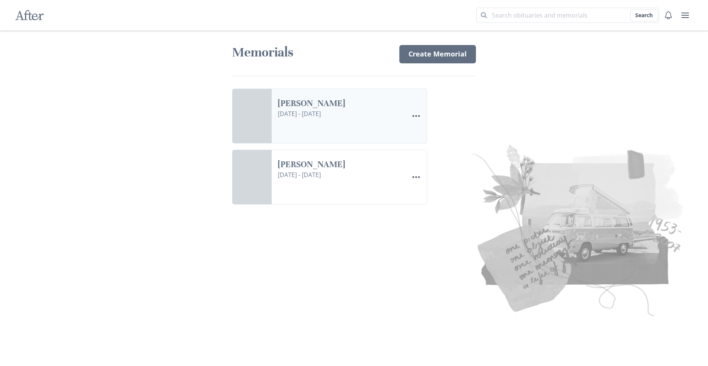
click at [345, 109] on link "[PERSON_NAME]" at bounding box center [340, 103] width 125 height 11
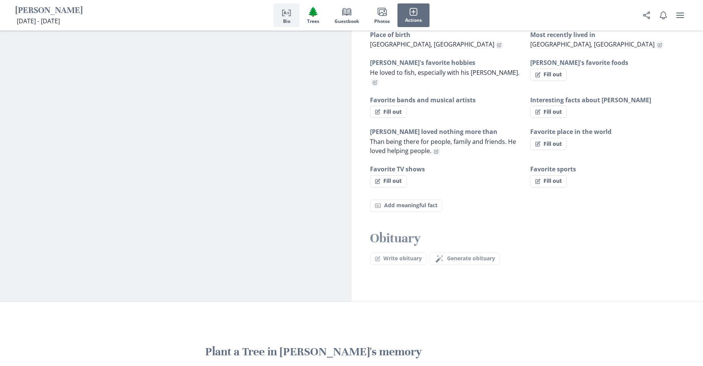
scroll to position [686, 0]
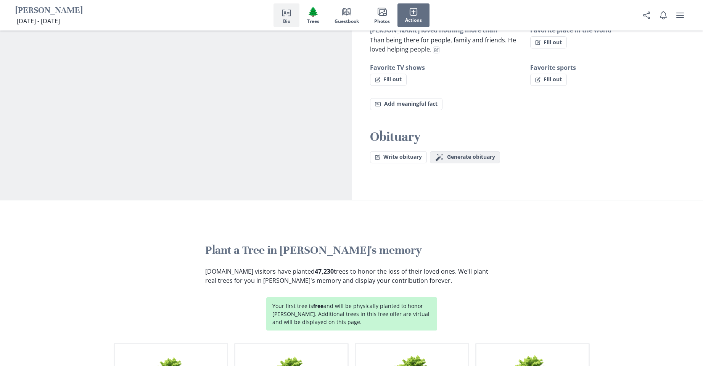
click at [472, 154] on span "Generate obituary" at bounding box center [471, 157] width 48 height 6
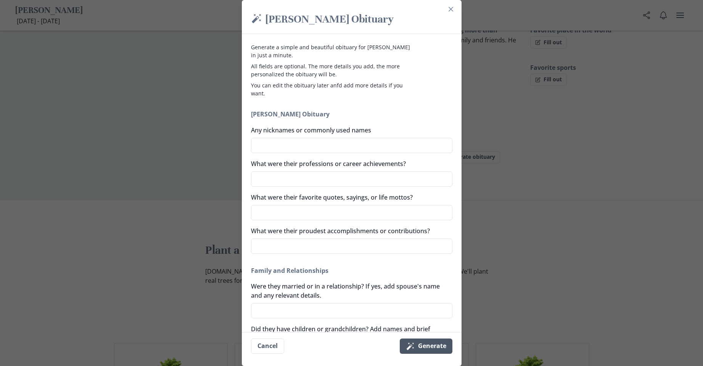
click at [440, 347] on button "Magic wand Generate" at bounding box center [426, 345] width 53 height 15
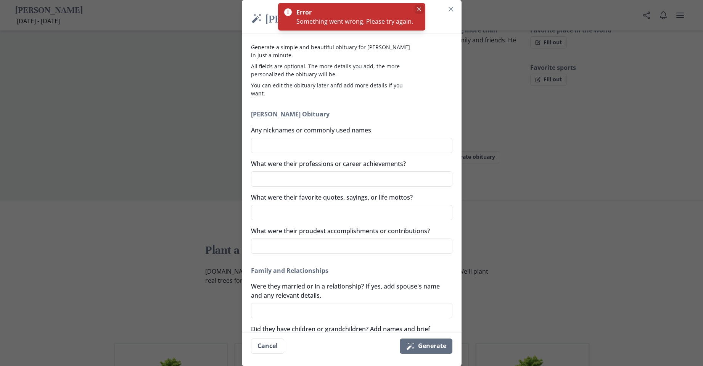
click at [418, 6] on button "Close" at bounding box center [418, 9] width 9 height 9
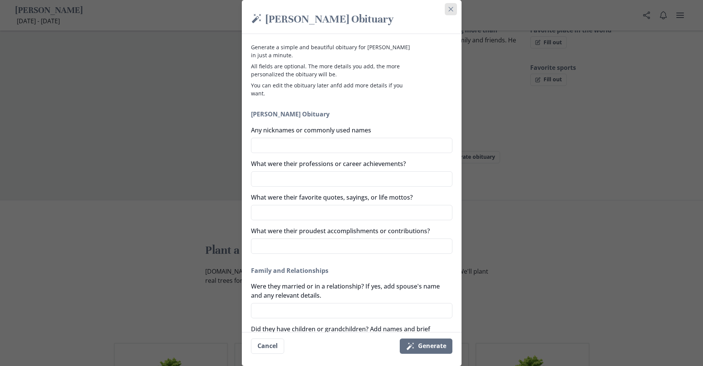
click at [453, 7] on icon "Close" at bounding box center [450, 9] width 5 height 5
